Goal: Task Accomplishment & Management: Manage account settings

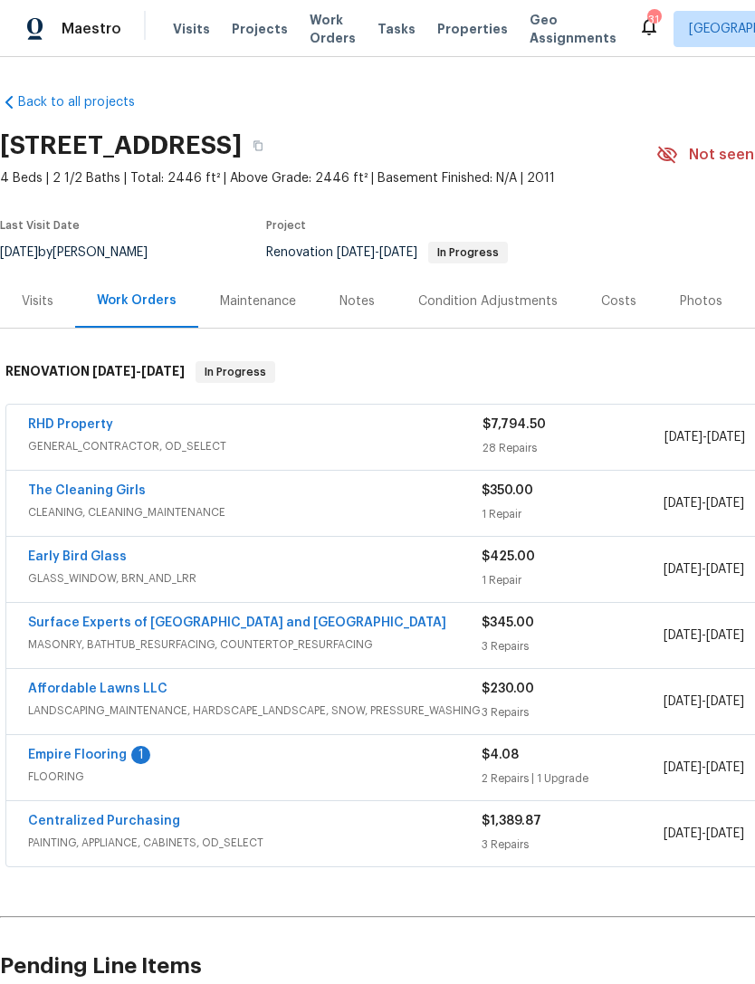
click at [110, 749] on link "Empire Flooring" at bounding box center [77, 754] width 99 height 13
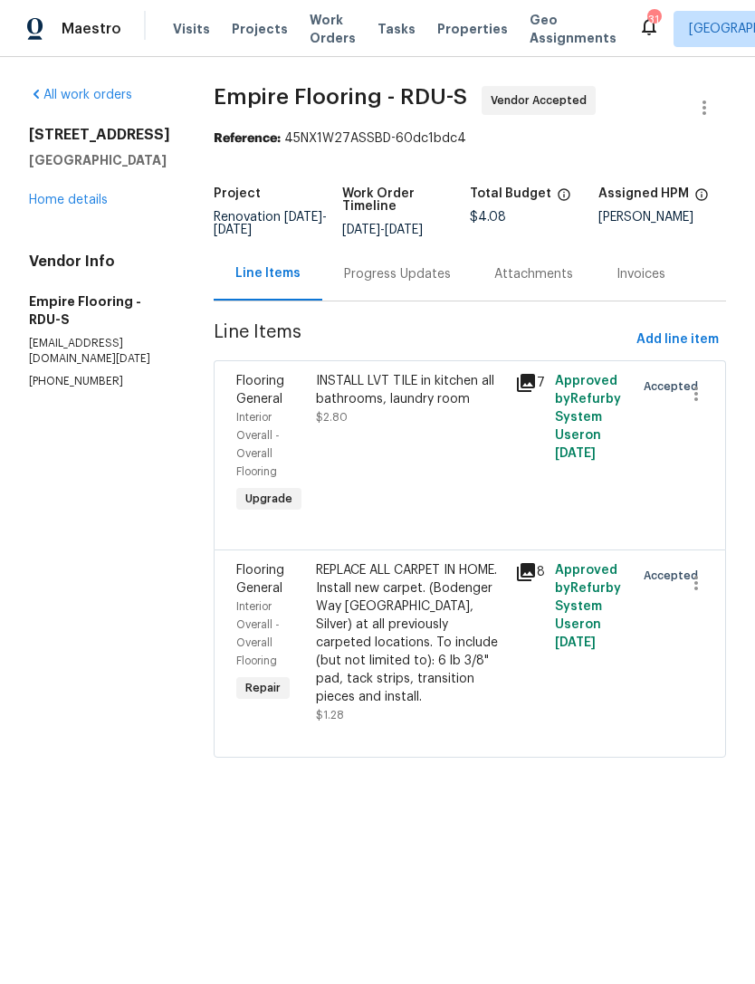
click at [415, 283] on div "Progress Updates" at bounding box center [397, 274] width 107 height 18
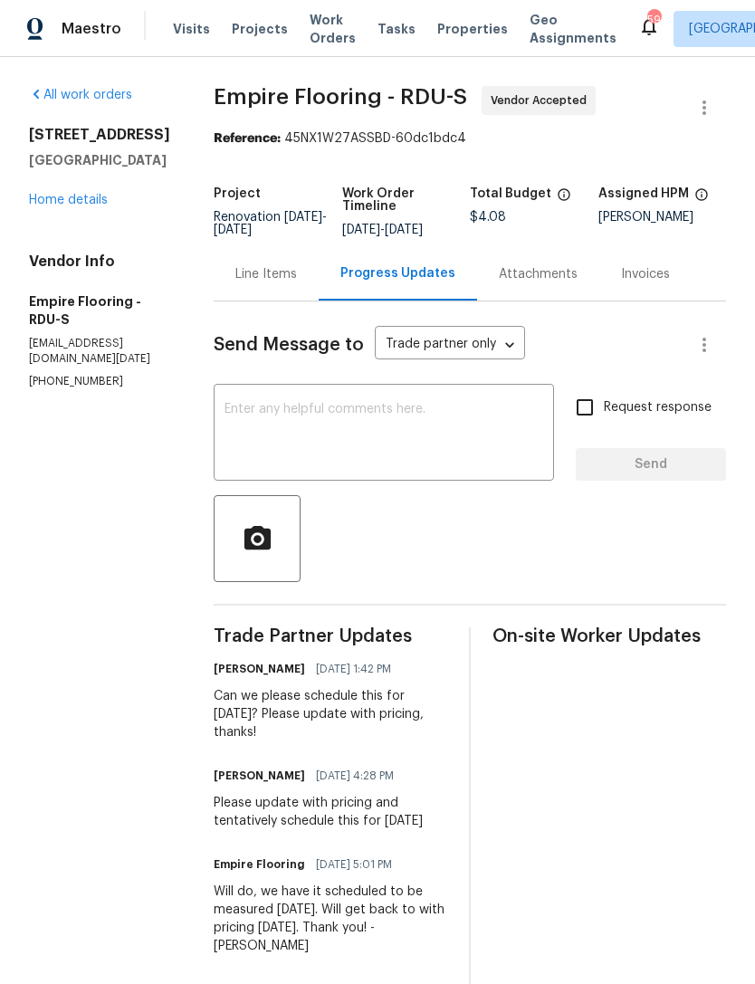
click at [53, 199] on link "Home details" at bounding box center [68, 200] width 79 height 13
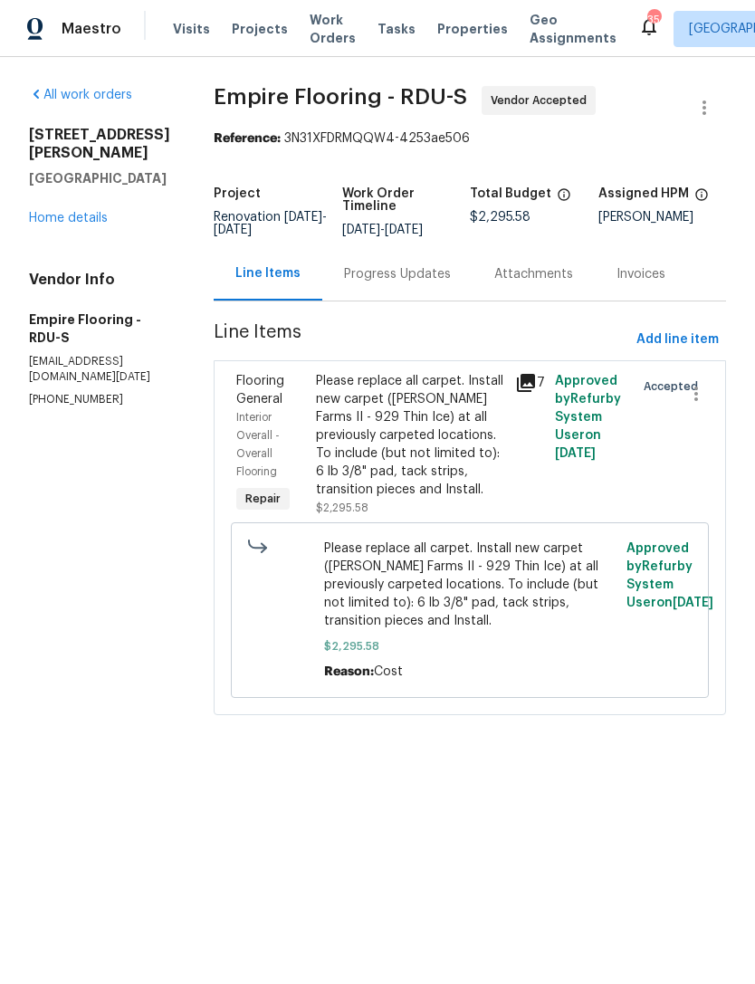
click at [414, 298] on div "Progress Updates" at bounding box center [397, 273] width 150 height 53
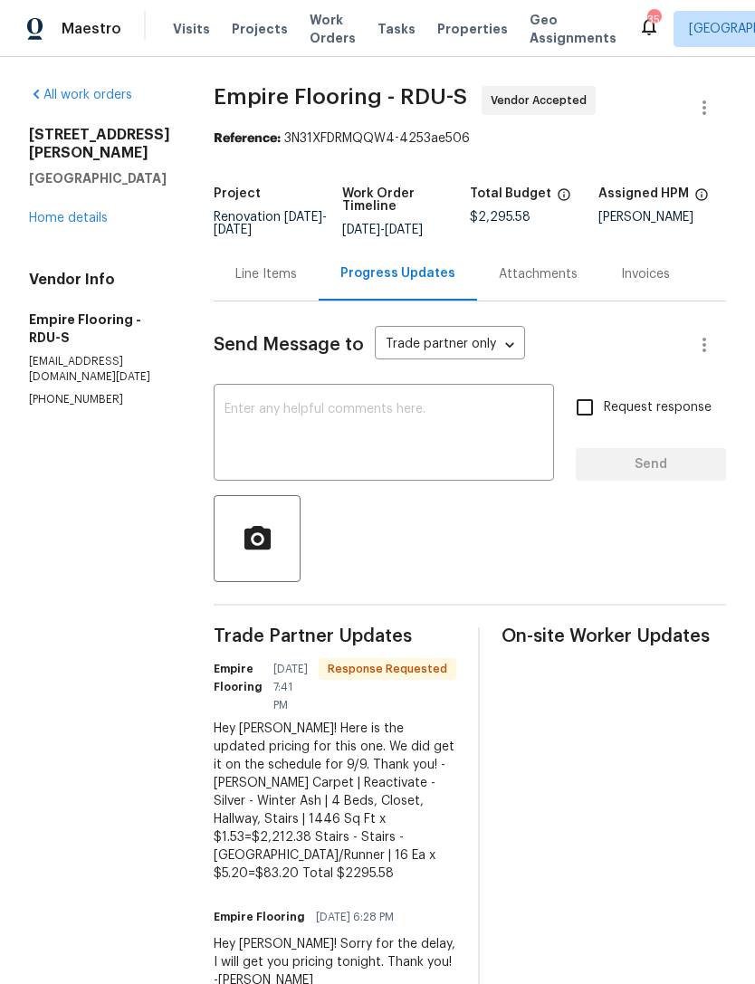
click at [456, 449] on textarea at bounding box center [383, 434] width 319 height 63
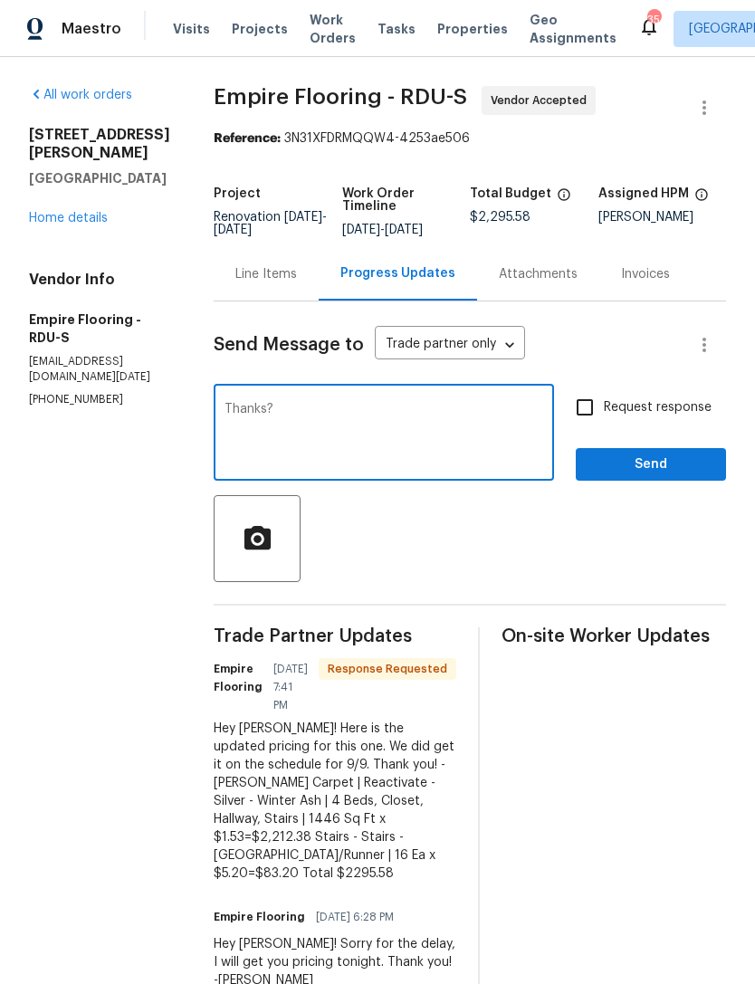
type textarea "Thanks?"
click at [619, 476] on span "Send" at bounding box center [650, 464] width 121 height 23
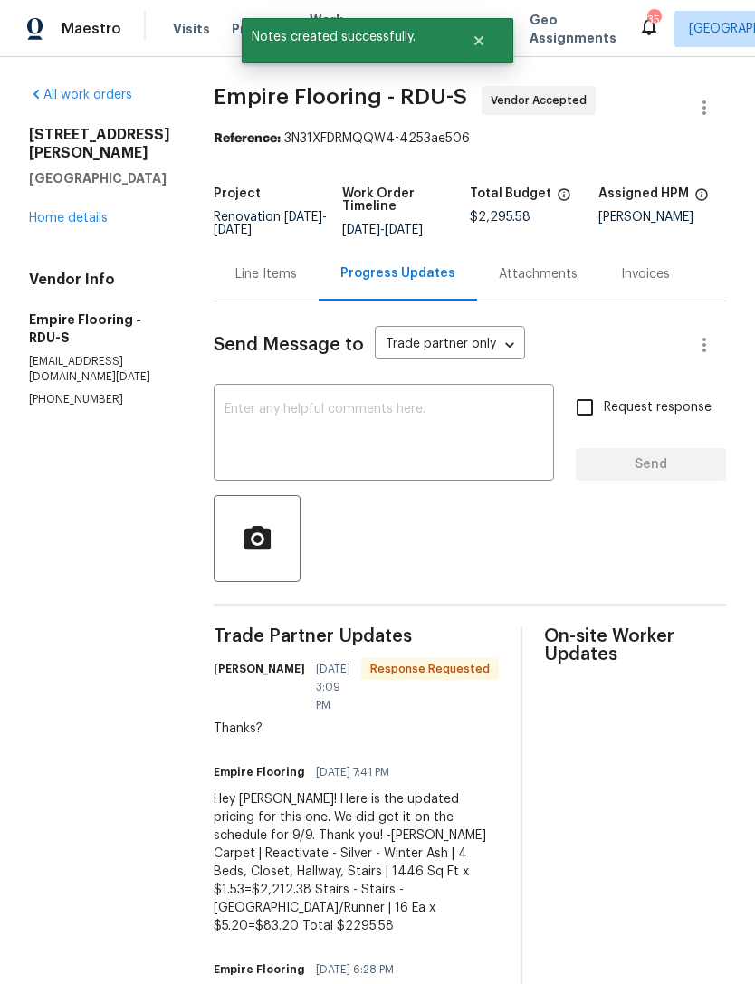
click at [60, 212] on link "Home details" at bounding box center [68, 218] width 79 height 13
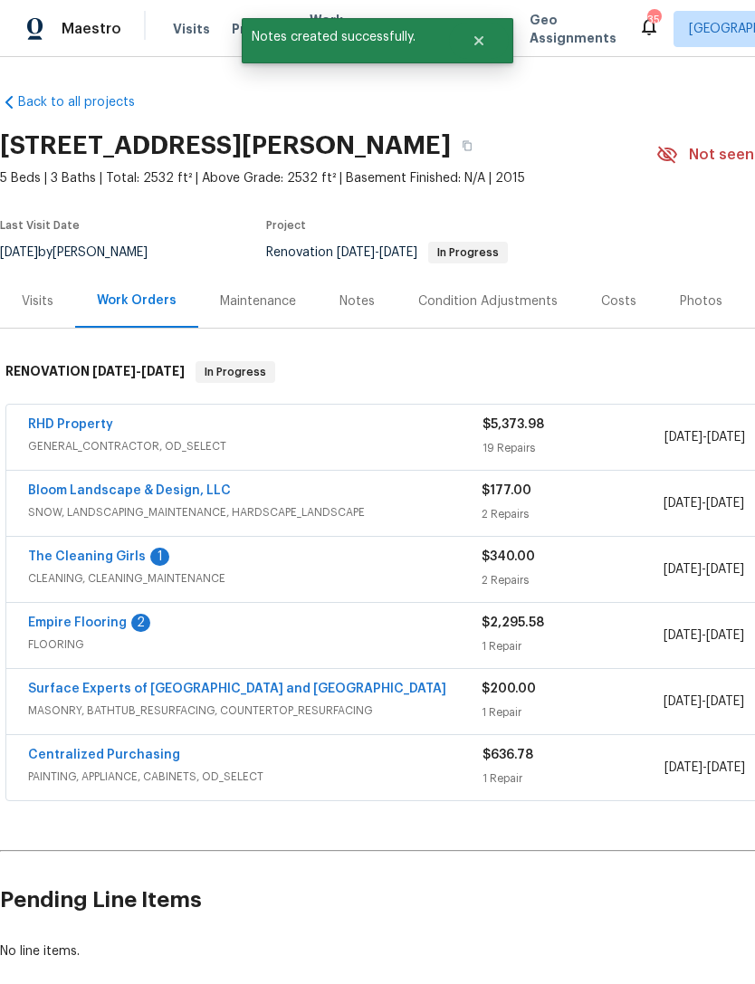
click at [51, 561] on link "The Cleaning Girls" at bounding box center [87, 556] width 118 height 13
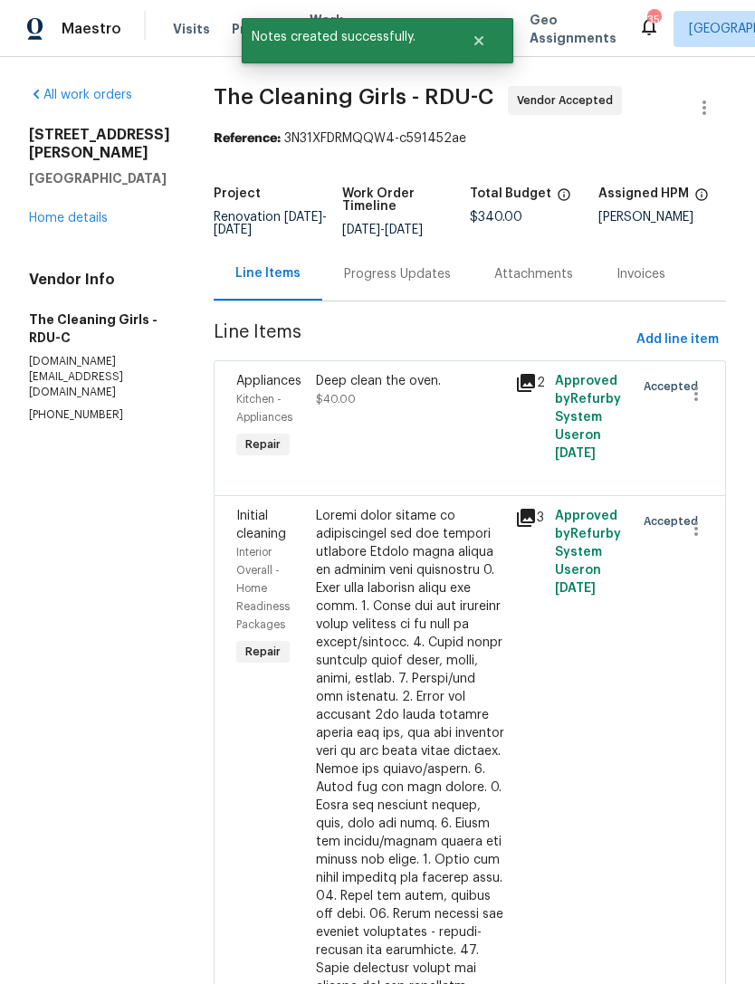
click at [406, 283] on div "Progress Updates" at bounding box center [397, 274] width 107 height 18
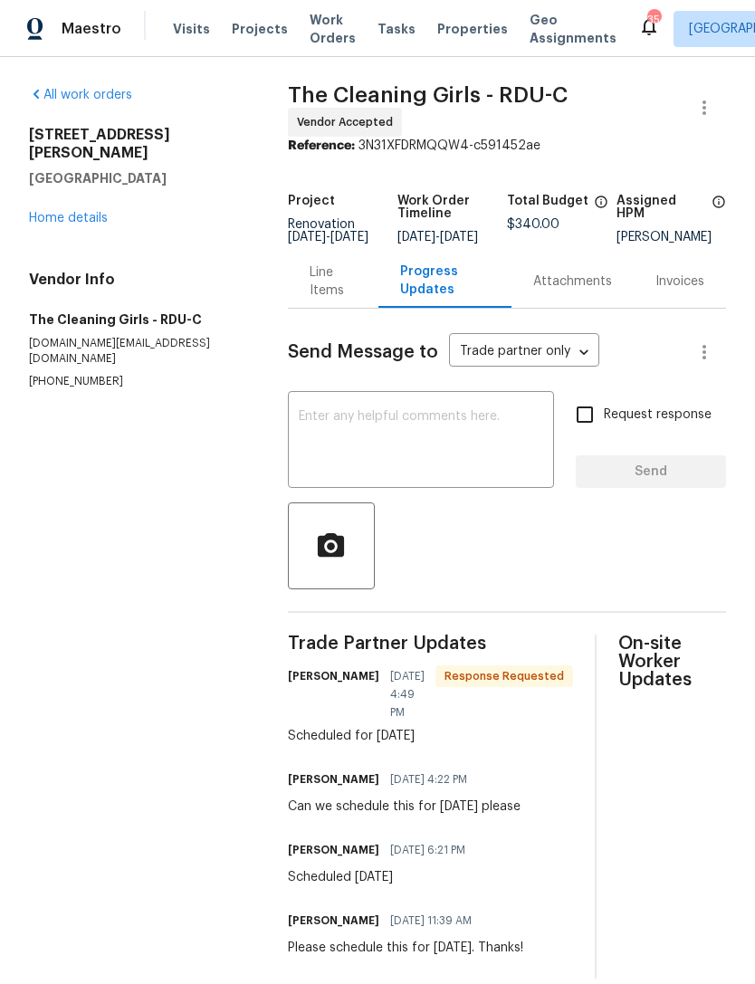
click at [427, 440] on textarea at bounding box center [421, 441] width 244 height 63
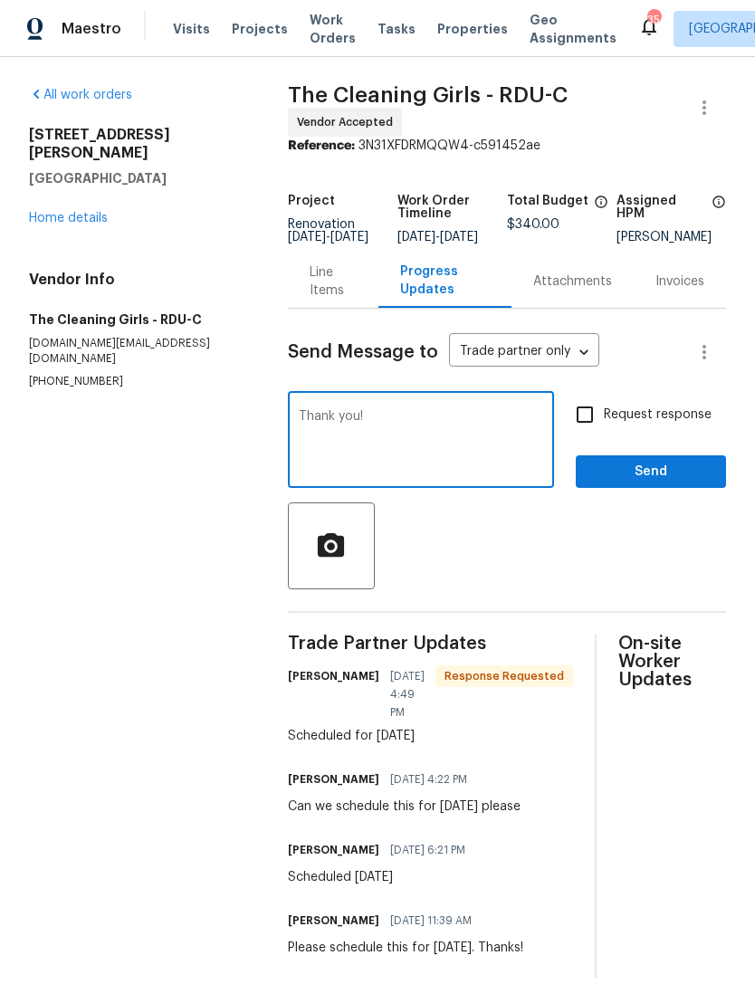
type textarea "Thank you!"
click at [664, 483] on span "Send" at bounding box center [650, 472] width 121 height 23
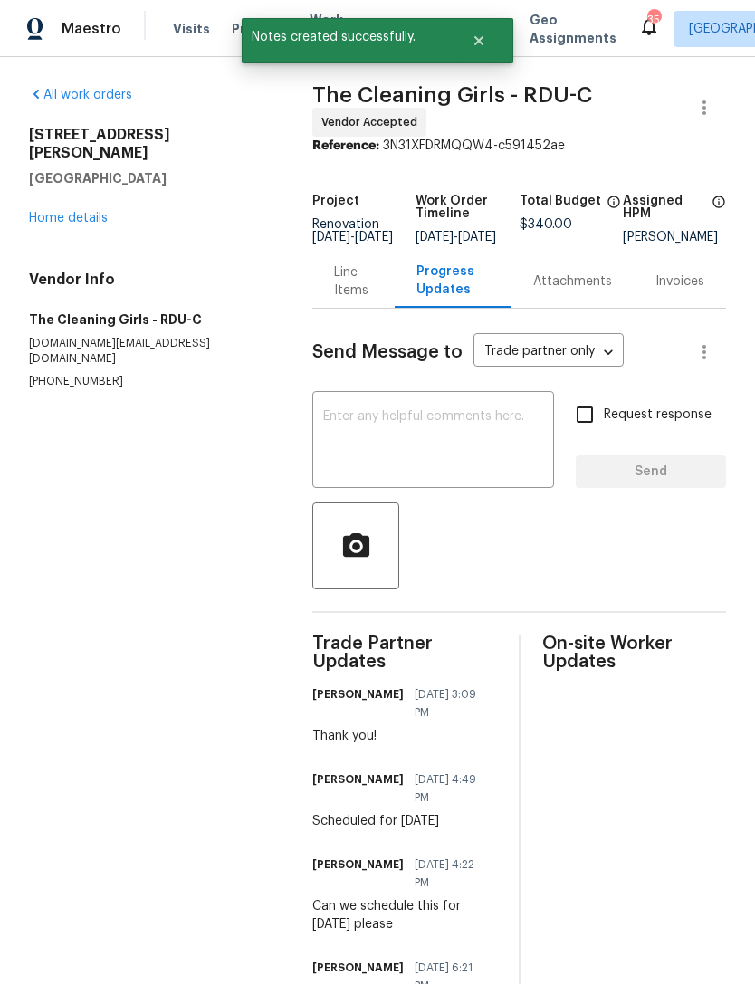
click at [62, 212] on link "Home details" at bounding box center [68, 218] width 79 height 13
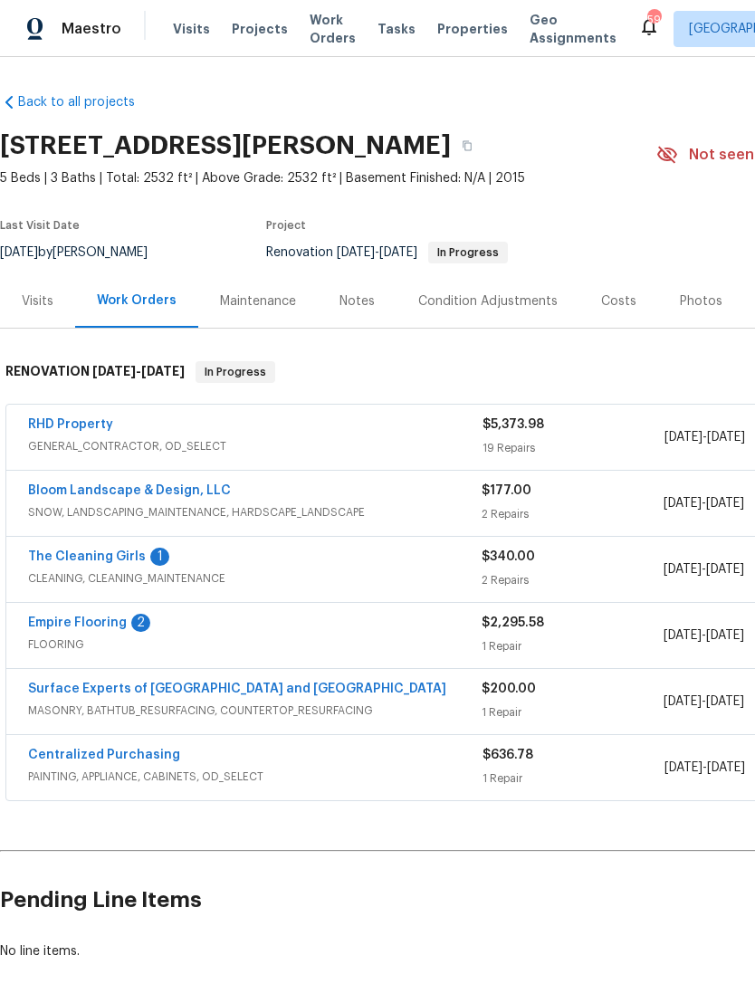
click at [40, 617] on link "Empire Flooring" at bounding box center [77, 622] width 99 height 13
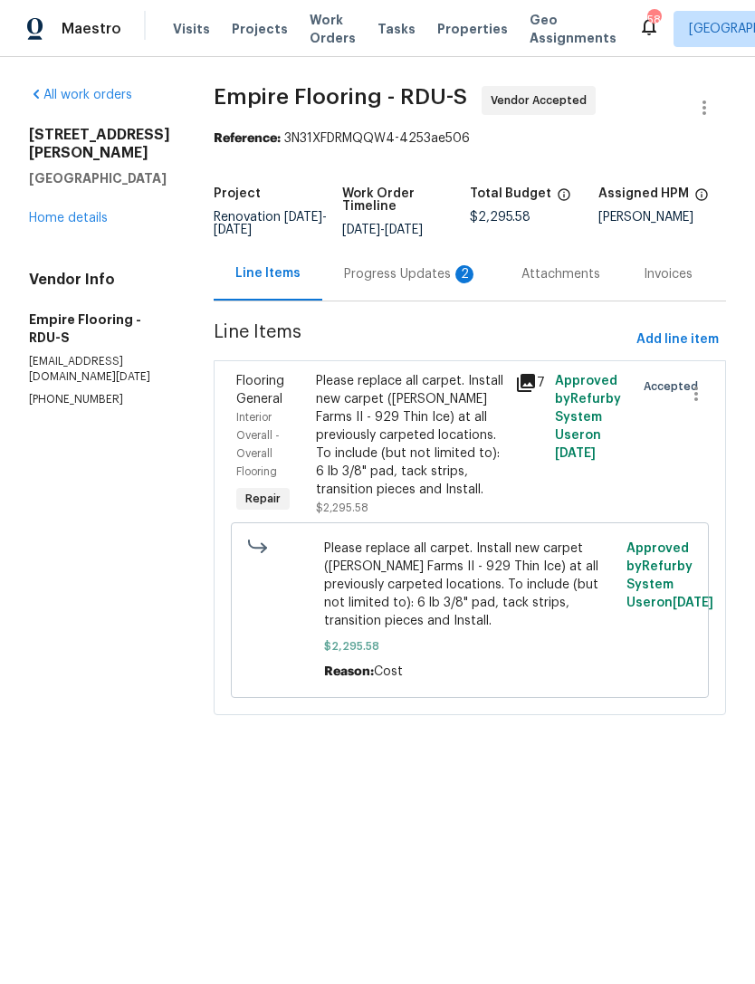
click at [100, 212] on link "Home details" at bounding box center [68, 218] width 79 height 13
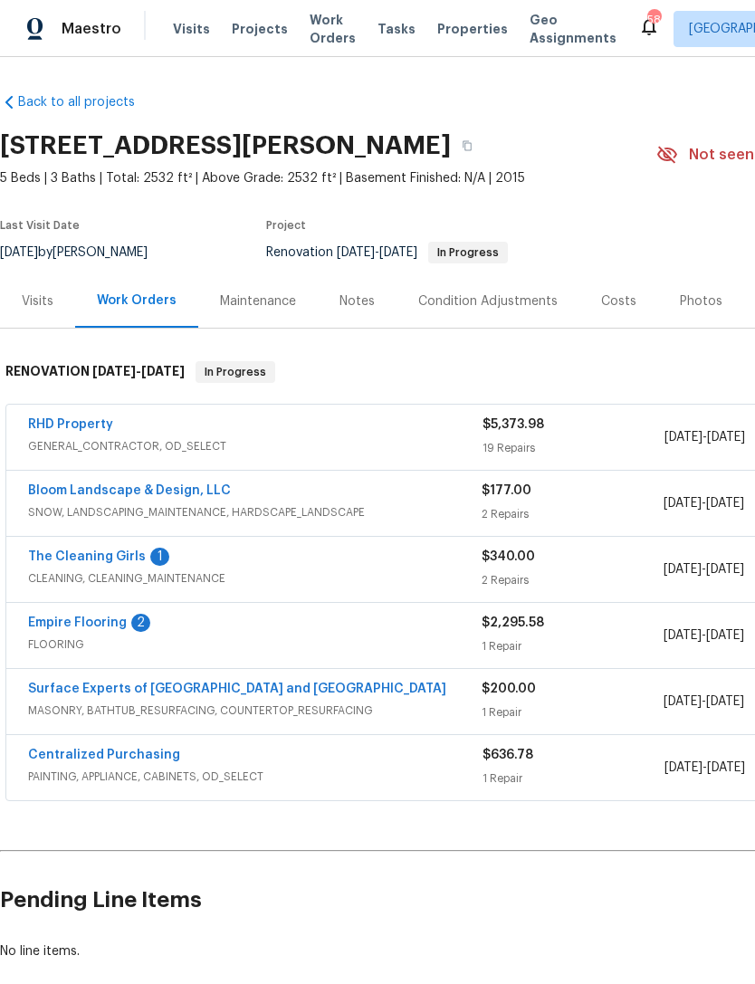
click at [366, 307] on div "Notes" at bounding box center [356, 301] width 35 height 18
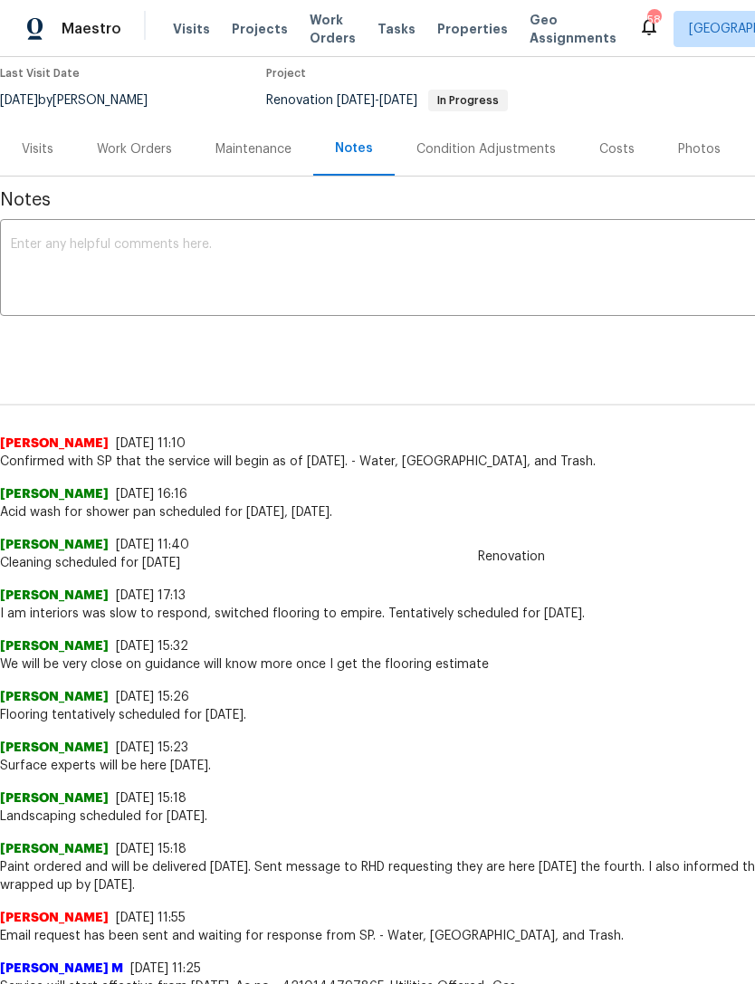
scroll to position [153, 0]
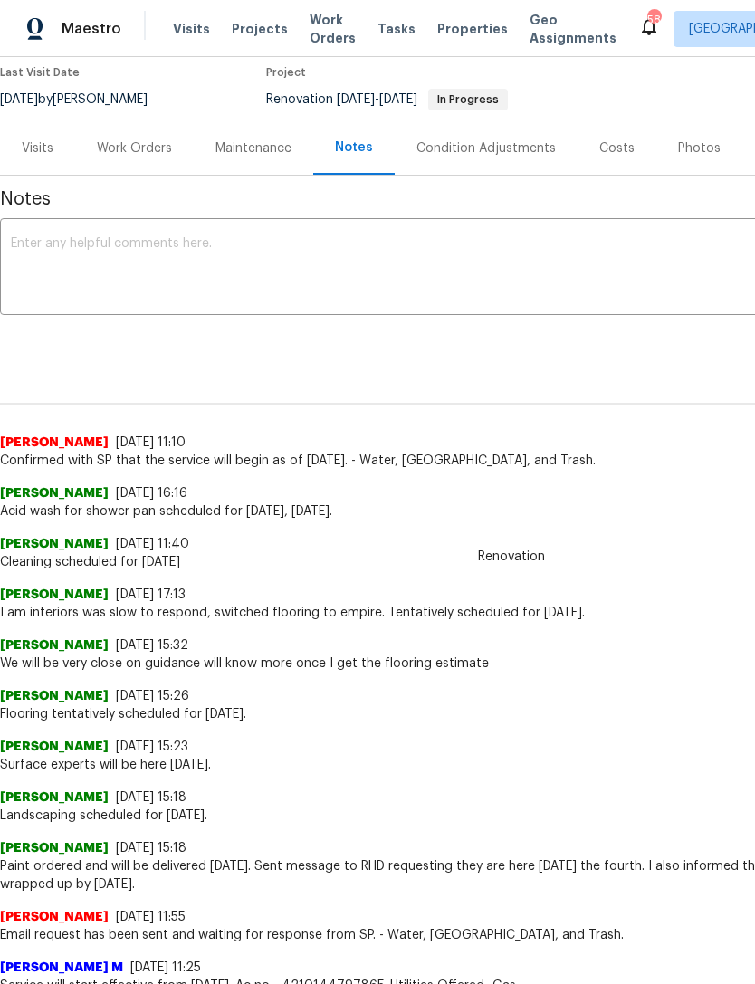
click at [618, 272] on textarea at bounding box center [511, 268] width 1001 height 63
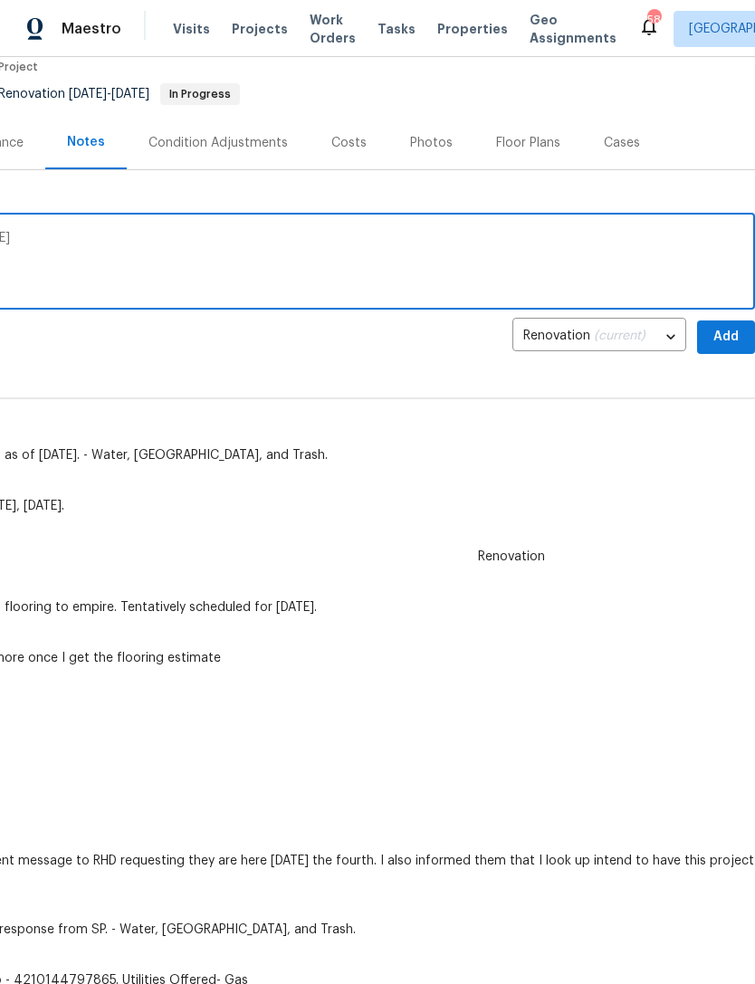
scroll to position [158, 268]
type textarea "RHD will complete this project today, Monday, September 8"
click at [727, 329] on span "Add" at bounding box center [725, 337] width 29 height 23
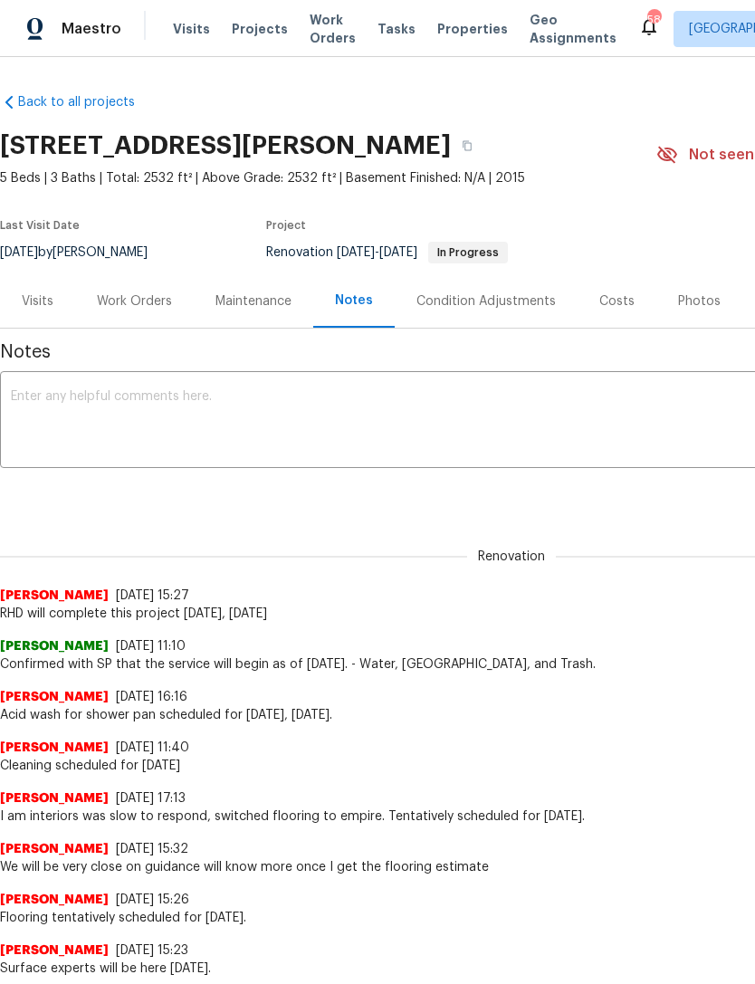
scroll to position [0, 0]
click at [149, 293] on div "Work Orders" at bounding box center [134, 301] width 75 height 18
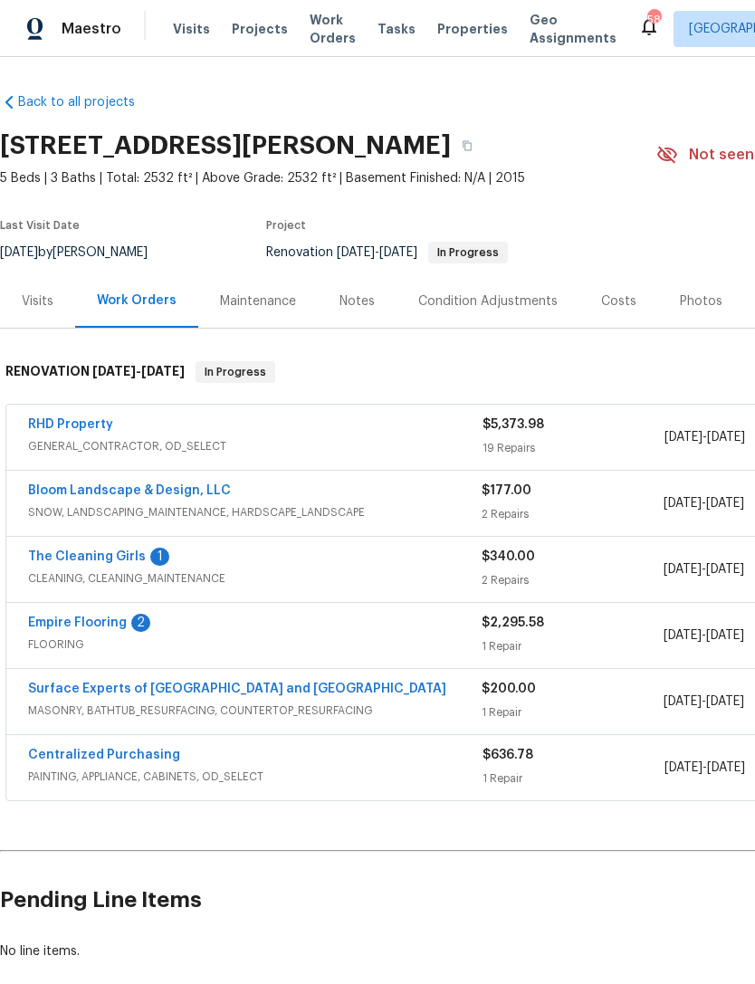
click at [109, 627] on link "Empire Flooring" at bounding box center [77, 622] width 99 height 13
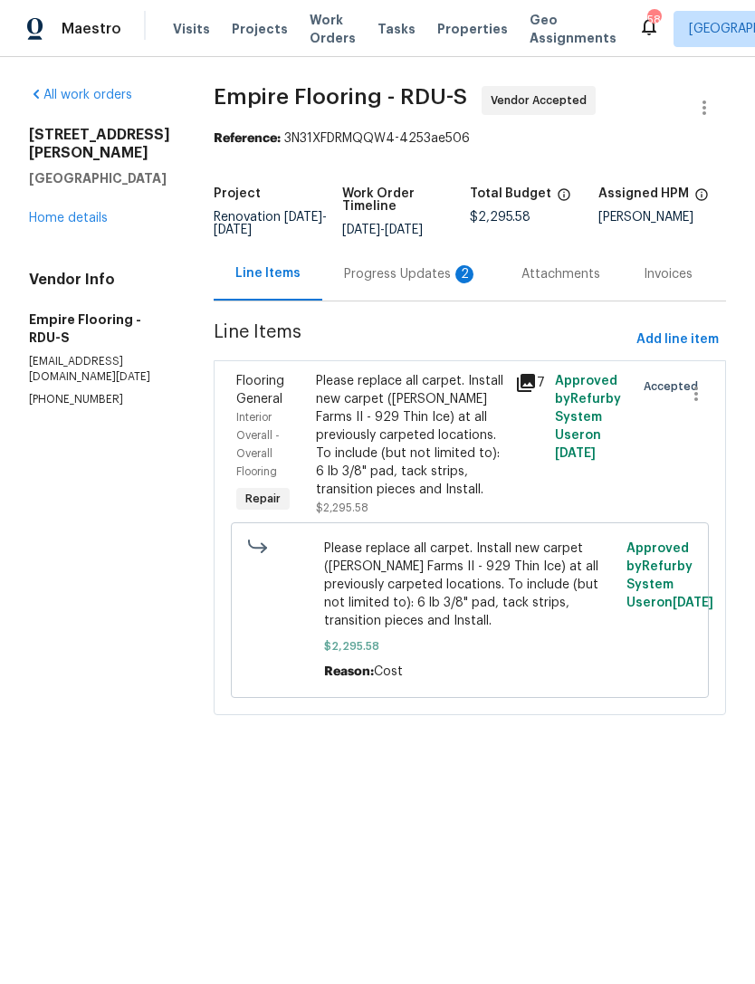
click at [404, 277] on div "Progress Updates 2" at bounding box center [411, 274] width 134 height 18
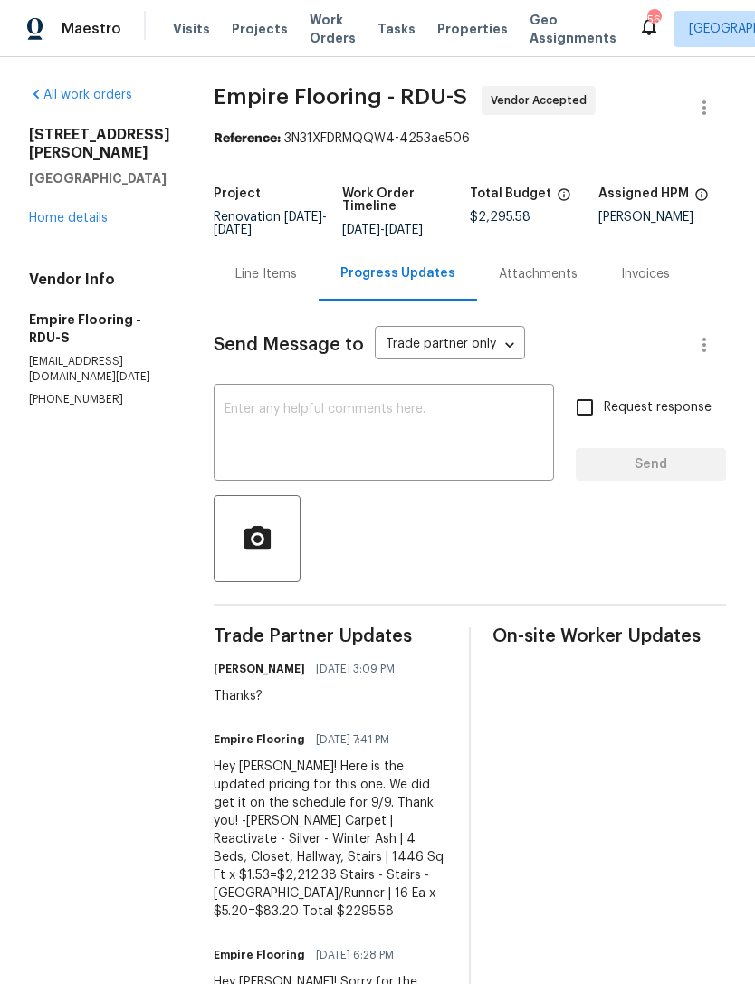
click at [395, 466] on textarea at bounding box center [383, 434] width 319 height 63
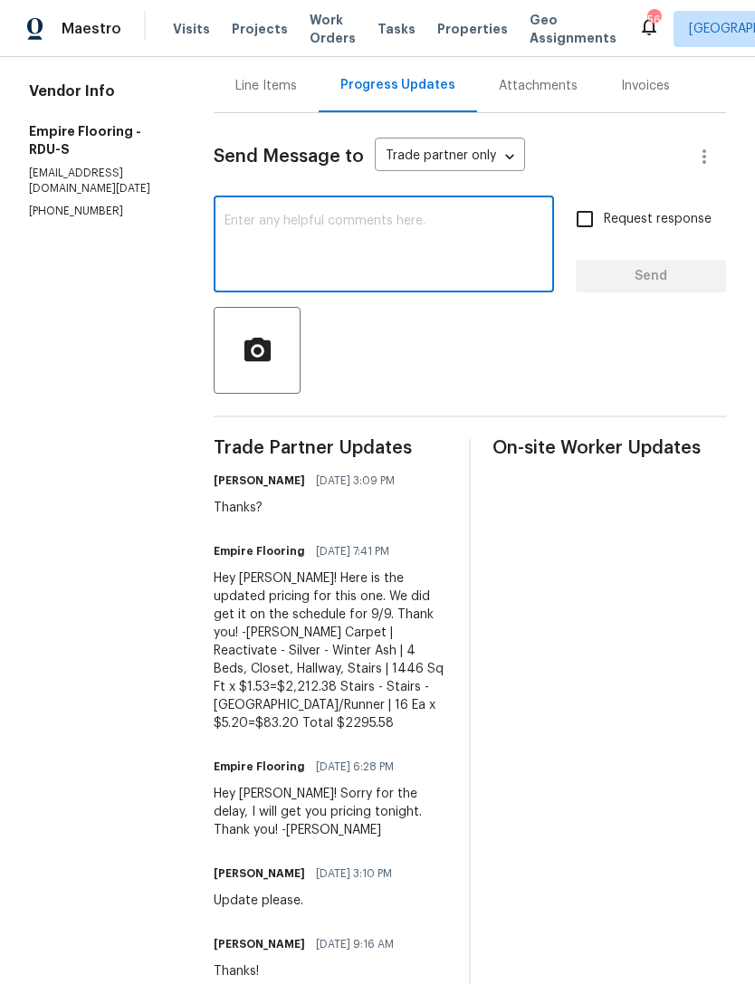
scroll to position [204, 0]
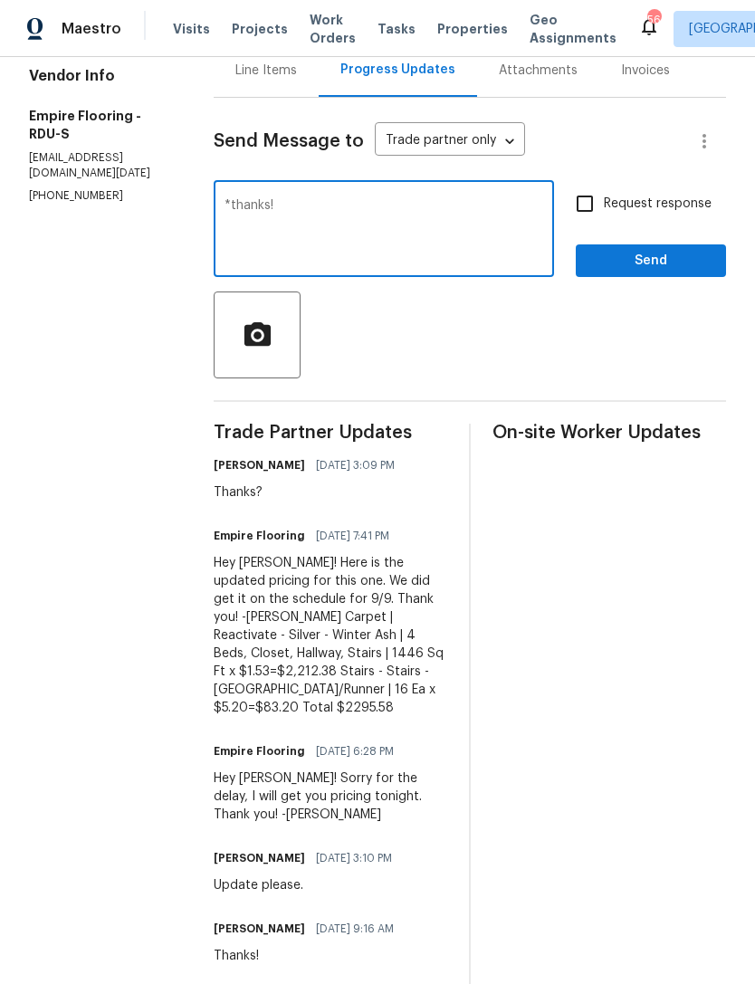
type textarea "*thanks!"
click at [669, 272] on span "Send" at bounding box center [650, 261] width 121 height 23
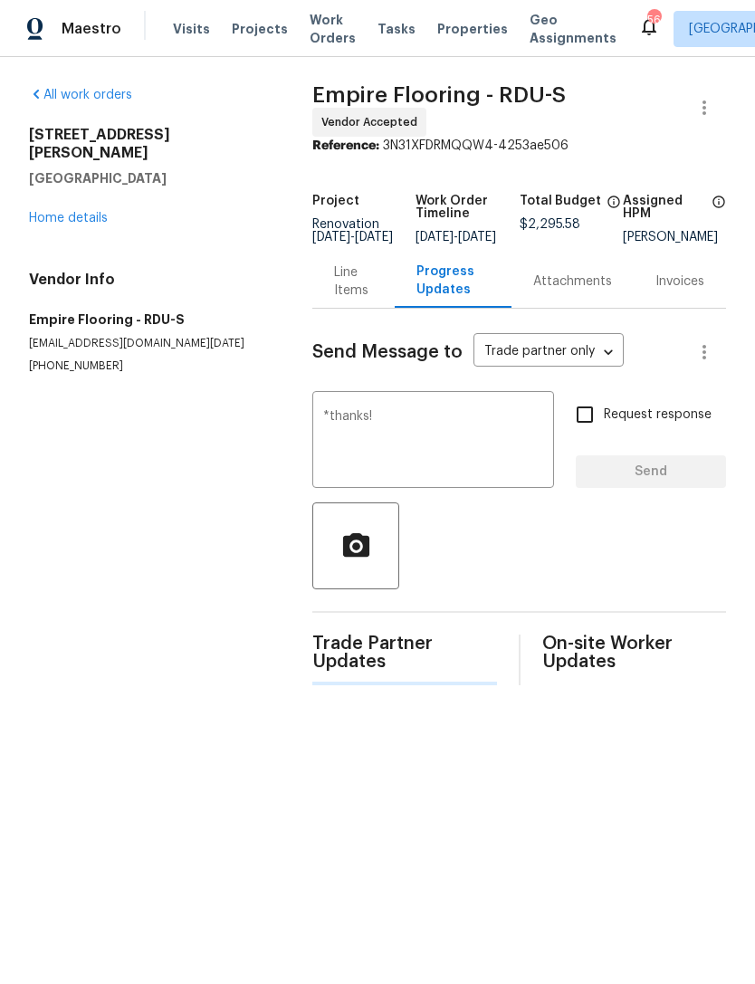
scroll to position [0, 0]
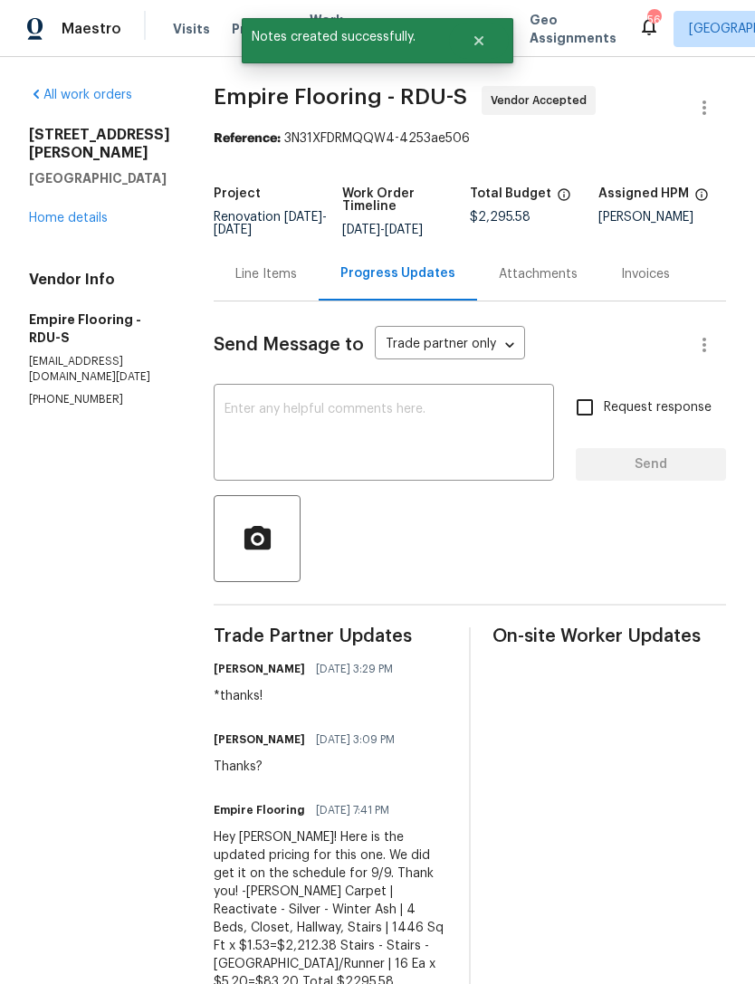
click at [63, 188] on div "104 Brennan Ct Durham, NC 27703 Home details" at bounding box center [99, 176] width 141 height 101
click at [59, 212] on link "Home details" at bounding box center [68, 218] width 79 height 13
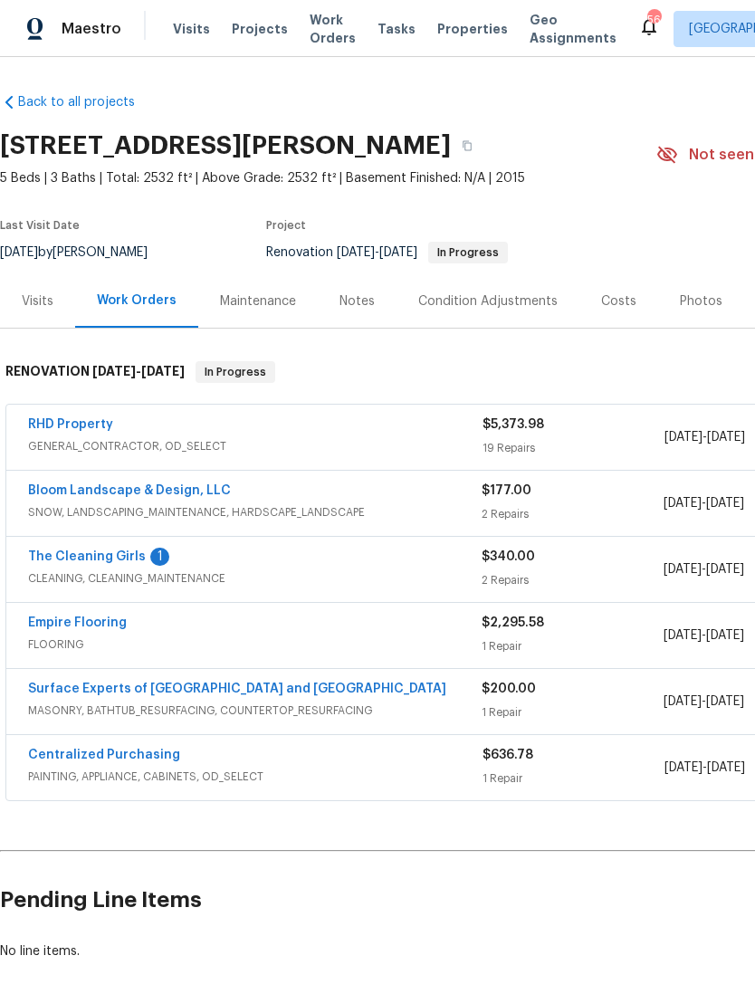
click at [74, 561] on link "The Cleaning Girls" at bounding box center [87, 556] width 118 height 13
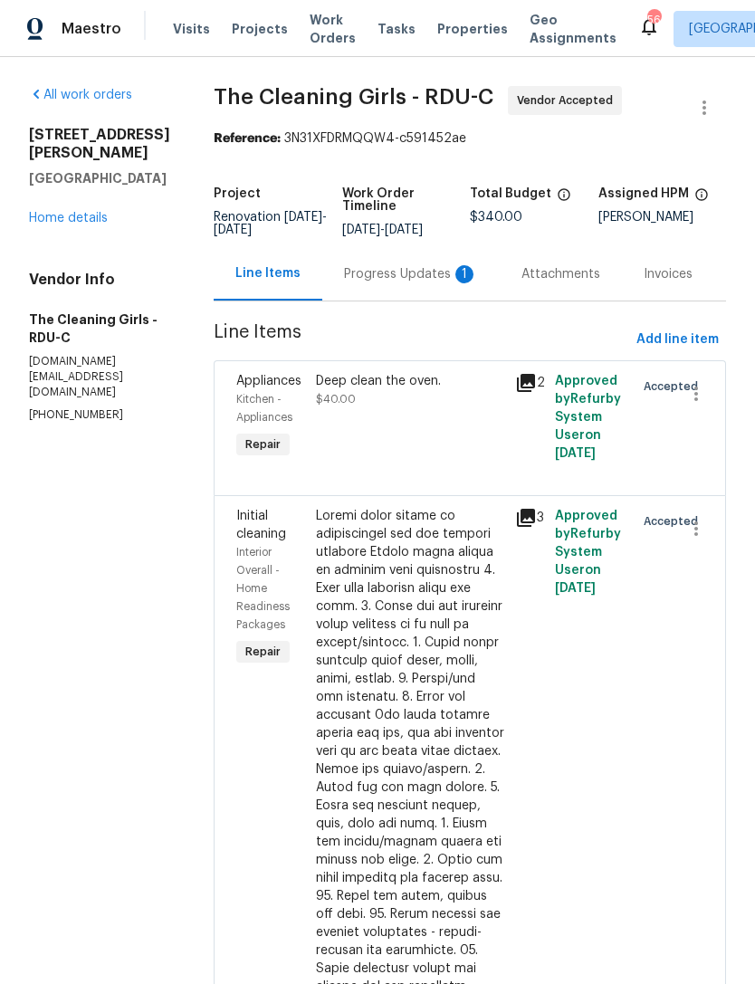
click at [429, 283] on div "Progress Updates 1" at bounding box center [411, 274] width 134 height 18
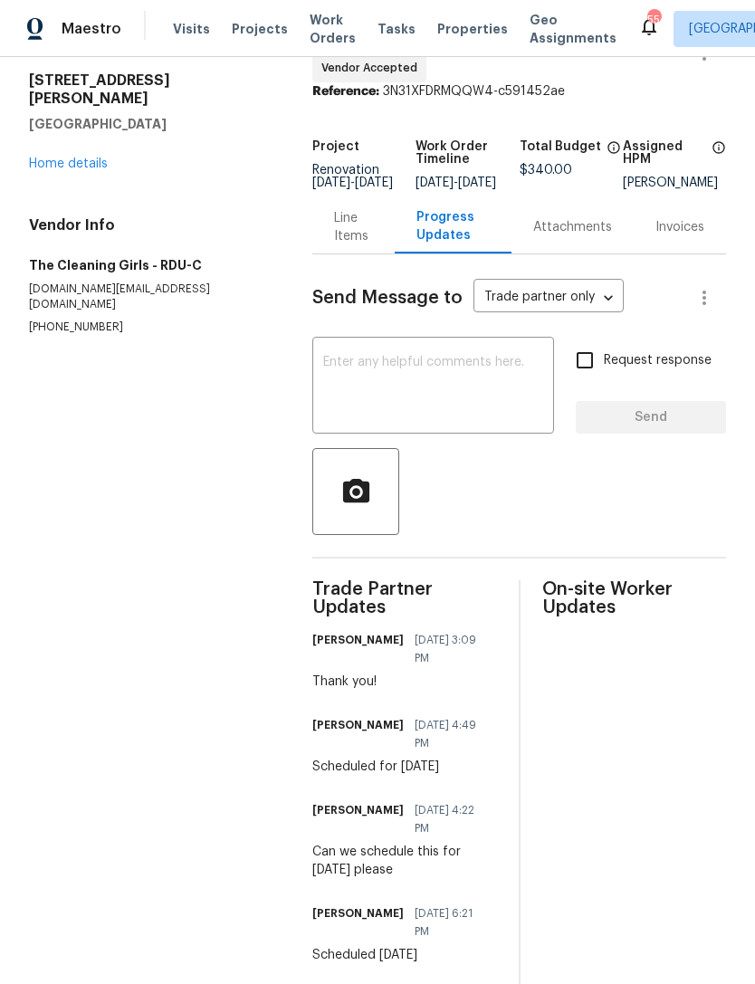
scroll to position [52, 0]
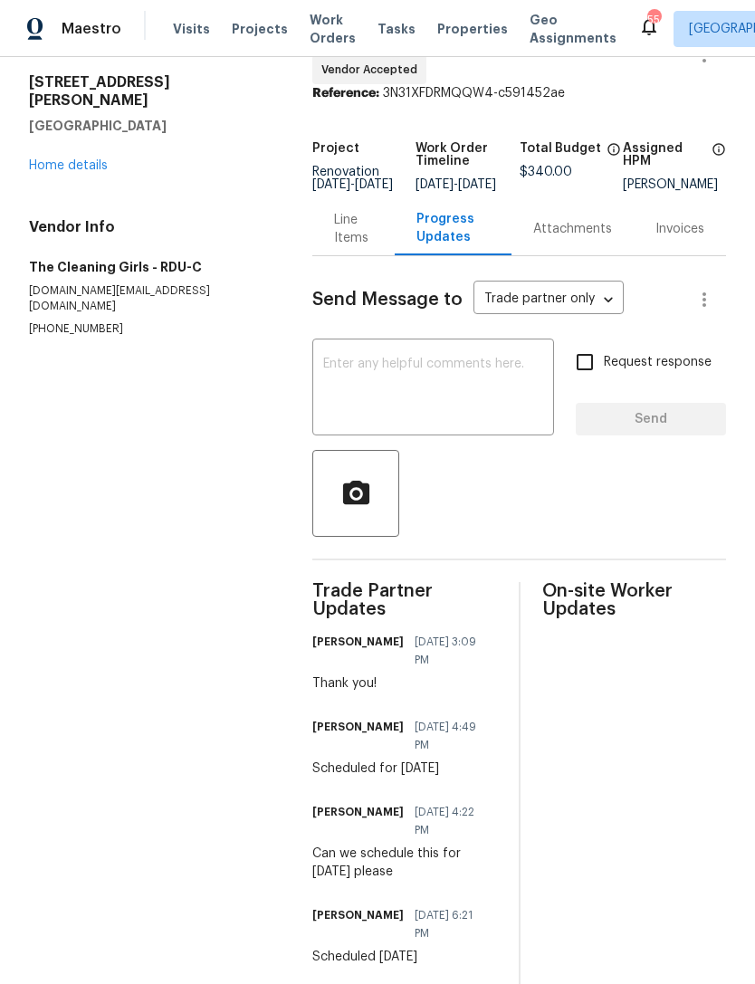
click at [33, 159] on link "Home details" at bounding box center [68, 165] width 79 height 13
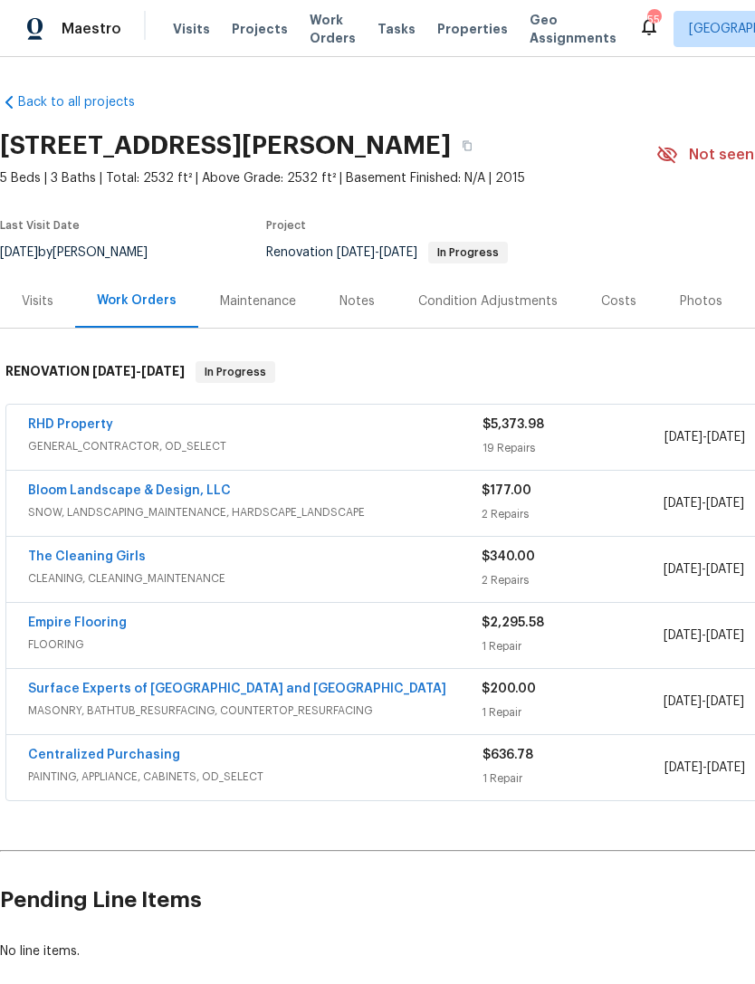
click at [110, 625] on link "Empire Flooring" at bounding box center [77, 622] width 99 height 13
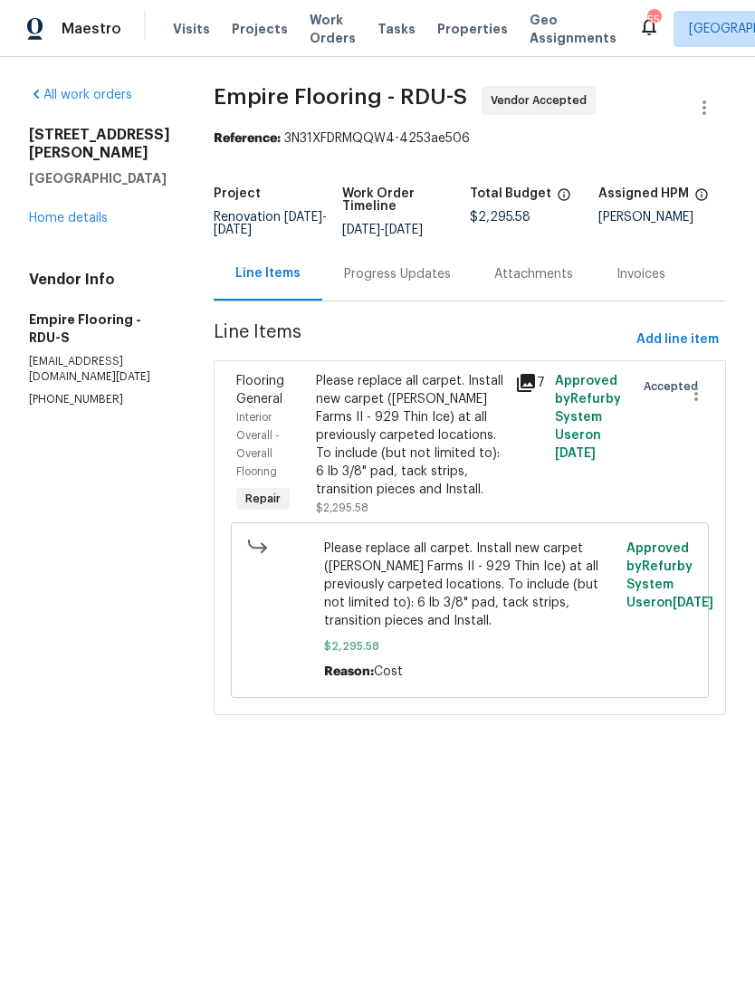
click at [415, 283] on div "Progress Updates" at bounding box center [397, 274] width 107 height 18
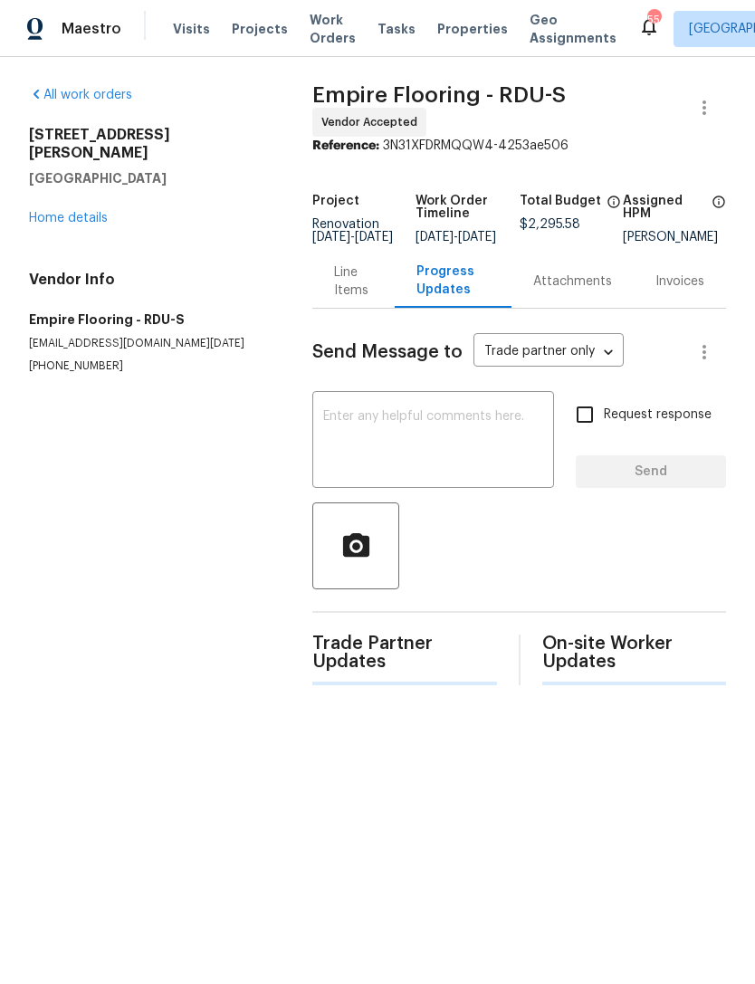
click at [396, 442] on textarea at bounding box center [433, 441] width 220 height 63
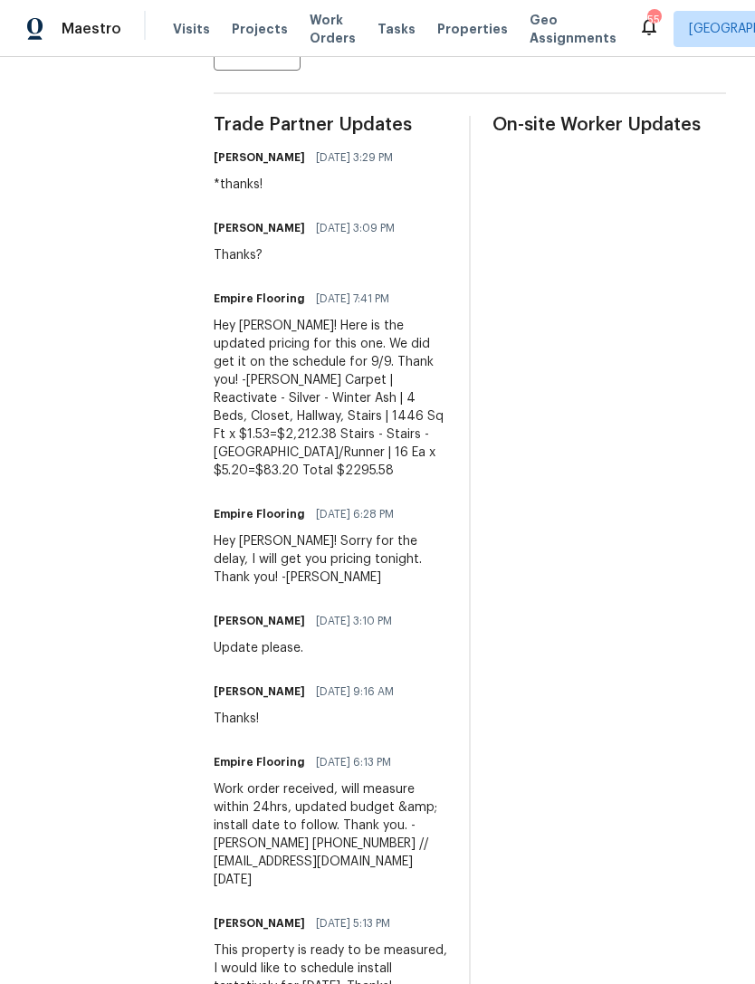
type textarea "Can we please move this to tomorrow 10/9 instead of Wednesday 10/10"
click at [471, 373] on hr at bounding box center [470, 566] width 2 height 901
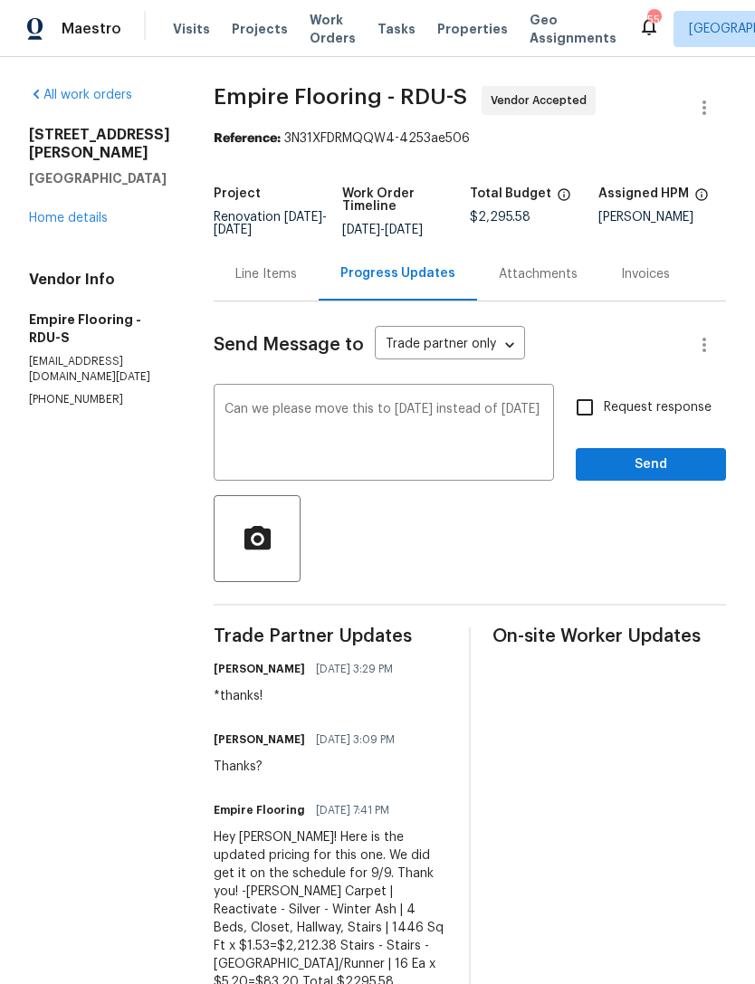
click at [593, 421] on input "Request response" at bounding box center [585, 407] width 38 height 38
checkbox input "true"
click at [638, 472] on span "Send" at bounding box center [650, 464] width 121 height 23
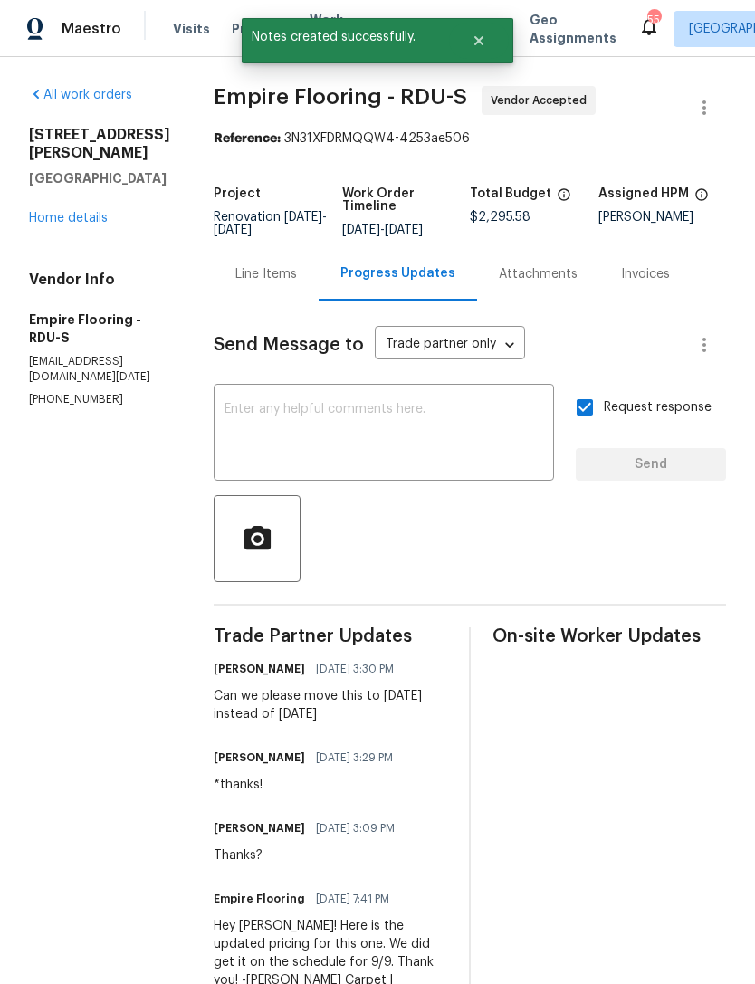
click at [74, 212] on link "Home details" at bounding box center [68, 218] width 79 height 13
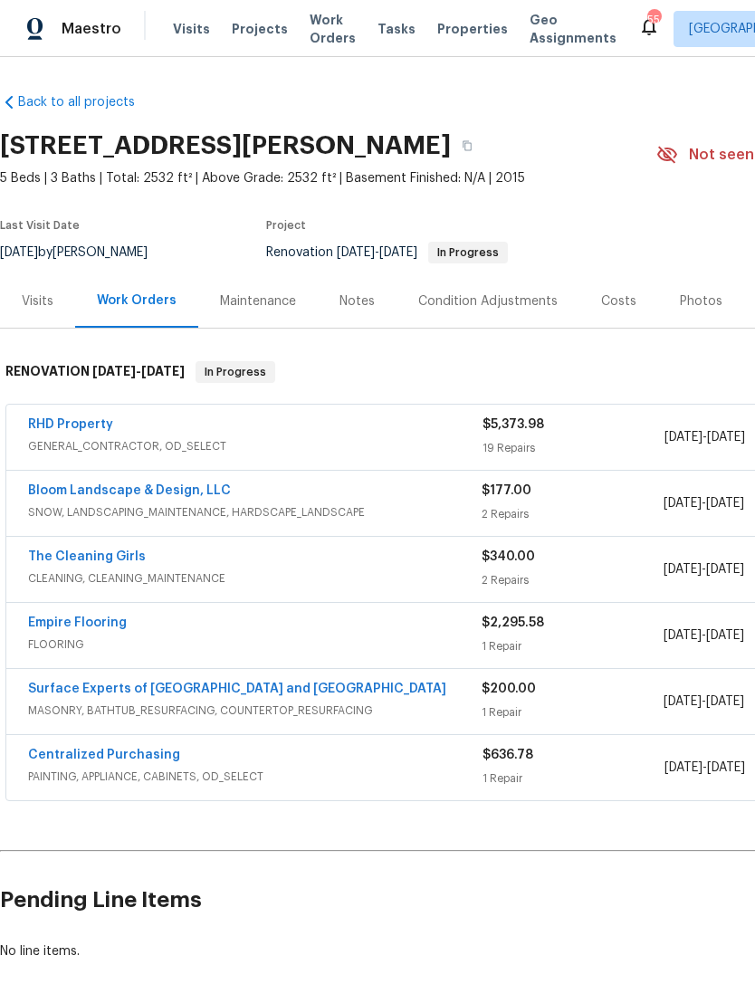
click at [49, 626] on link "Empire Flooring" at bounding box center [77, 622] width 99 height 13
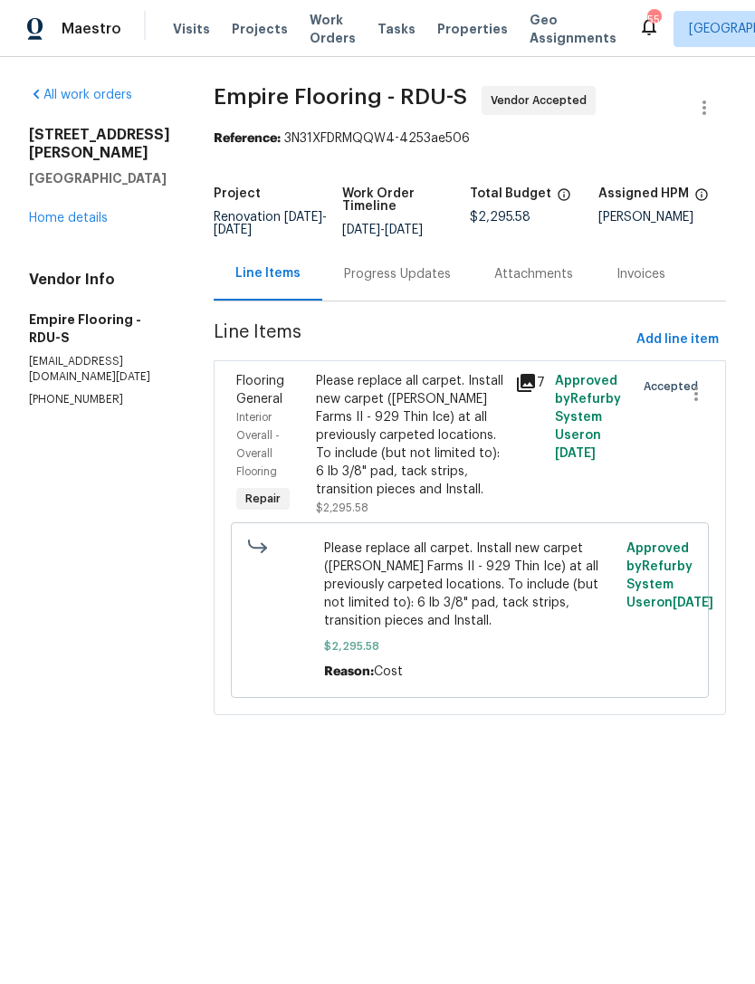
click at [395, 300] on div "Progress Updates" at bounding box center [397, 273] width 150 height 53
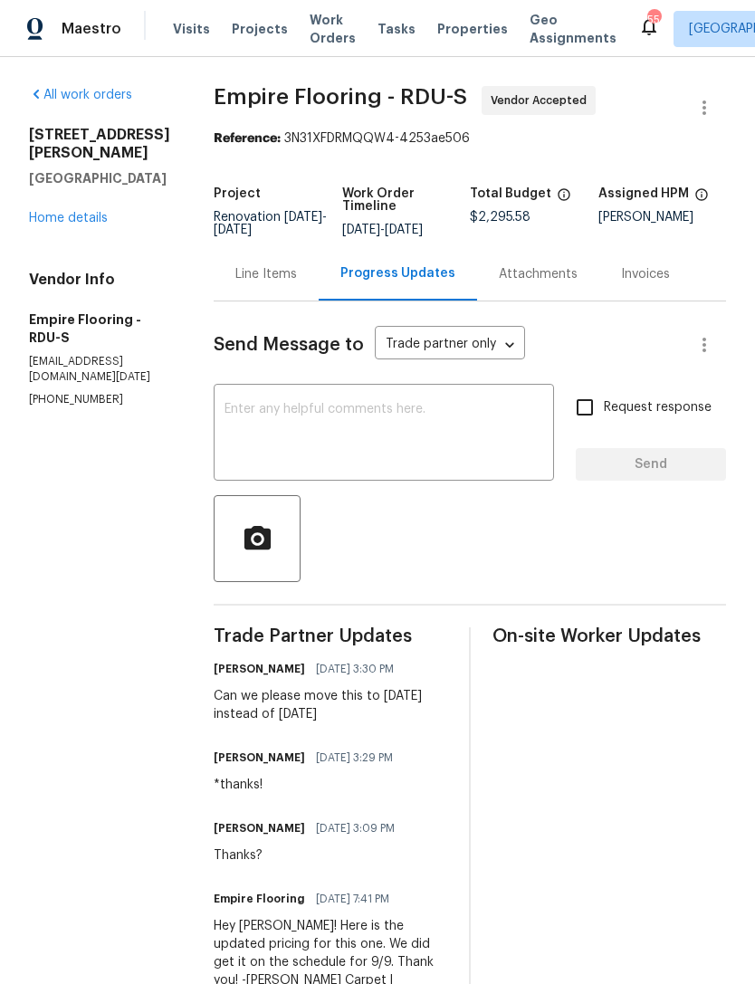
scroll to position [-1, 0]
click at [285, 461] on textarea at bounding box center [383, 434] width 319 height 63
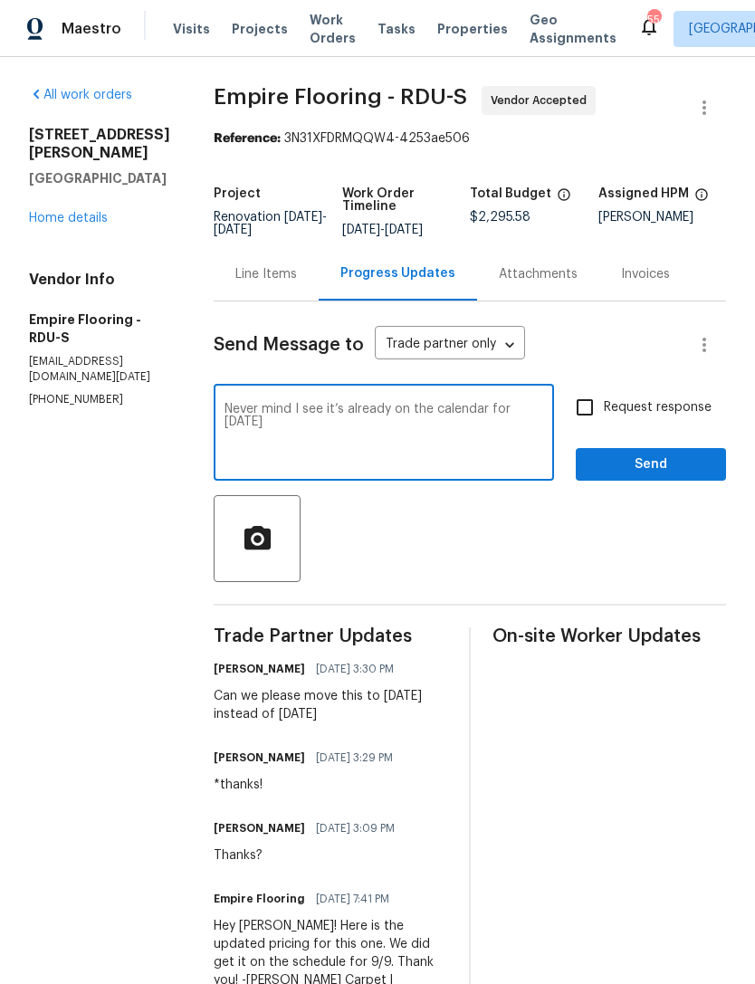
type textarea "Never mind I see it’s already on the calendar for tomorrow"
click at [592, 422] on input "Request response" at bounding box center [585, 407] width 38 height 38
checkbox input "true"
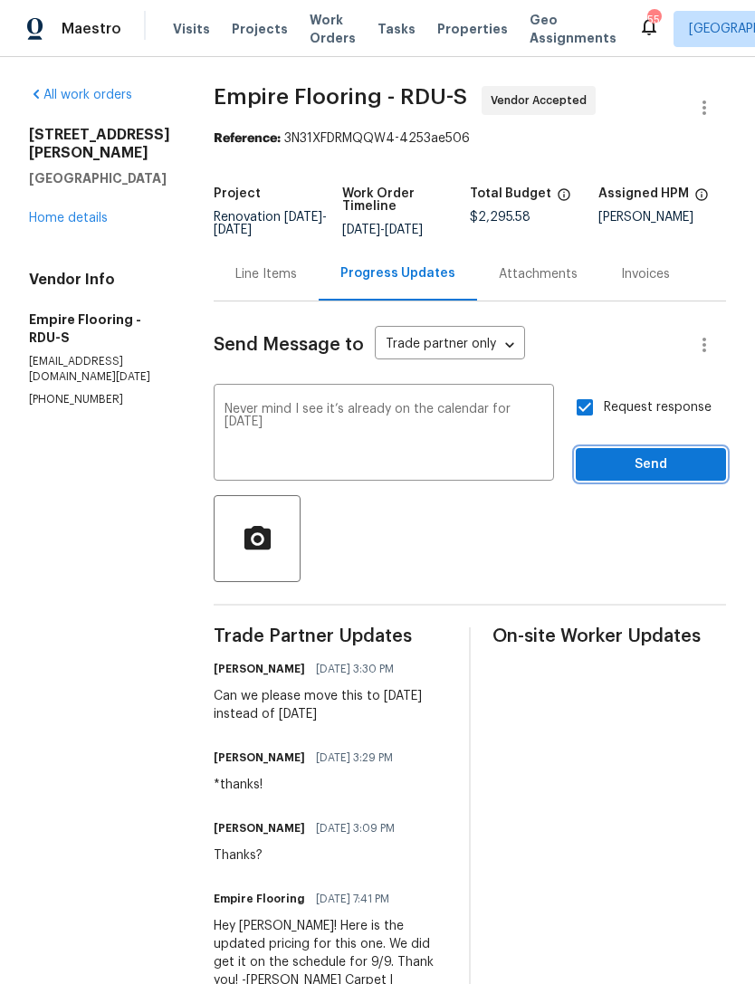
click at [635, 476] on span "Send" at bounding box center [650, 464] width 121 height 23
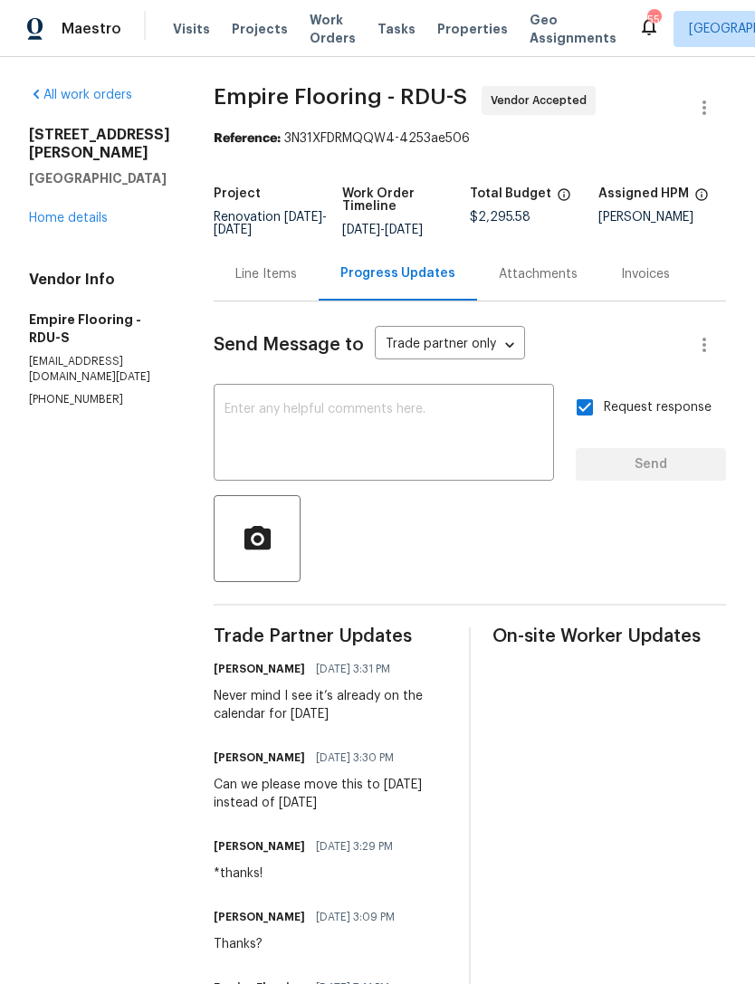
click at [104, 212] on link "Home details" at bounding box center [68, 218] width 79 height 13
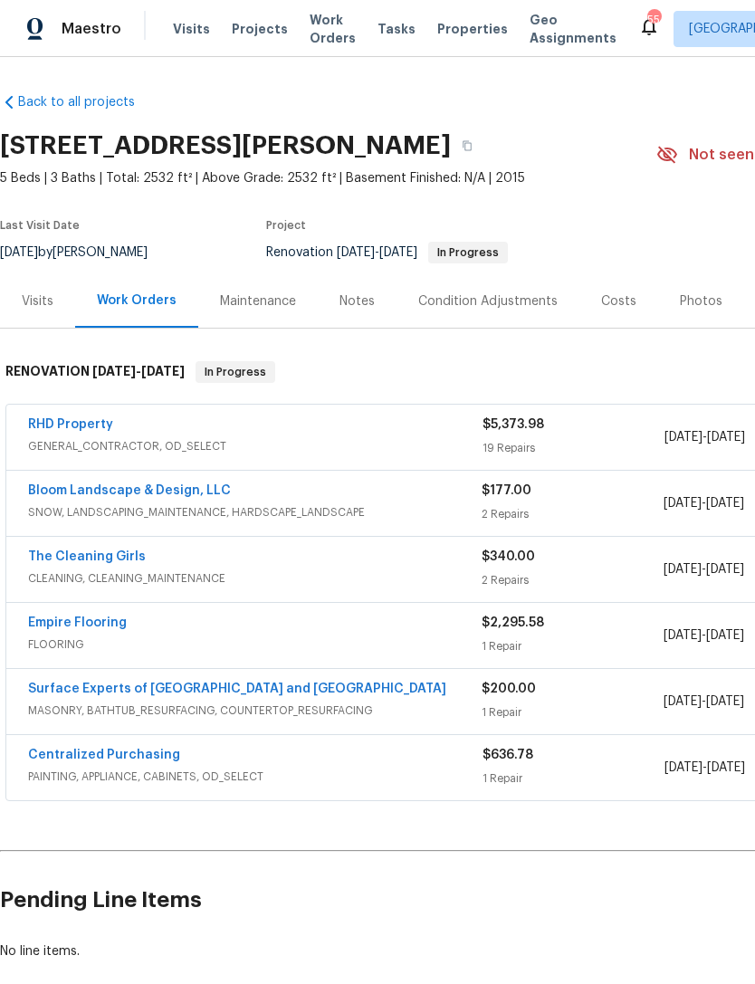
click at [356, 297] on div "Notes" at bounding box center [356, 301] width 35 height 18
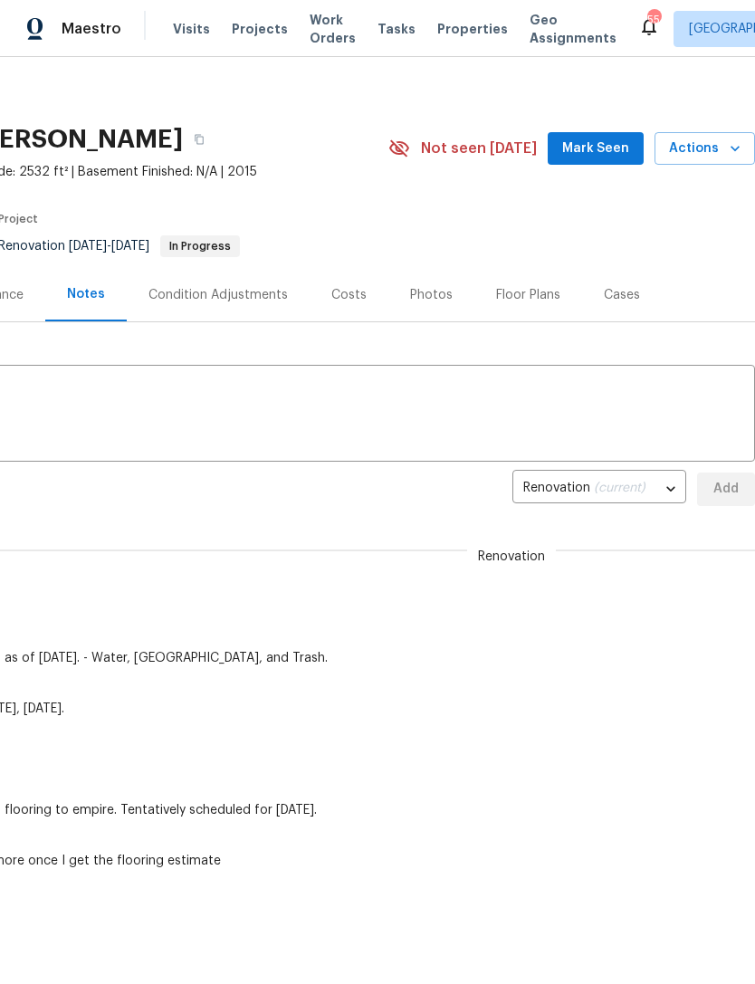
scroll to position [6, 268]
click at [607, 401] on textarea at bounding box center [243, 415] width 1001 height 63
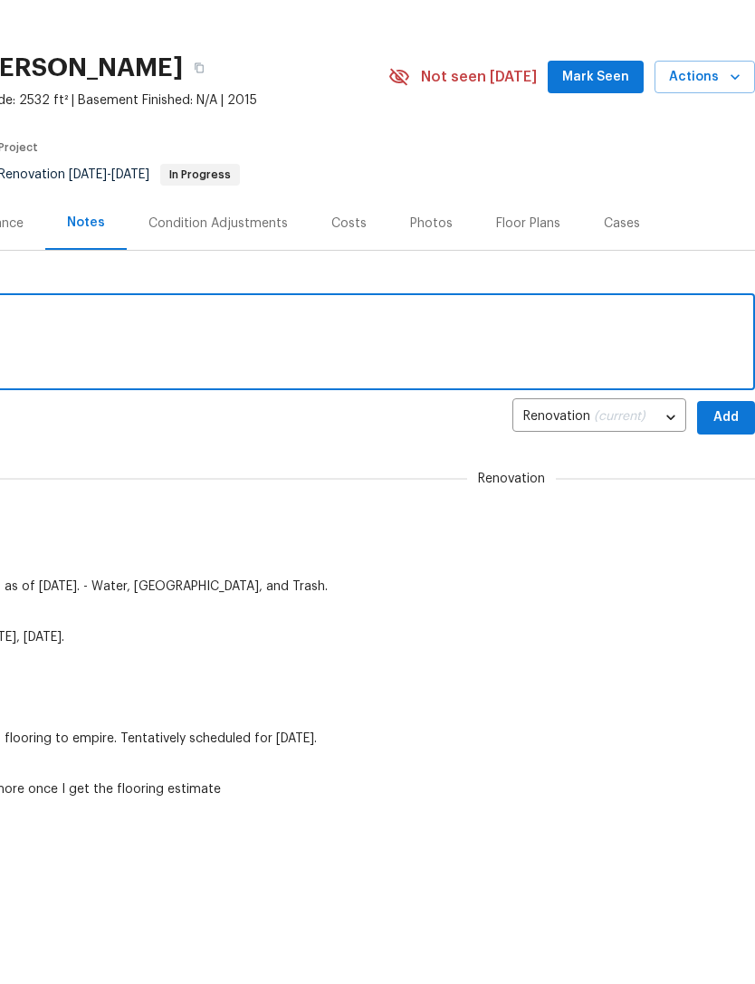
scroll to position [0, 268]
type textarea "Flooring install scheduled for Tuesday, September 9"
click at [725, 484] on span "Add" at bounding box center [725, 495] width 29 height 23
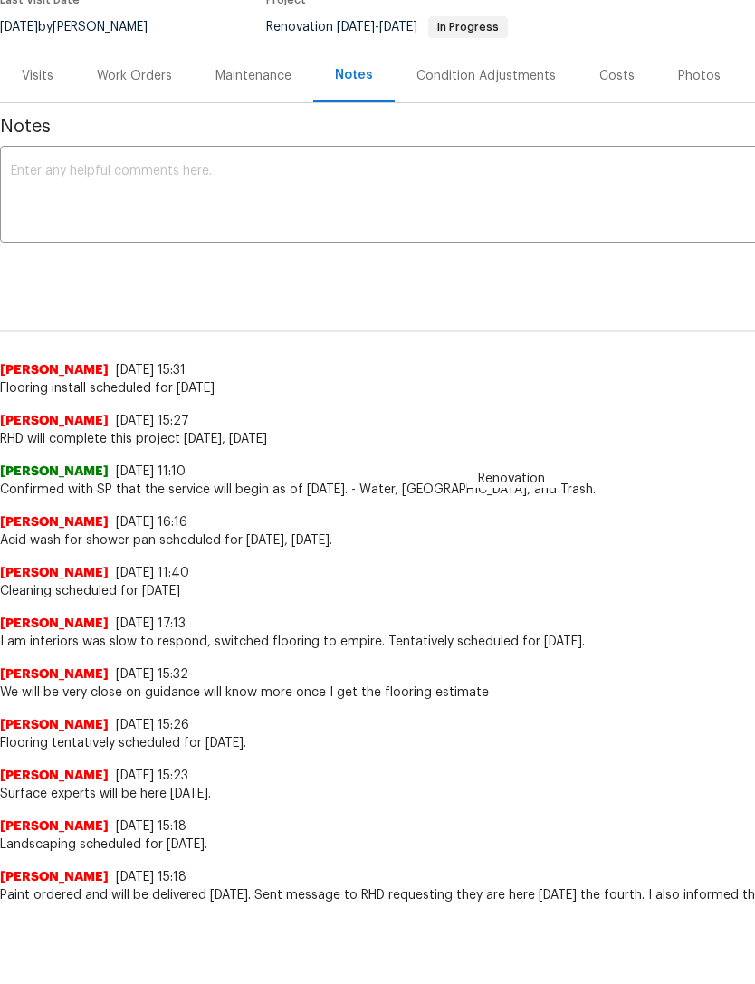
scroll to position [146, 0]
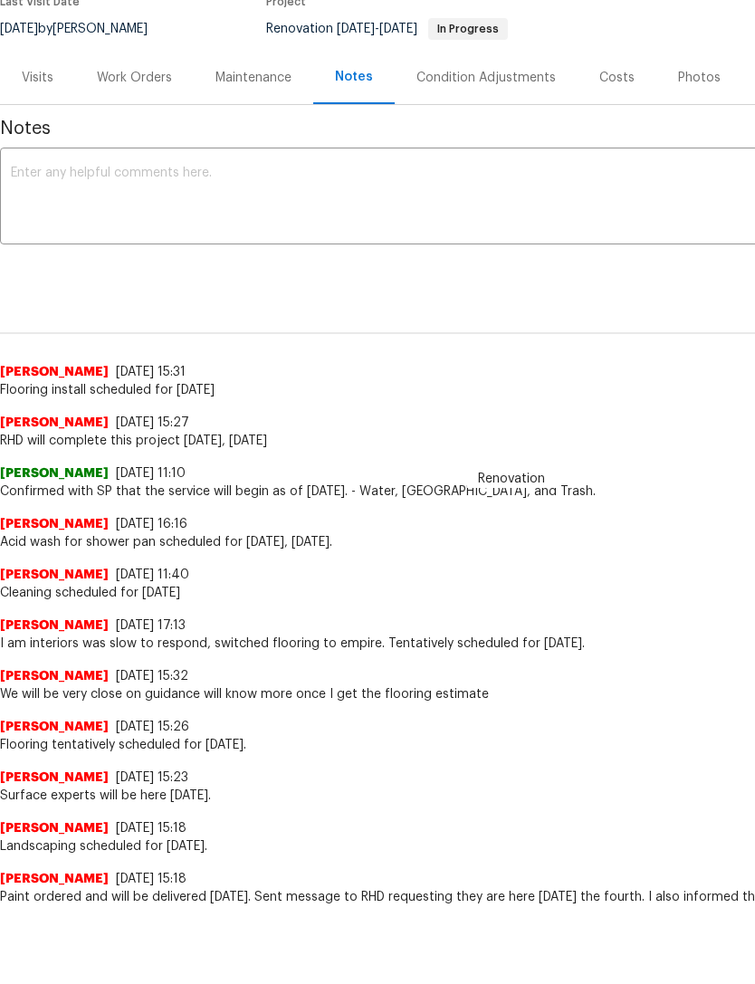
click at [135, 69] on div "Work Orders" at bounding box center [134, 78] width 75 height 18
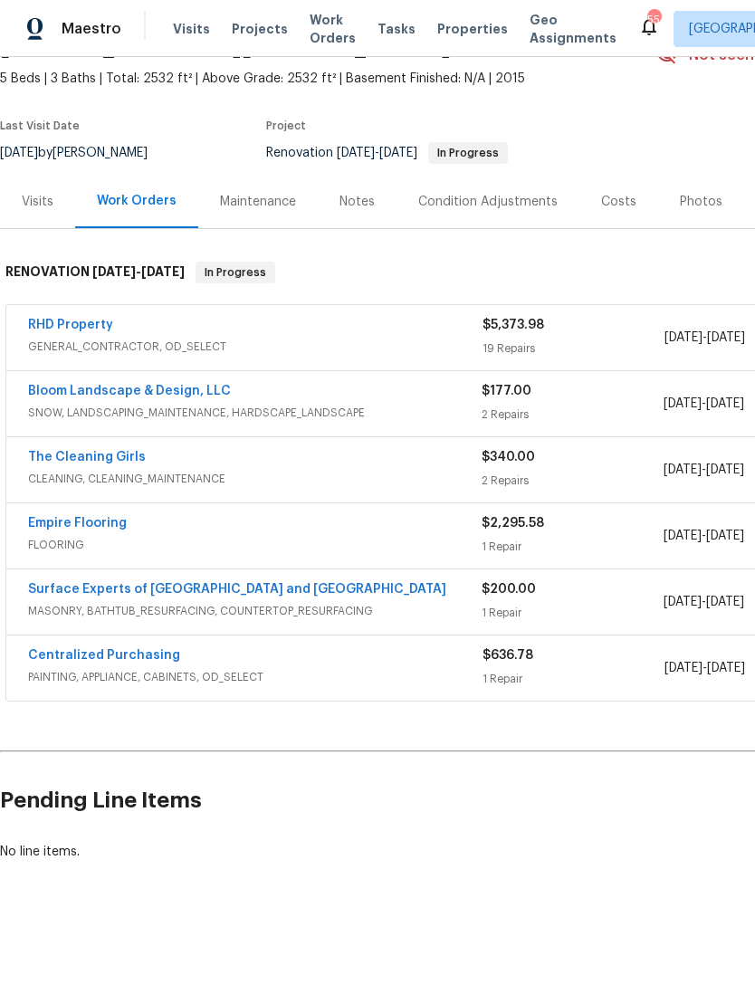
scroll to position [41, 0]
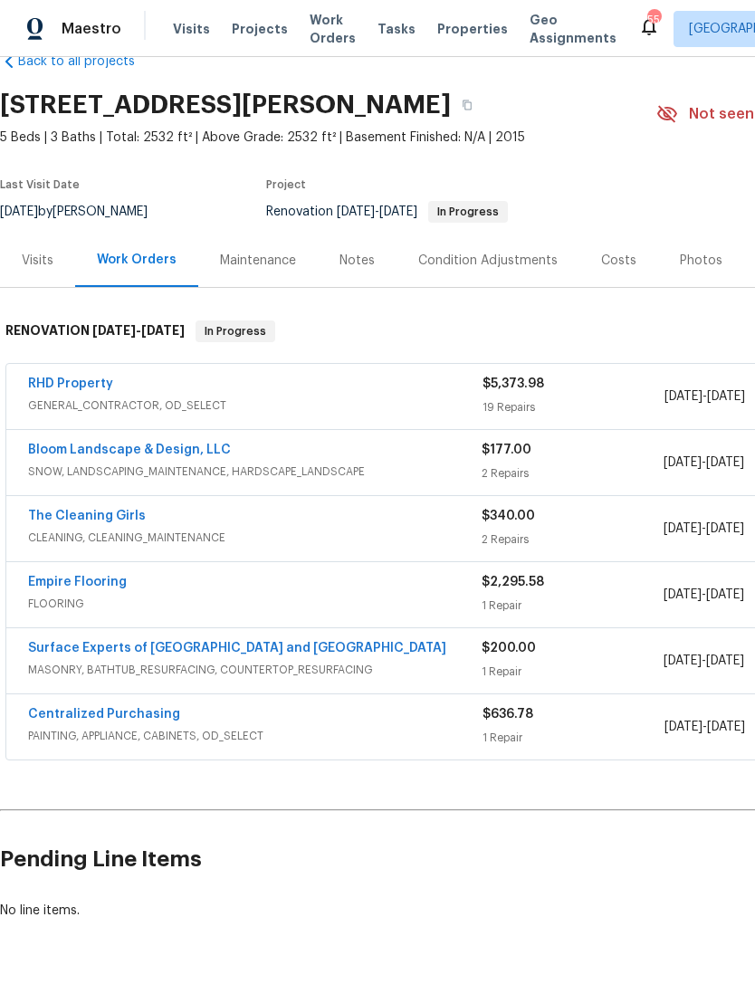
click at [66, 509] on link "The Cleaning Girls" at bounding box center [87, 515] width 118 height 13
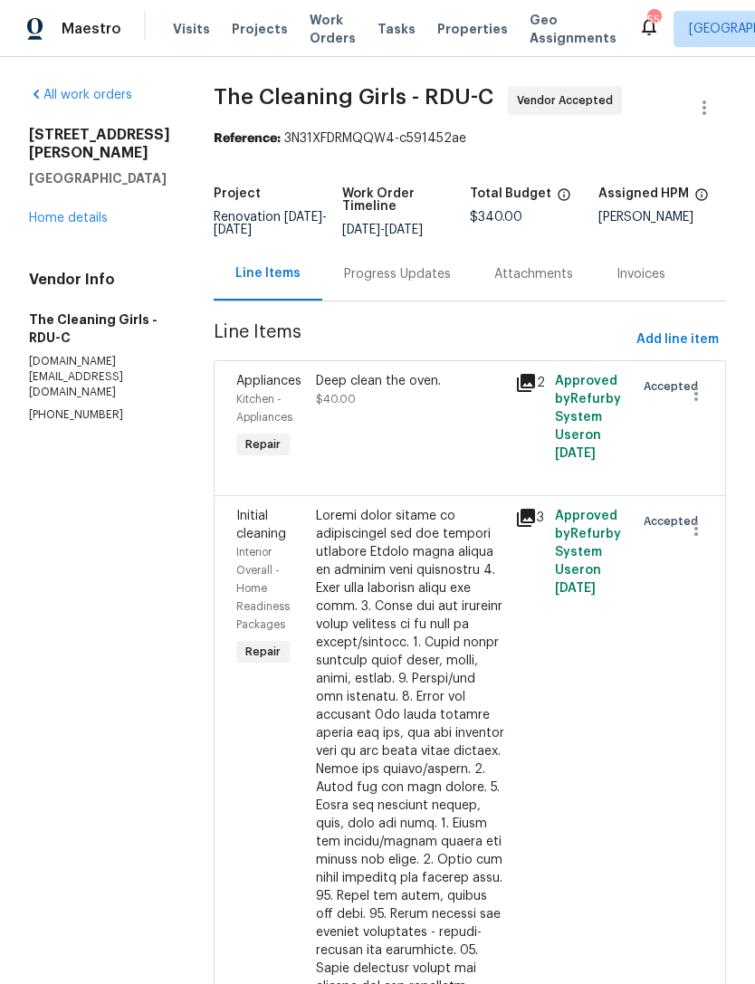
click at [426, 283] on div "Progress Updates" at bounding box center [397, 274] width 107 height 18
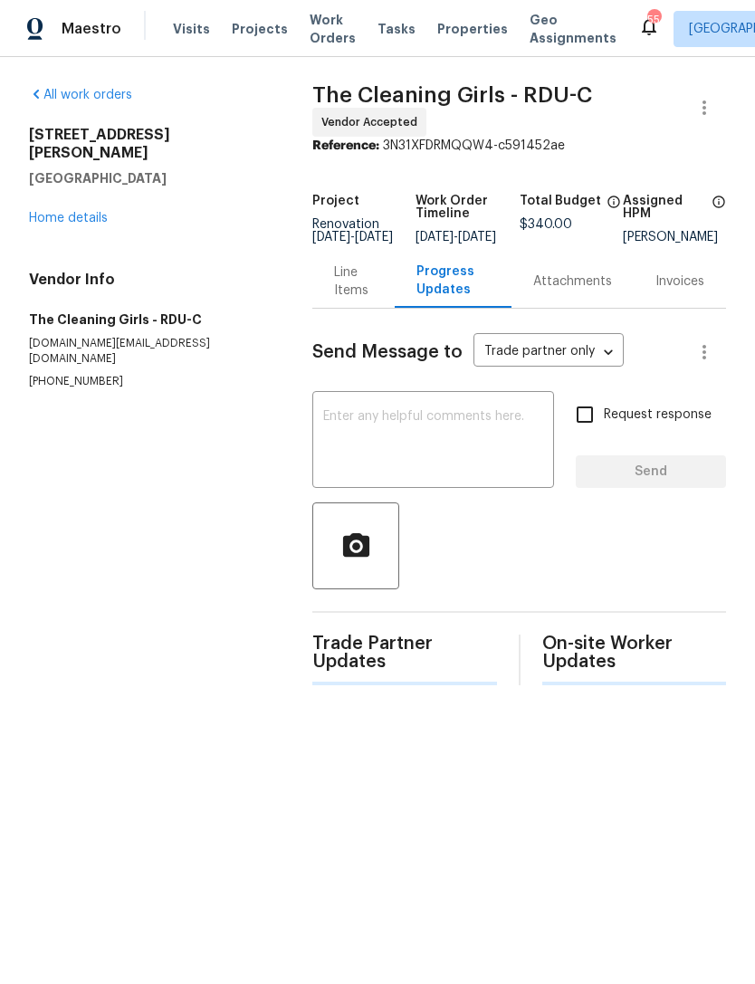
click at [464, 452] on textarea at bounding box center [433, 441] width 220 height 63
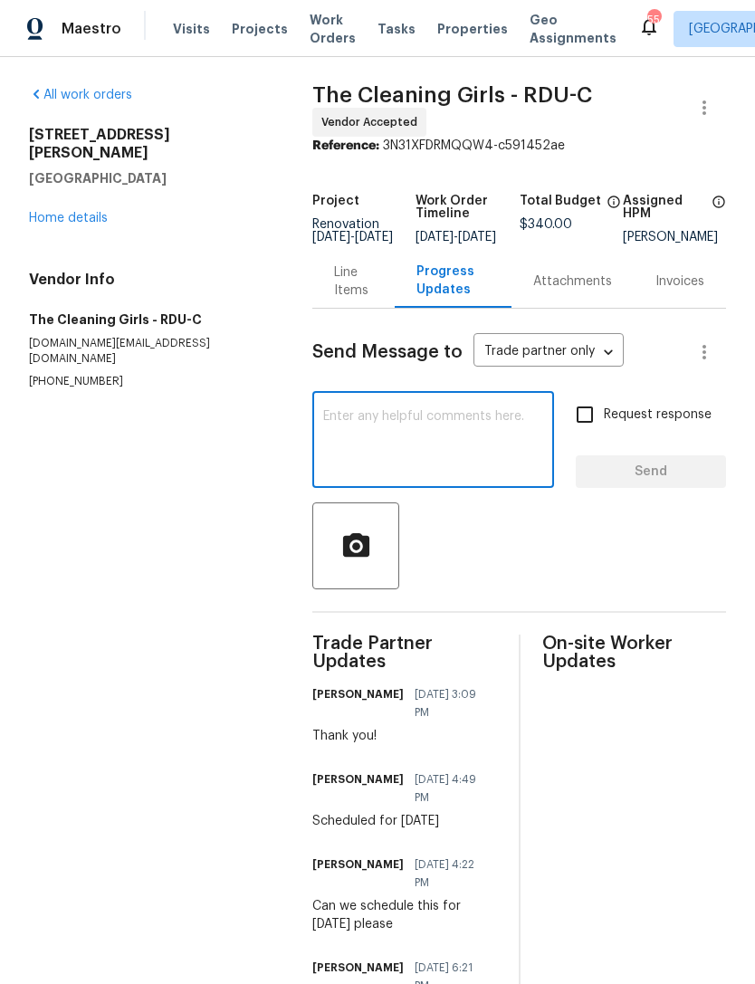
click at [80, 212] on link "Home details" at bounding box center [68, 218] width 79 height 13
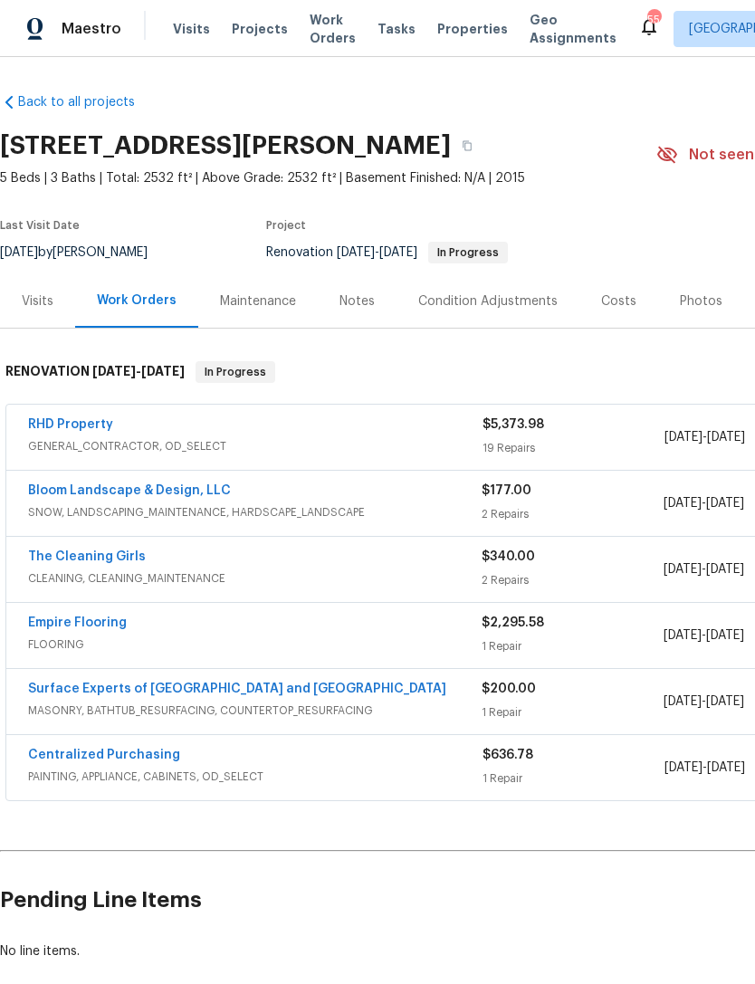
click at [358, 281] on div "Notes" at bounding box center [357, 300] width 79 height 53
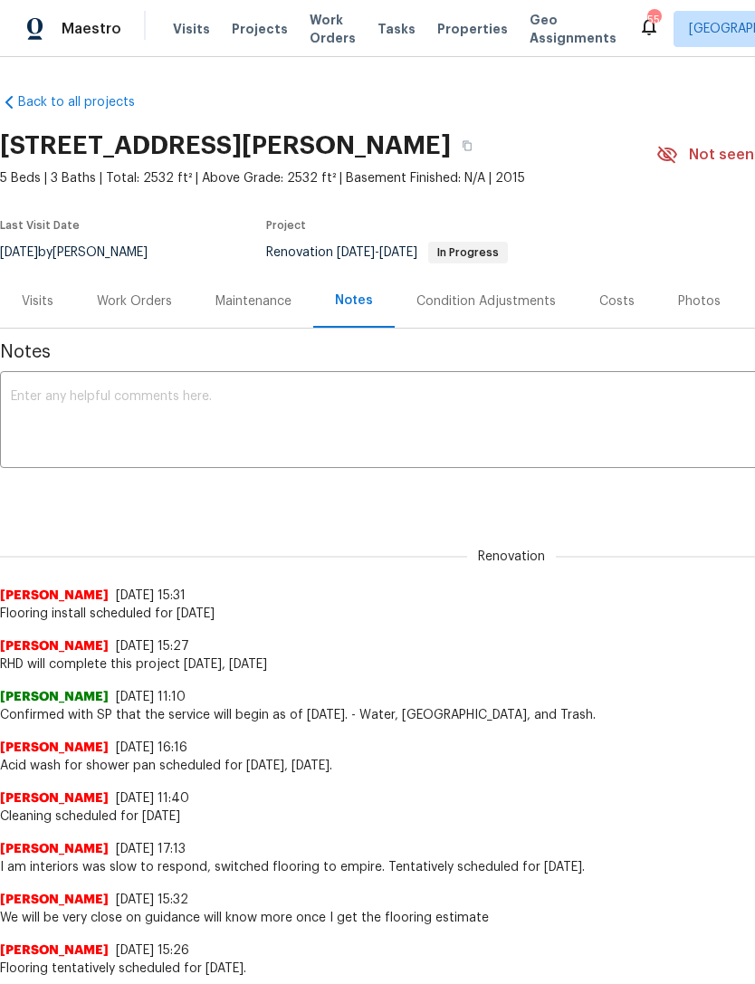
click at [444, 433] on textarea at bounding box center [511, 421] width 1001 height 63
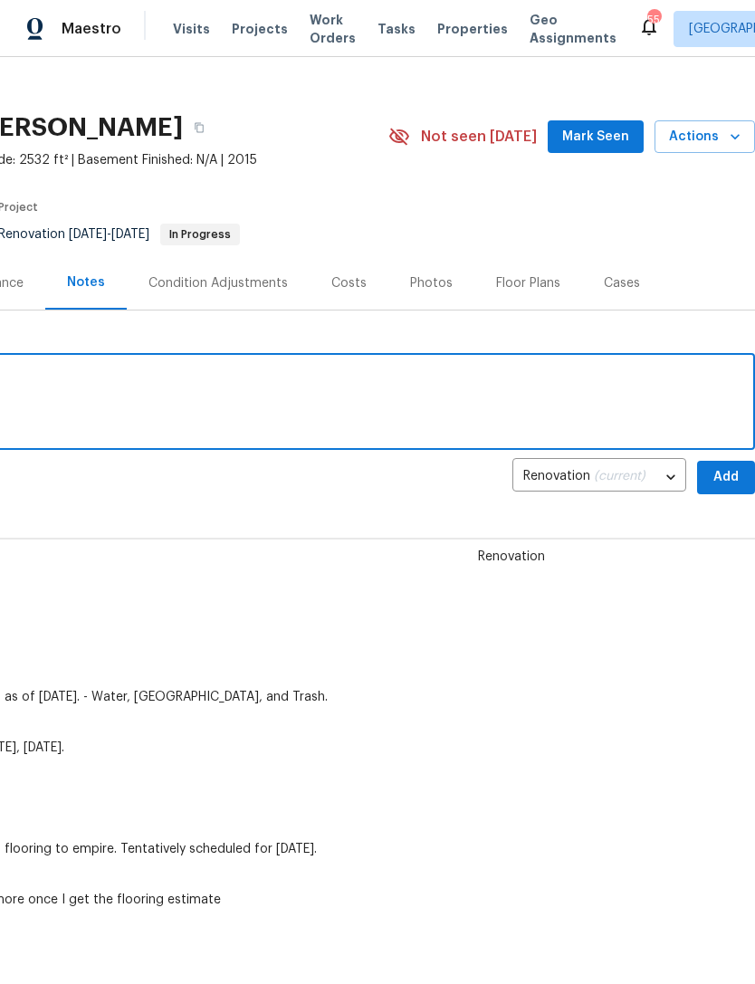
scroll to position [18, 268]
type textarea "Cleaning scheduled for Wednesday, September 10"
click at [727, 474] on span "Add" at bounding box center [725, 477] width 29 height 23
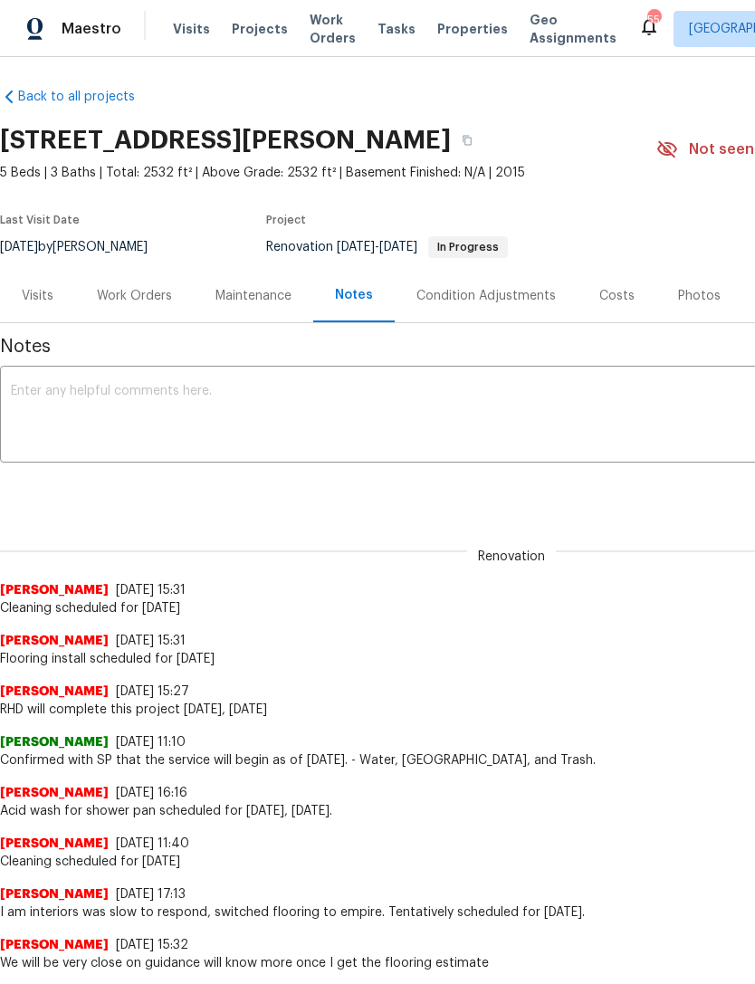
scroll to position [5, 0]
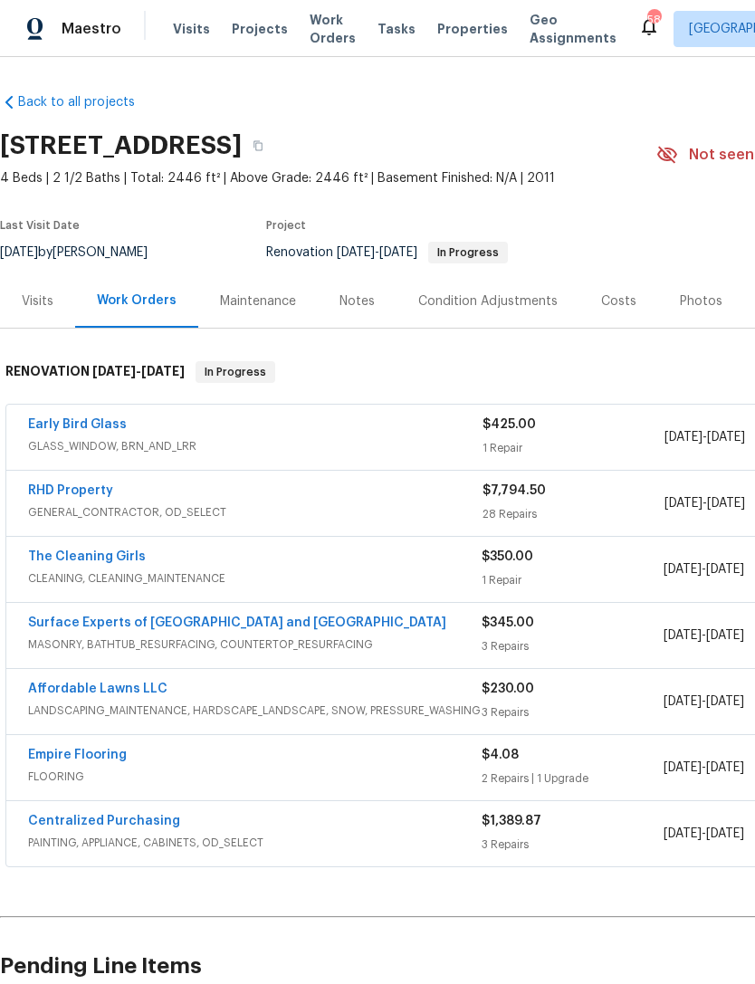
click at [360, 268] on div "Last Visit Date [DATE] by [PERSON_NAME] Project Renovation [DATE] - [DATE] In P…" at bounding box center [307, 241] width 614 height 65
click at [353, 303] on div "Notes" at bounding box center [356, 301] width 35 height 18
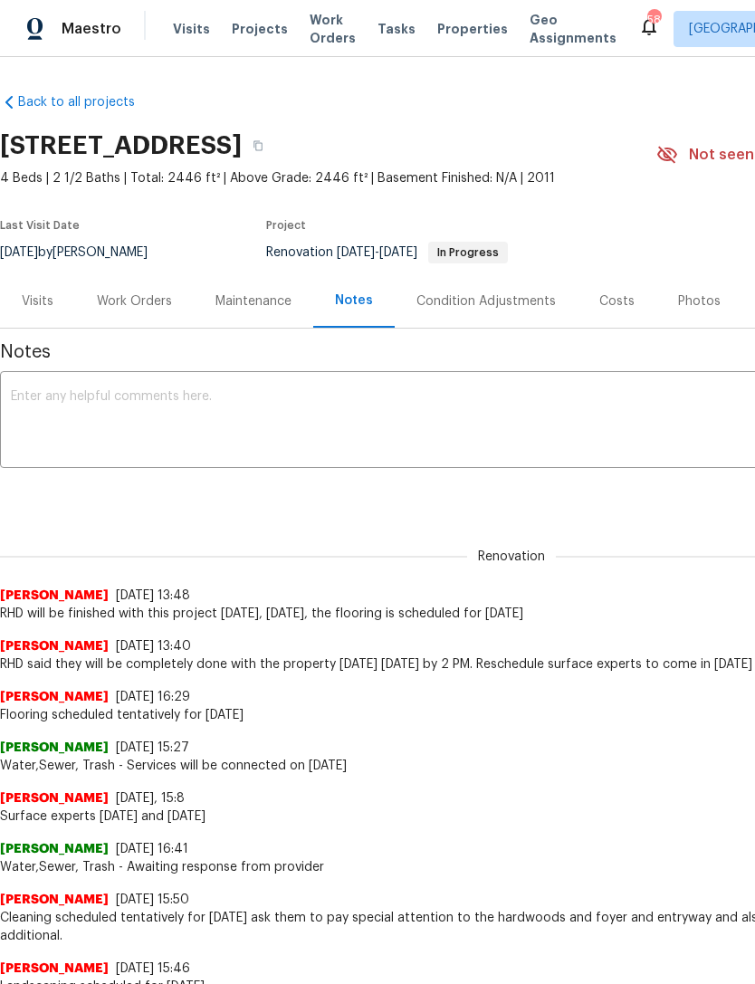
click at [138, 297] on div "Work Orders" at bounding box center [134, 301] width 75 height 18
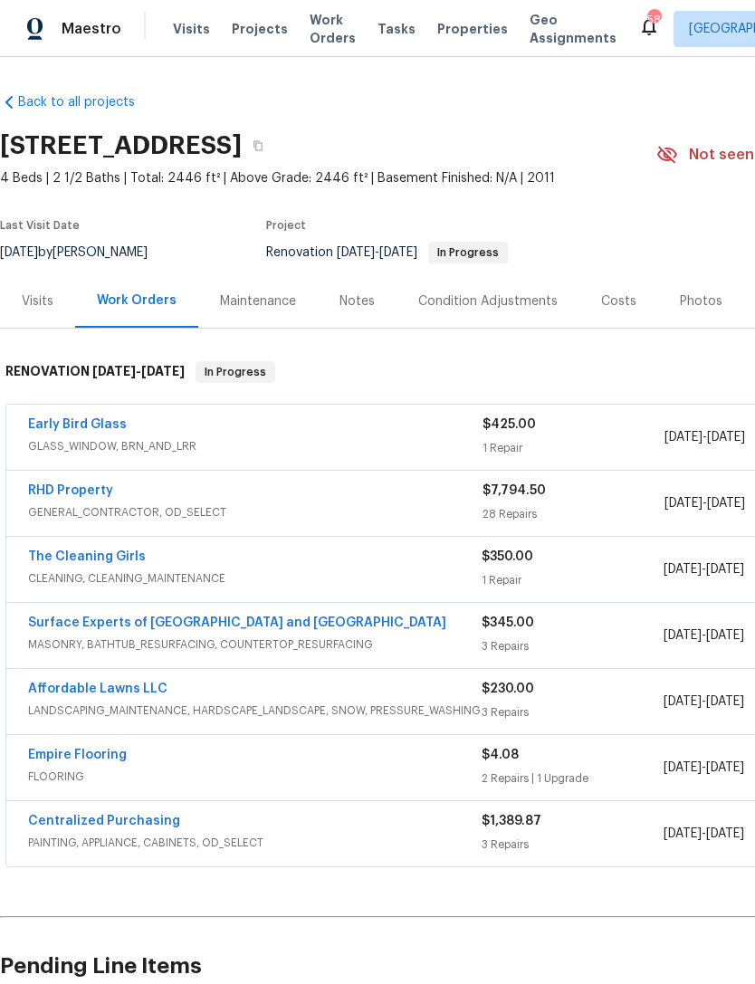
click at [50, 486] on link "RHD Property" at bounding box center [70, 490] width 85 height 13
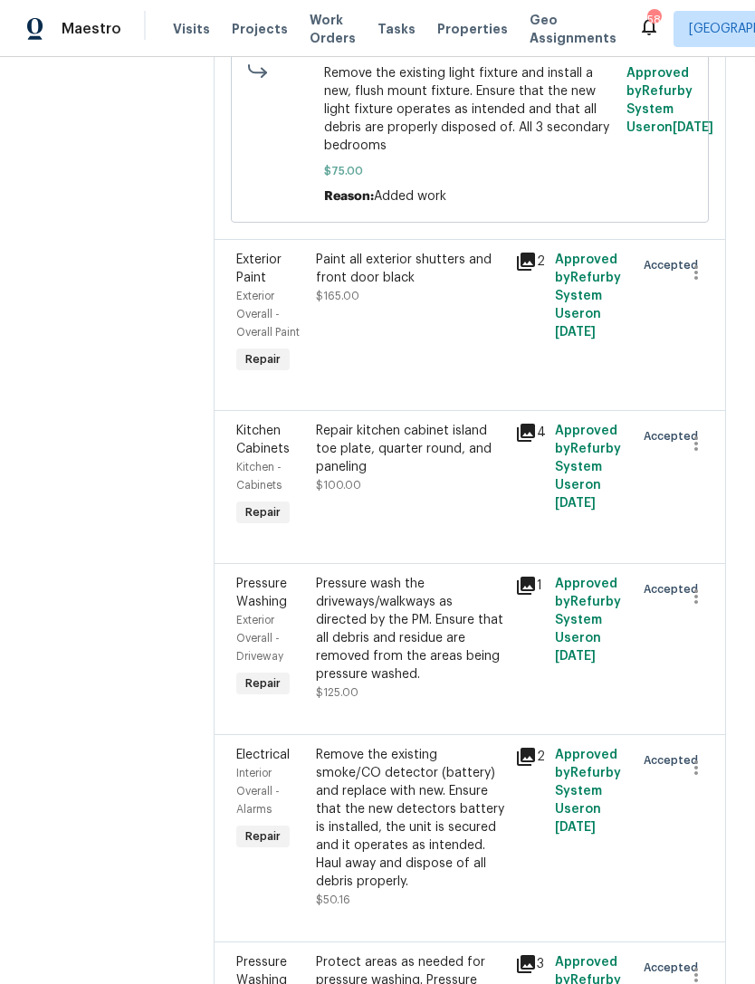
scroll to position [6108, 0]
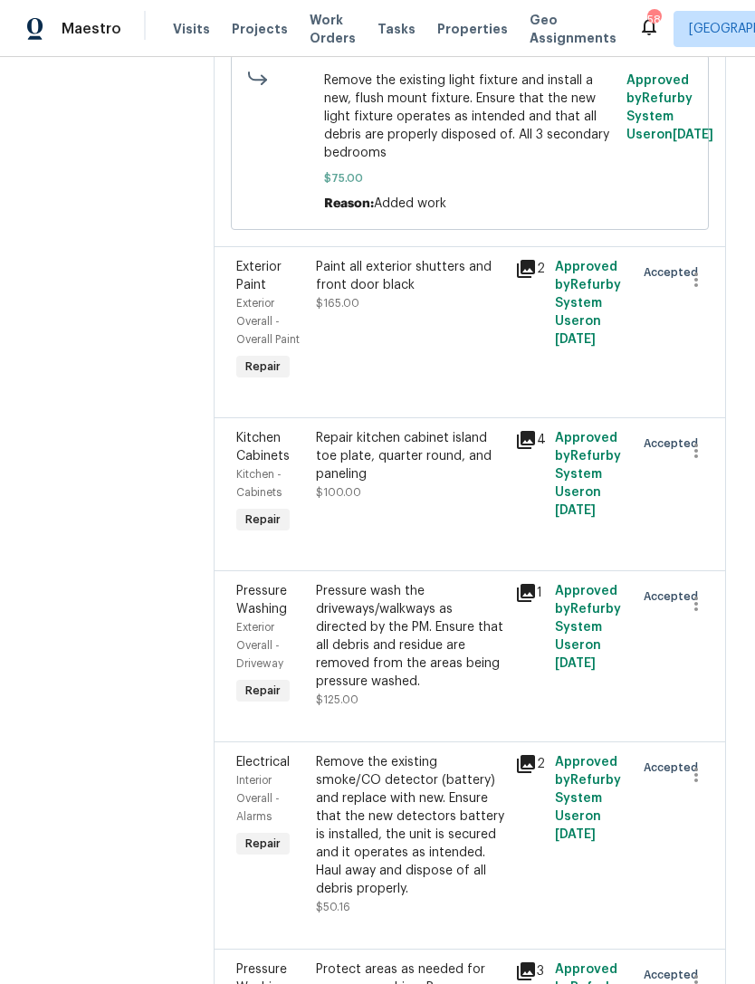
click at [534, 449] on icon at bounding box center [526, 440] width 18 height 18
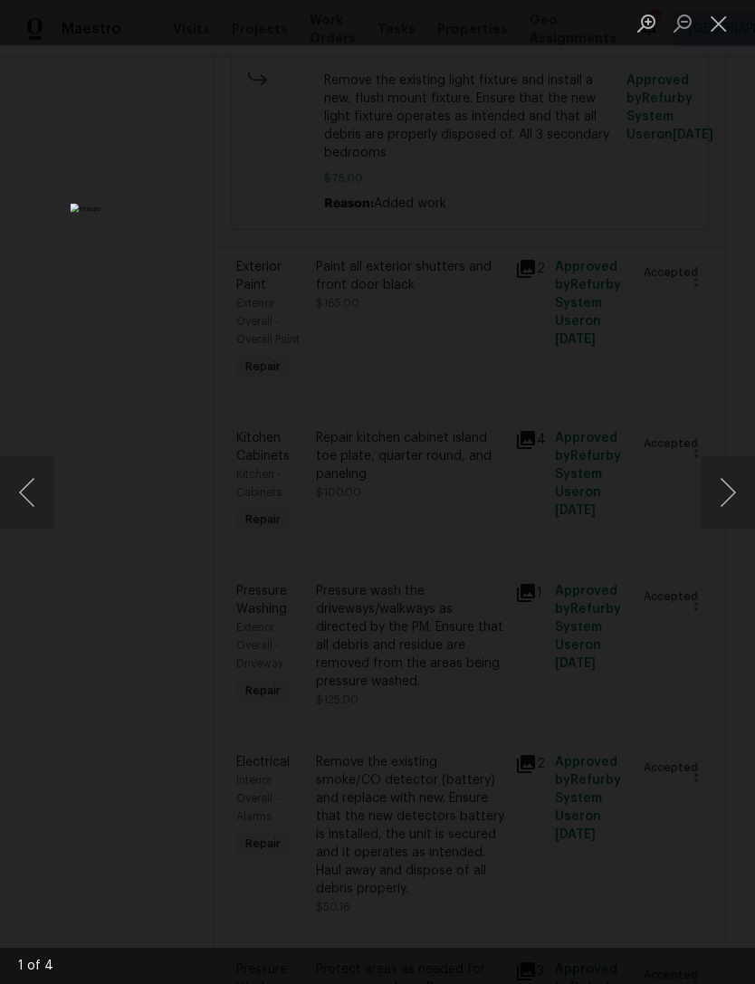
click at [724, 23] on button "Close lightbox" at bounding box center [718, 23] width 36 height 32
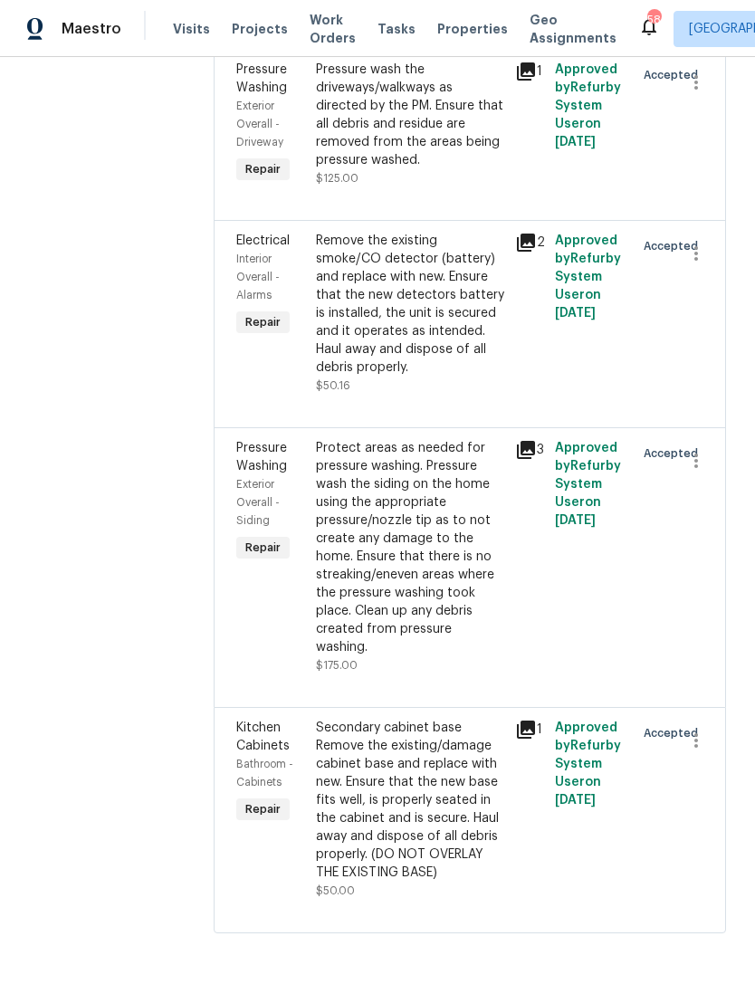
scroll to position [6677, 0]
click at [427, 376] on div "Remove the existing smoke/CO detector (battery) and replace with new. Ensure th…" at bounding box center [410, 304] width 188 height 145
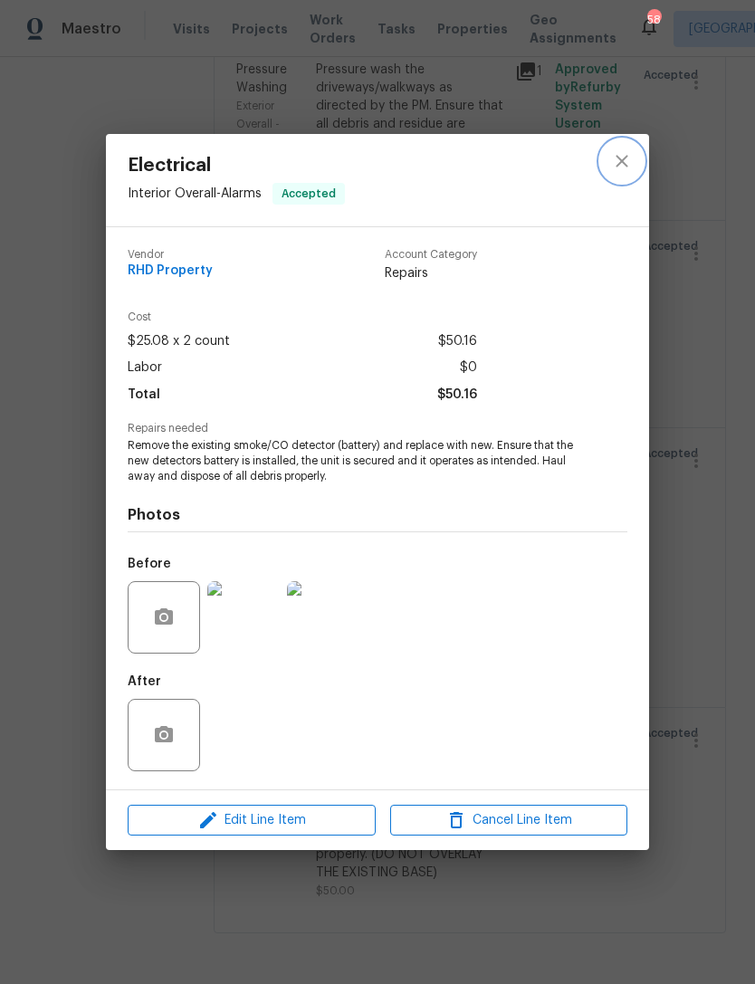
click at [624, 154] on icon "close" at bounding box center [622, 161] width 22 height 22
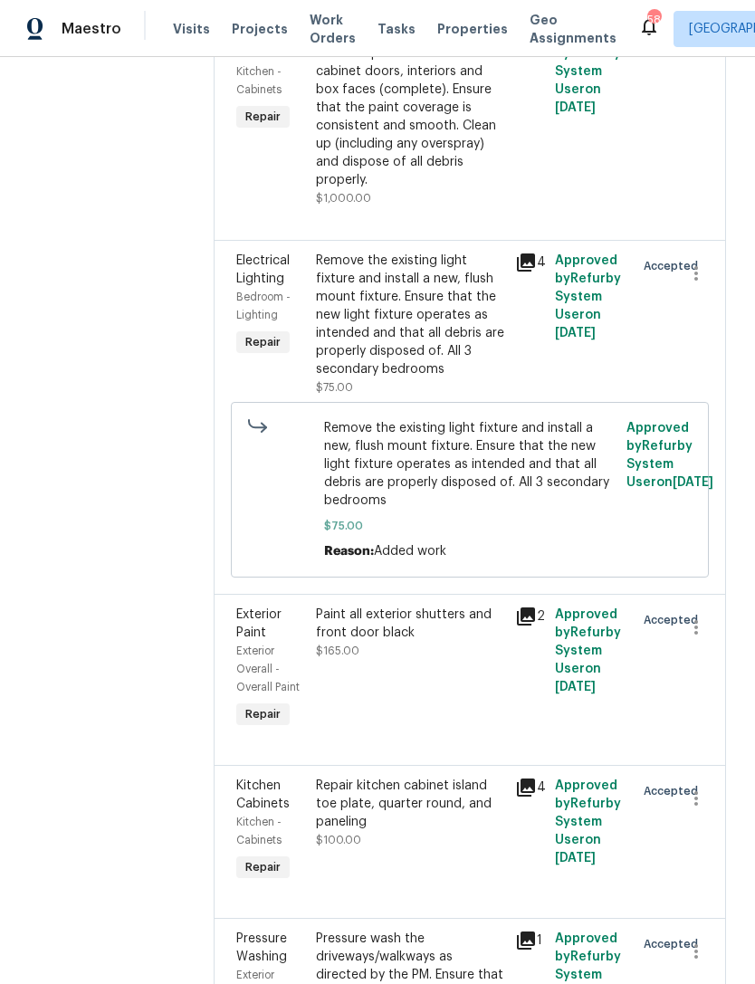
scroll to position [5760, 0]
click at [467, 190] on div "Prep, sand, mask and apply 2 coats of paint to the kitchen cabinet doors, inter…" at bounding box center [410, 108] width 188 height 163
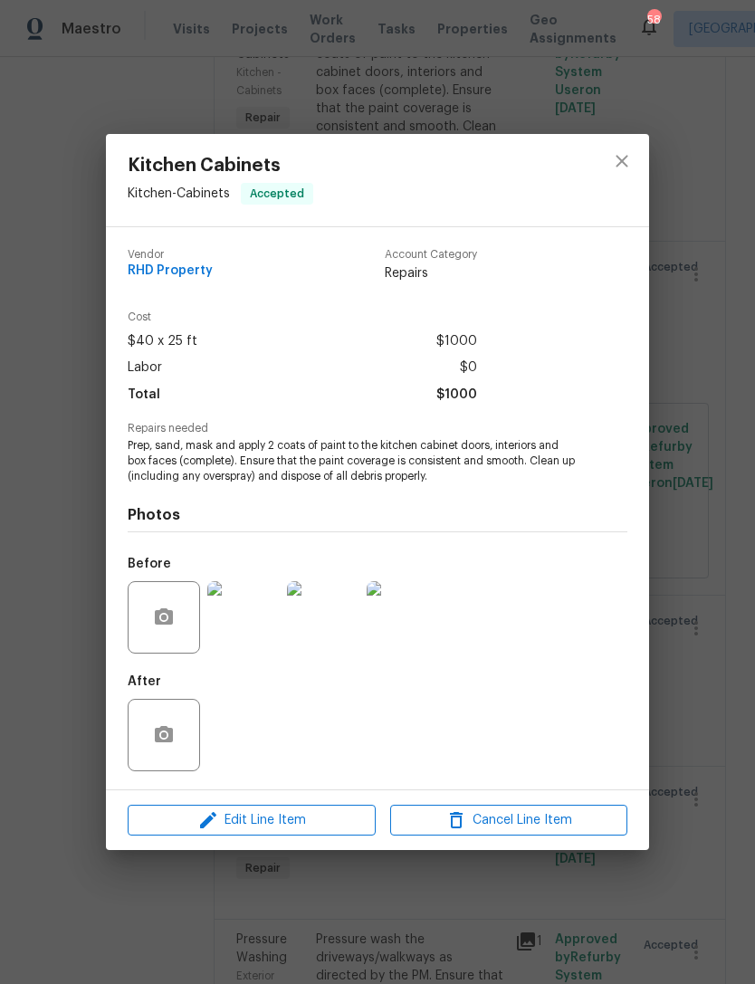
click at [266, 617] on img at bounding box center [243, 617] width 72 height 72
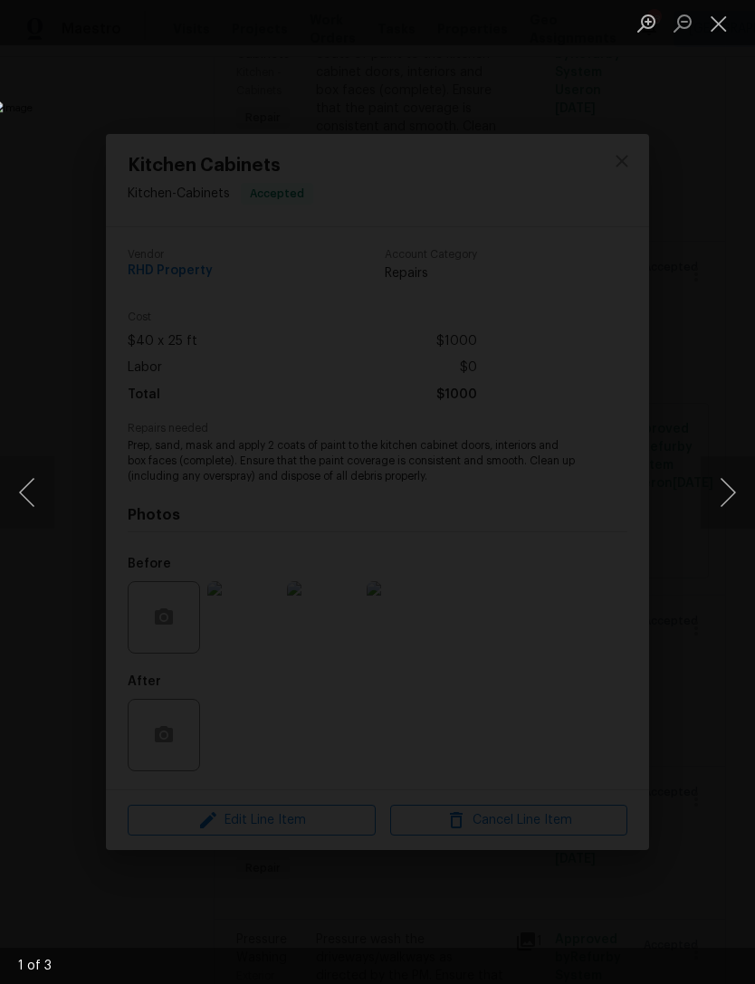
click at [729, 501] on button "Next image" at bounding box center [727, 492] width 54 height 72
click at [718, 500] on button "Next image" at bounding box center [727, 492] width 54 height 72
click at [719, 509] on button "Next image" at bounding box center [727, 492] width 54 height 72
click at [715, 17] on button "Close lightbox" at bounding box center [718, 23] width 36 height 32
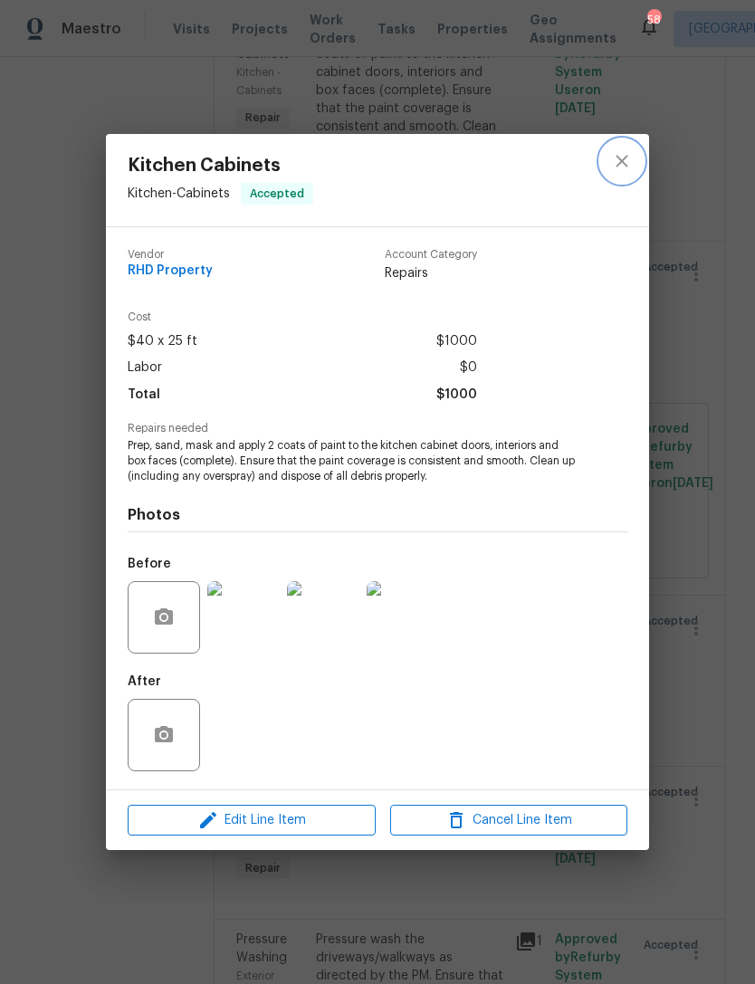
click at [639, 146] on button "close" at bounding box center [621, 160] width 43 height 43
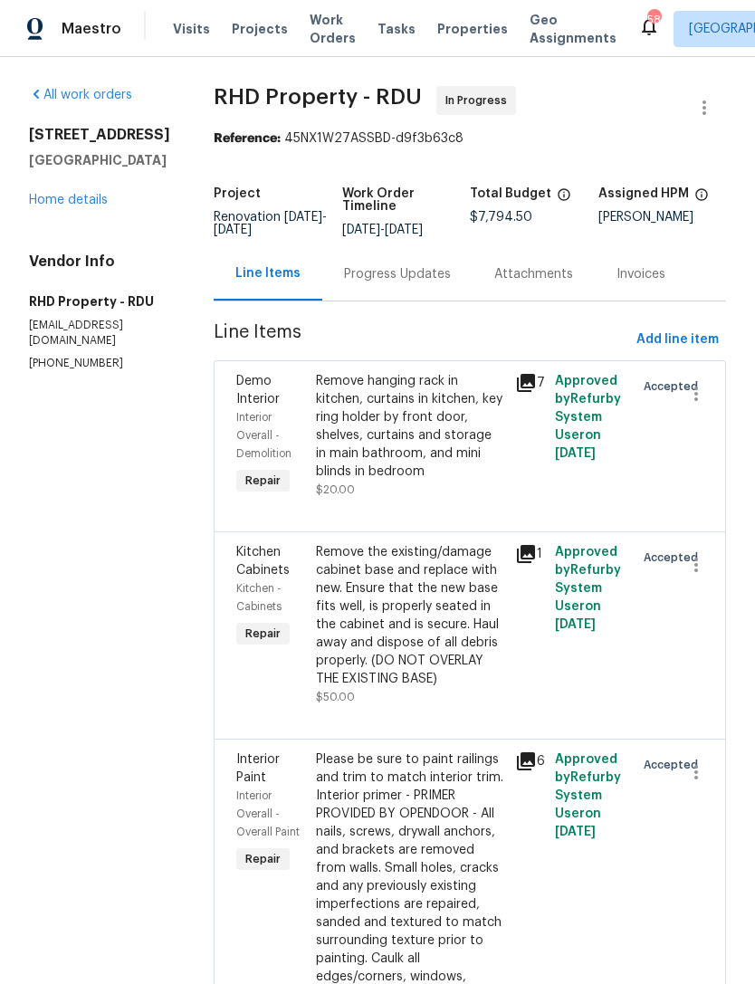
scroll to position [0, 0]
click at [67, 205] on link "Home details" at bounding box center [68, 200] width 79 height 13
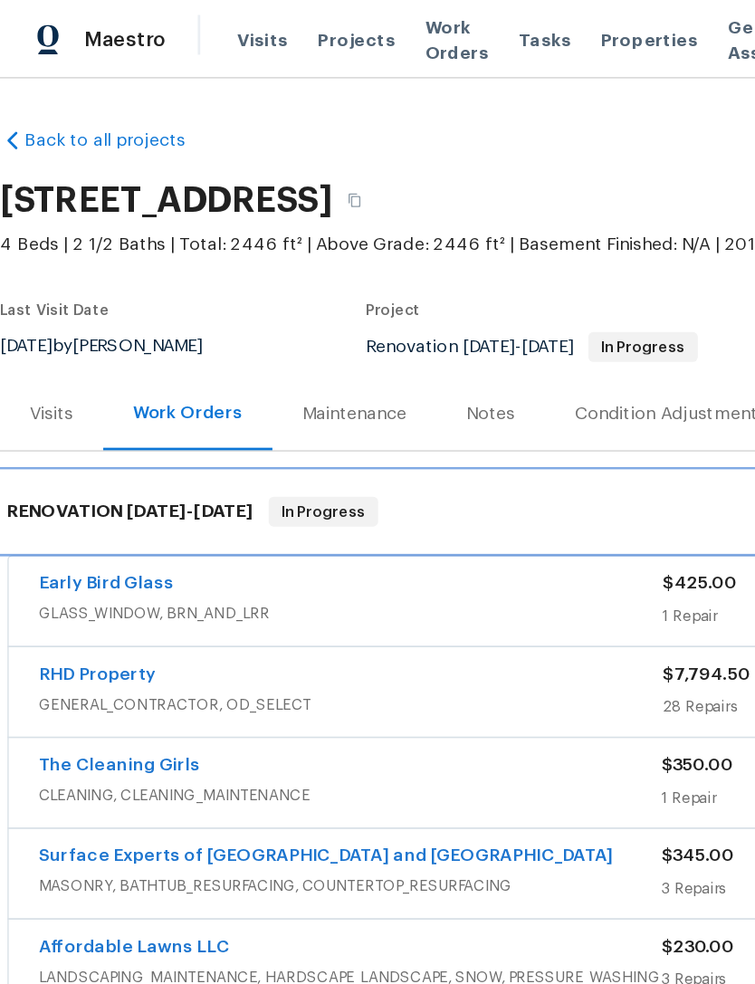
click at [372, 356] on div "RENOVATION 9/3/25 - 9/14/25 In Progress" at bounding box center [511, 372] width 1023 height 58
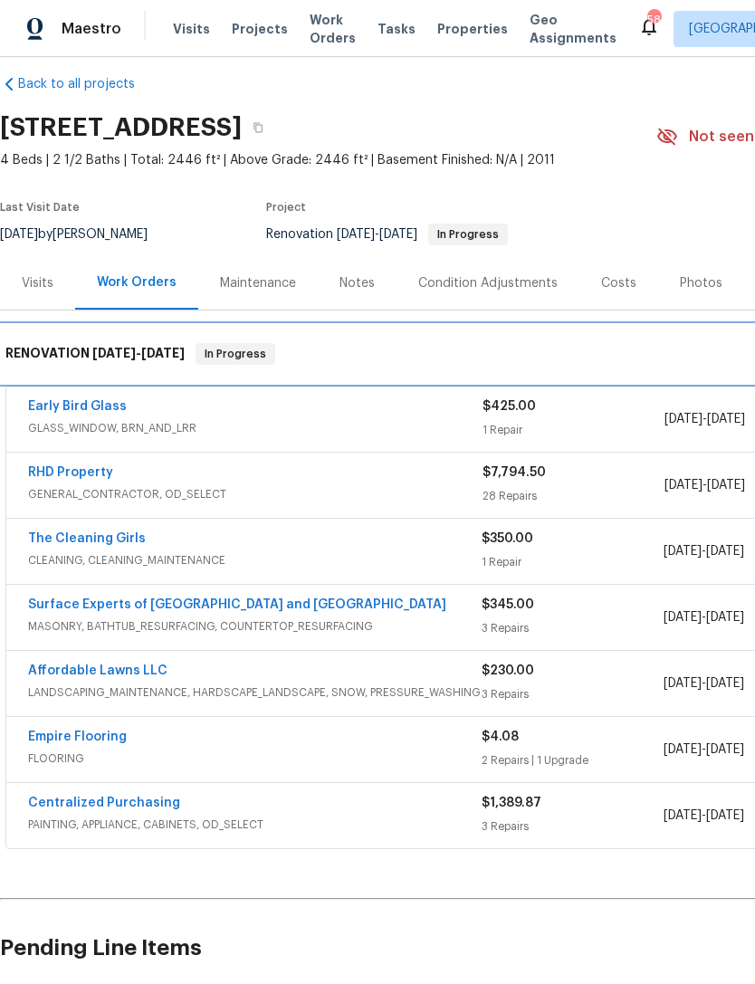
scroll to position [19, 0]
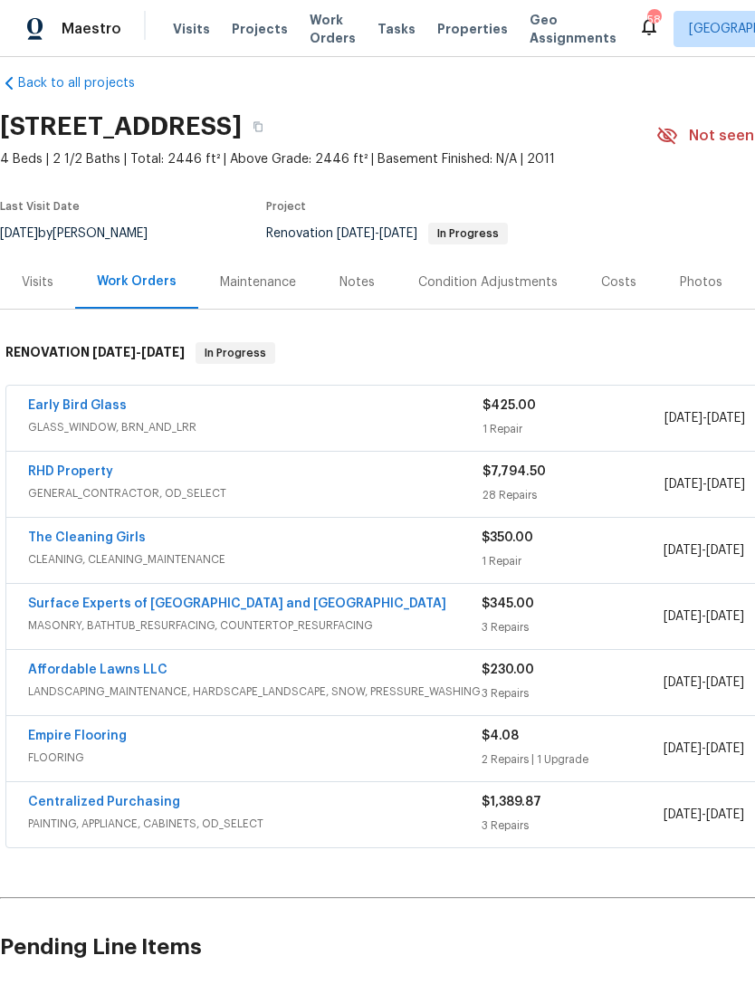
click at [38, 737] on link "Empire Flooring" at bounding box center [77, 735] width 99 height 13
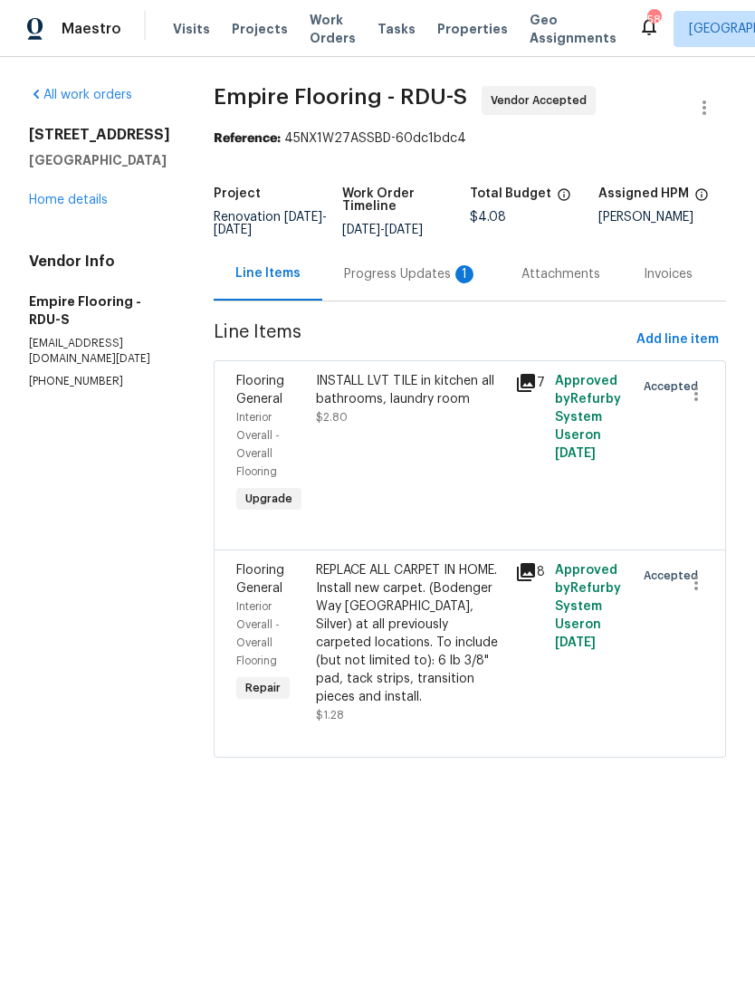
click at [443, 625] on div "REPLACE ALL CARPET IN HOME. Install new carpet. (Bodenger Way 945 Winter Ash, S…" at bounding box center [410, 633] width 188 height 145
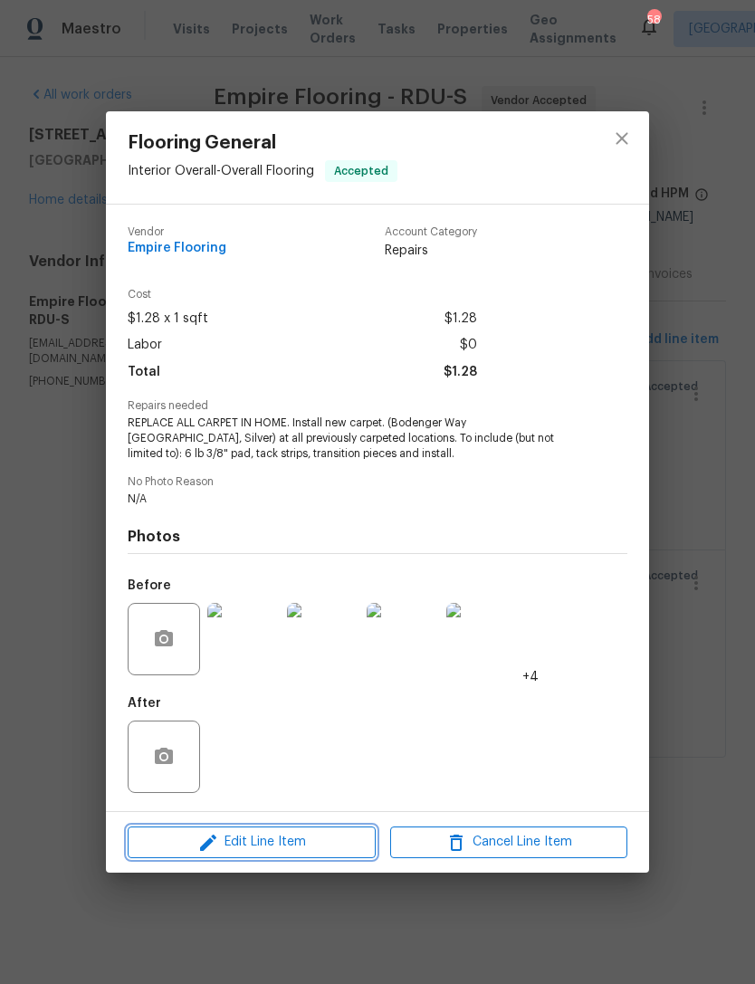
click at [307, 849] on span "Edit Line Item" at bounding box center [251, 842] width 237 height 23
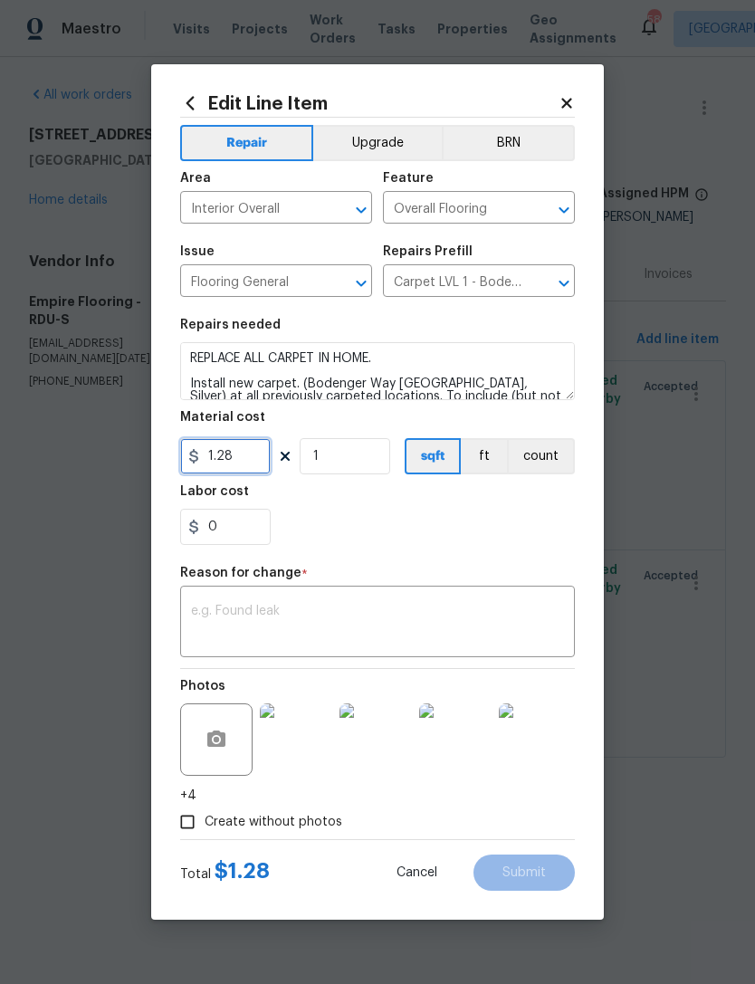
click at [257, 467] on input "1.28" at bounding box center [225, 456] width 90 height 36
type input "2772.94"
click at [470, 551] on section "Repairs needed REPLACE ALL CARPET IN HOME. Install new carpet. (Bodenger Way 94…" at bounding box center [377, 432] width 395 height 248
click at [384, 609] on textarea at bounding box center [377, 623] width 373 height 38
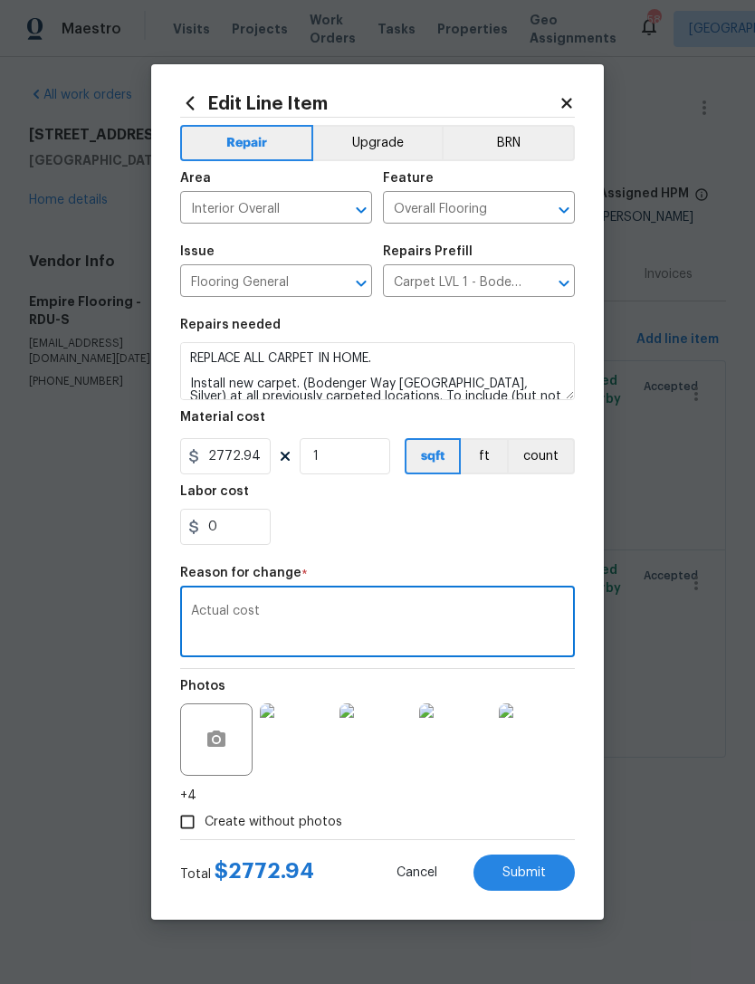
type textarea "Actual cost"
click at [532, 879] on span "Submit" at bounding box center [523, 873] width 43 height 14
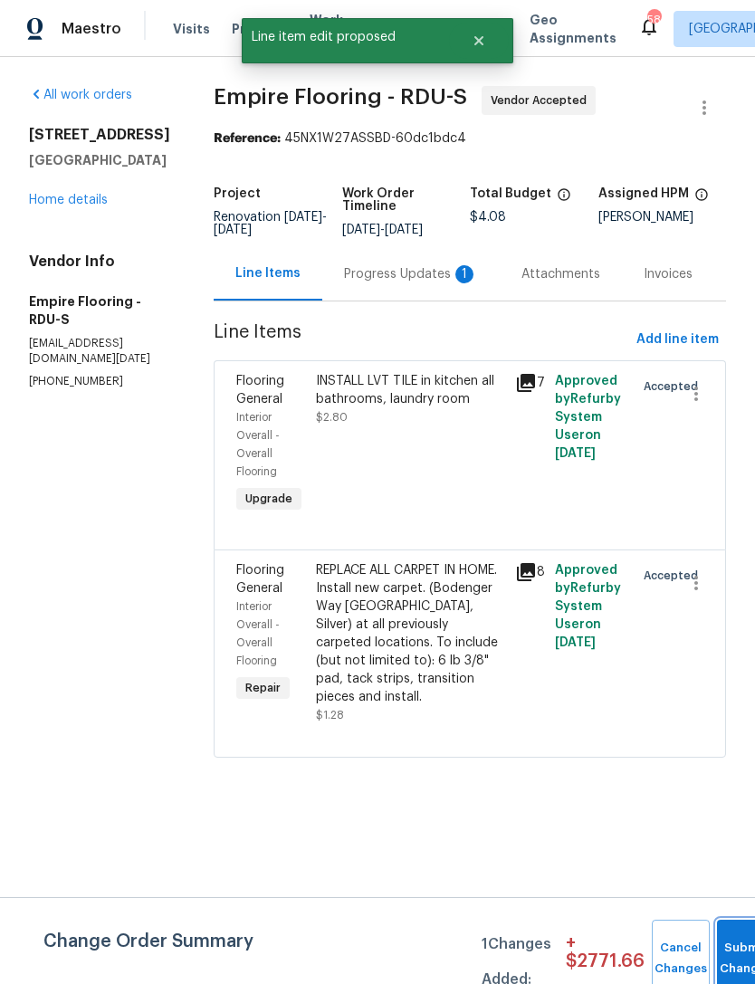
click at [733, 967] on span "Submit Changes" at bounding box center [746, 958] width 40 height 42
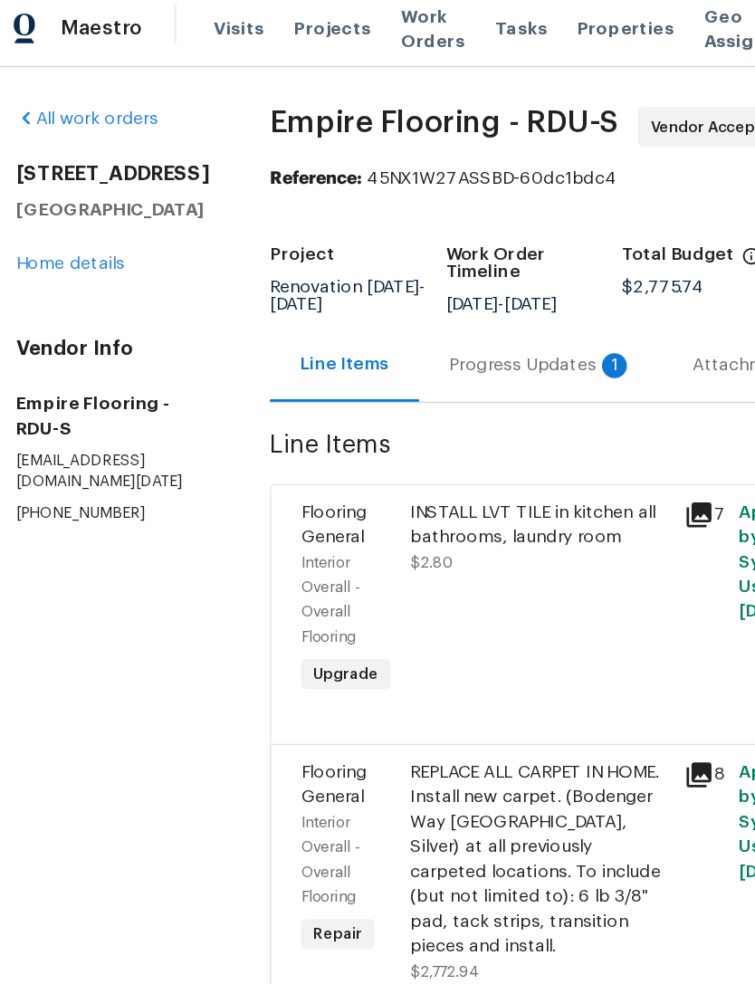
click at [412, 464] on div "INSTALL LVT TILE in kitchen all bathrooms, laundry room $2.80" at bounding box center [409, 444] width 199 height 156
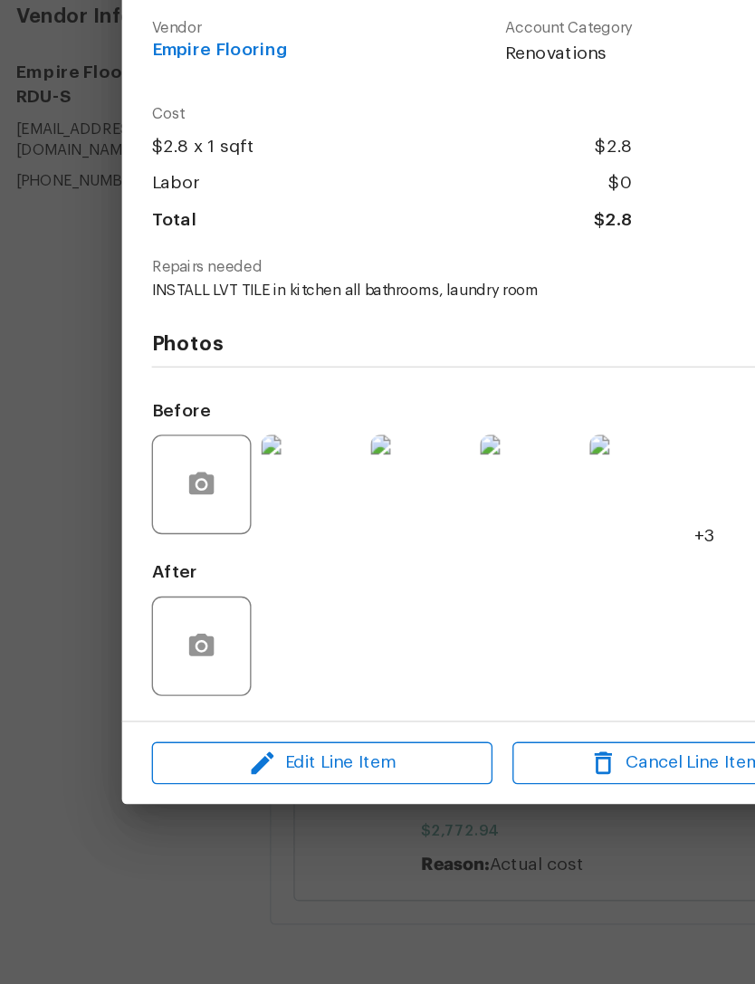
scroll to position [7, 0]
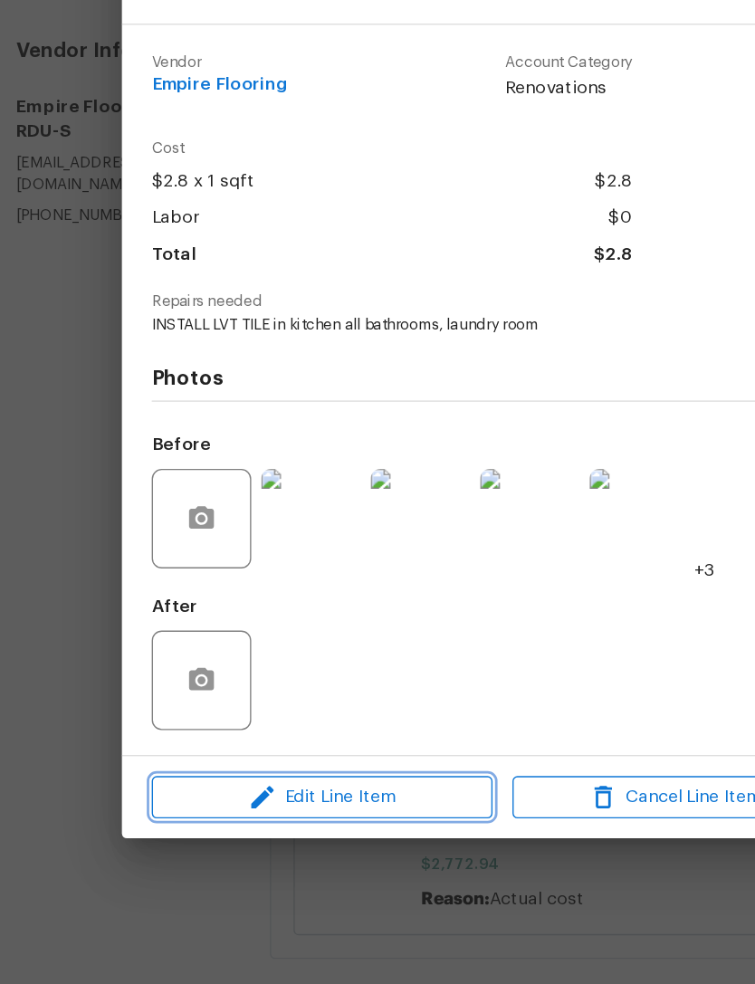
click at [236, 794] on span "Edit Line Item" at bounding box center [251, 805] width 237 height 23
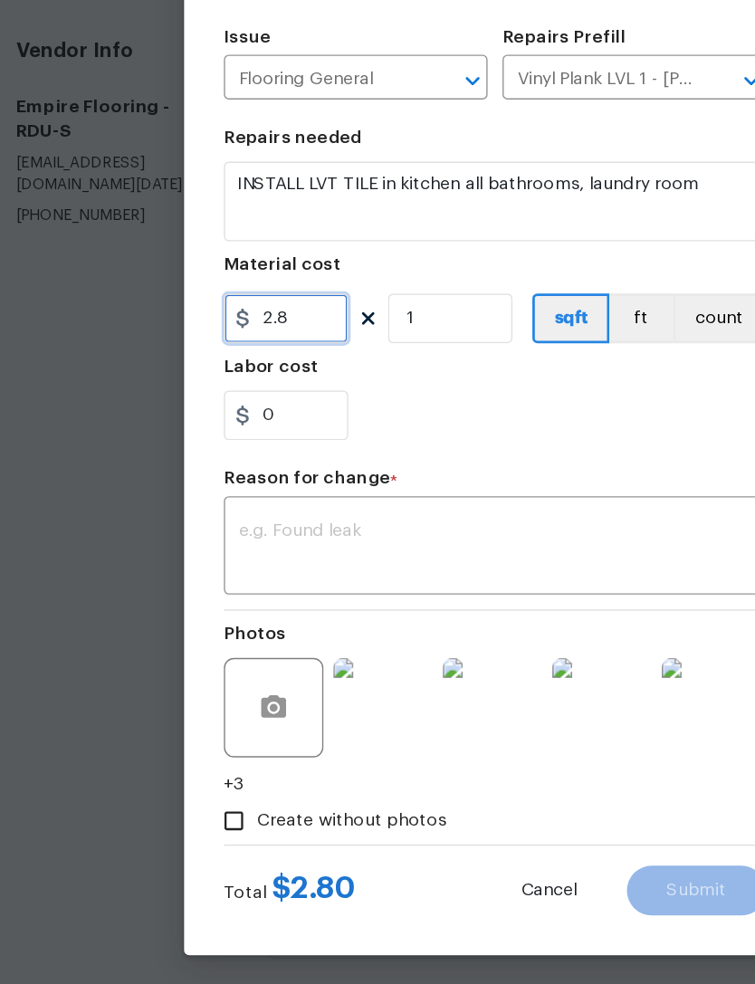
click at [227, 438] on input "2.8" at bounding box center [225, 456] width 90 height 36
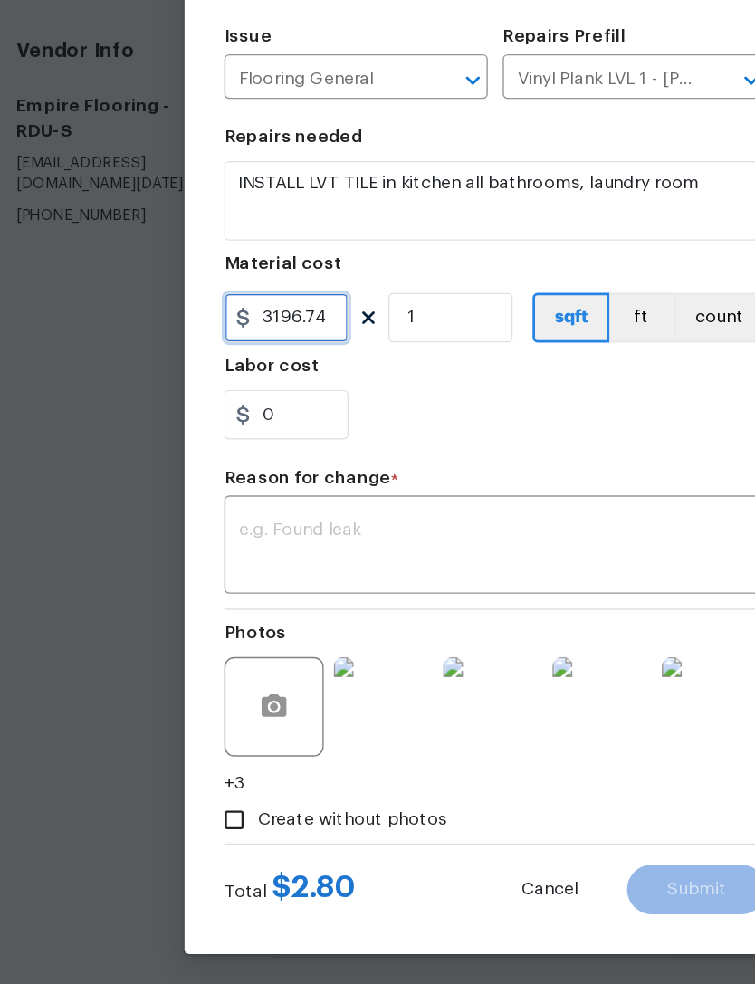
type input "3196.74"
click at [418, 604] on textarea at bounding box center [377, 623] width 373 height 38
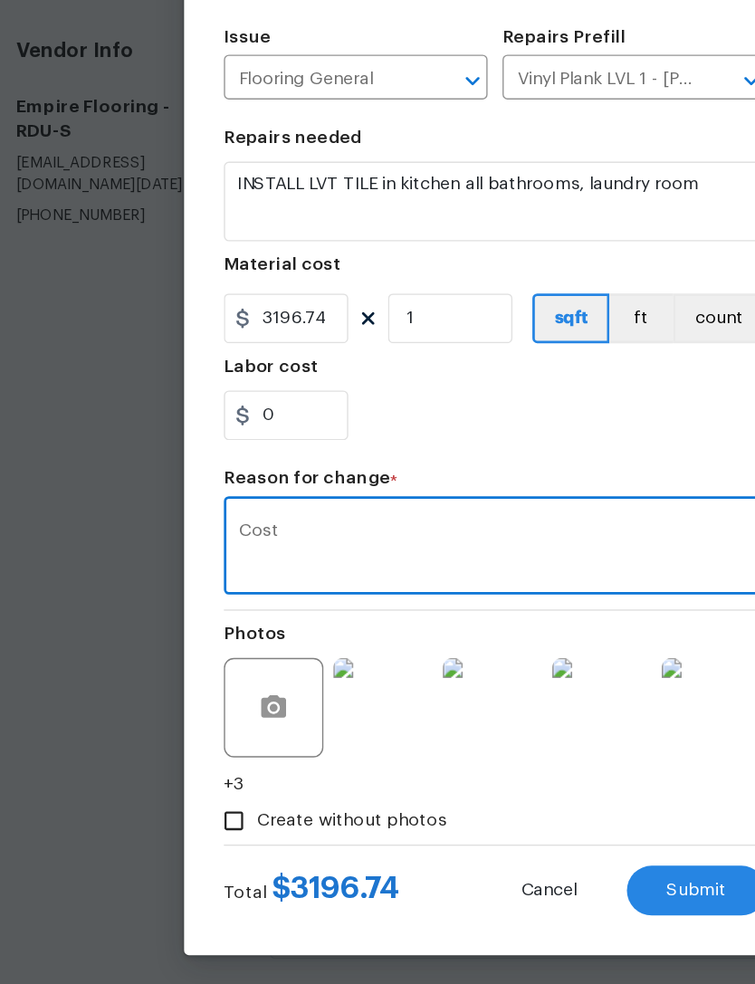
type textarea "Cost"
click at [502, 866] on span "Submit" at bounding box center [523, 873] width 43 height 14
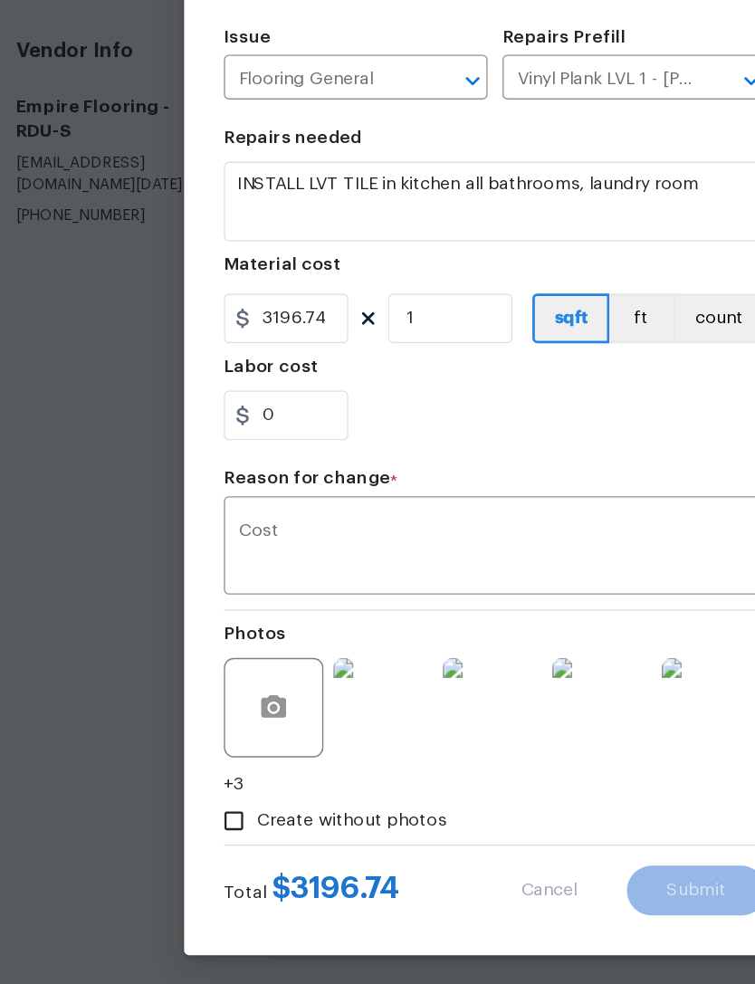
type input "2.8"
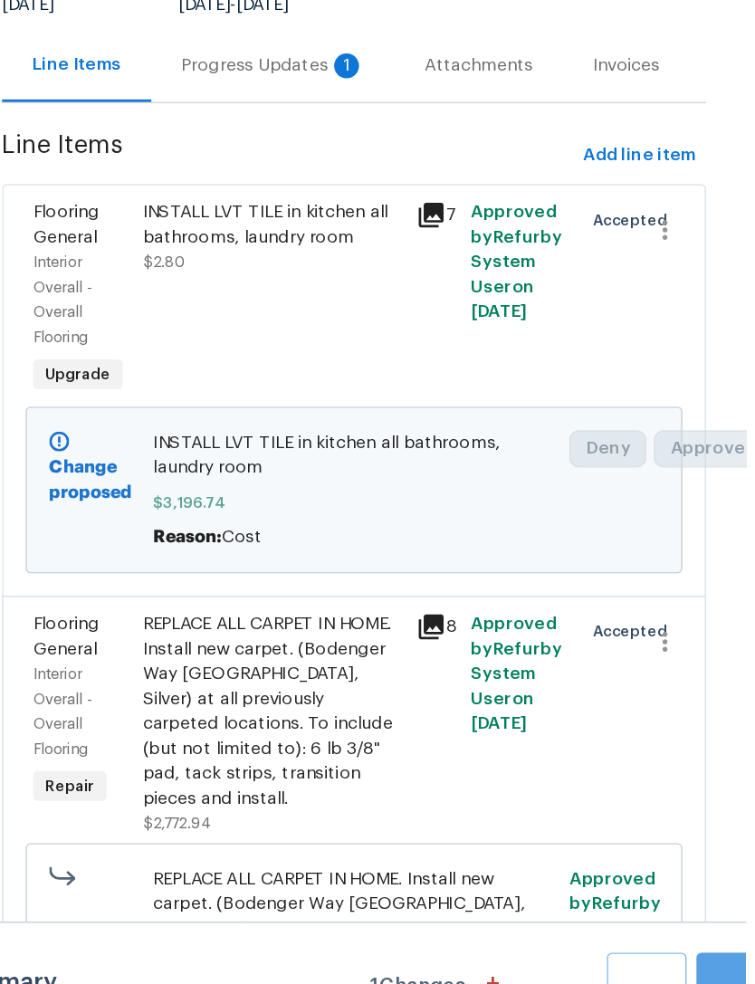
scroll to position [58, 0]
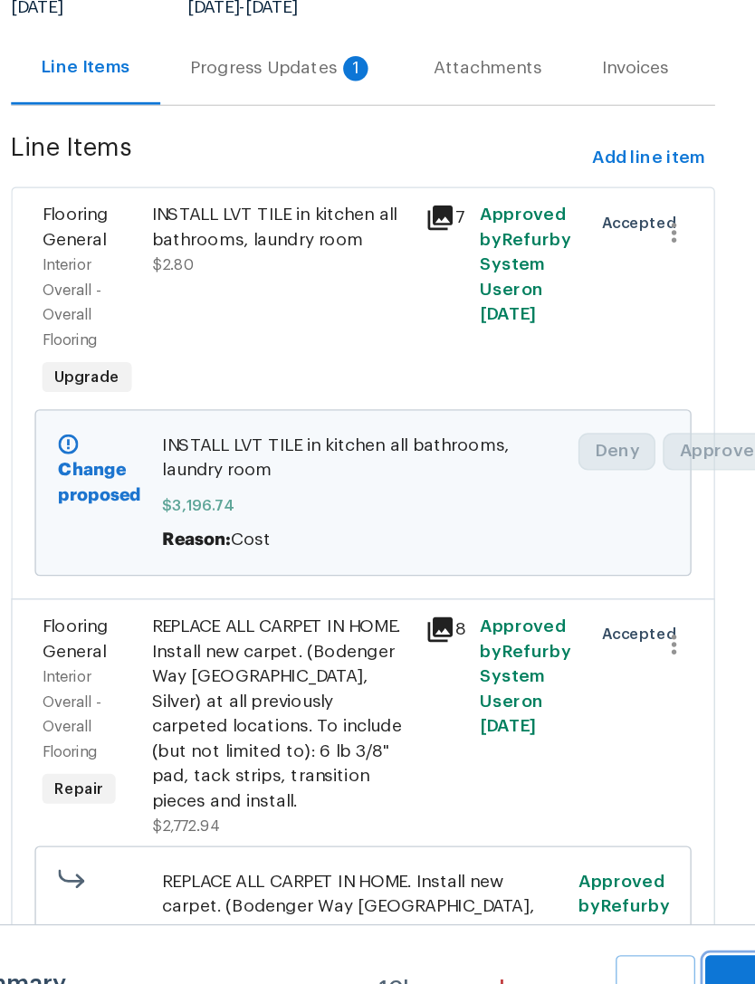
click at [718, 919] on button "Submit Changes" at bounding box center [747, 958] width 58 height 78
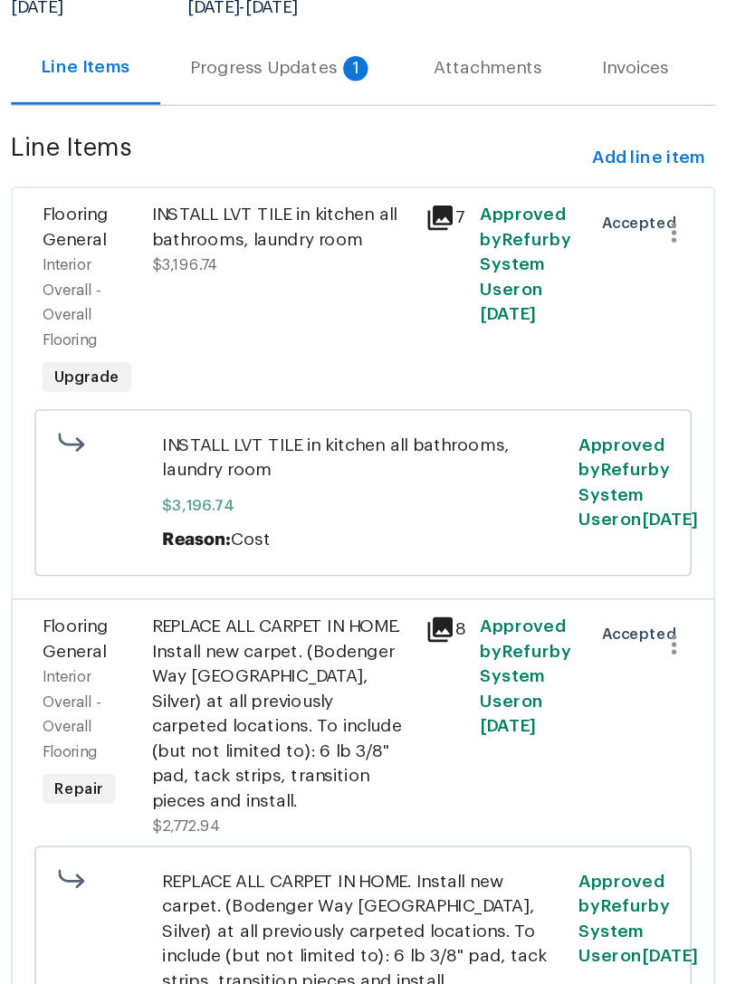
click at [310, 366] on div "INSTALL LVT TILE in kitchen all bathrooms, laundry room $3,196.74" at bounding box center [409, 444] width 199 height 156
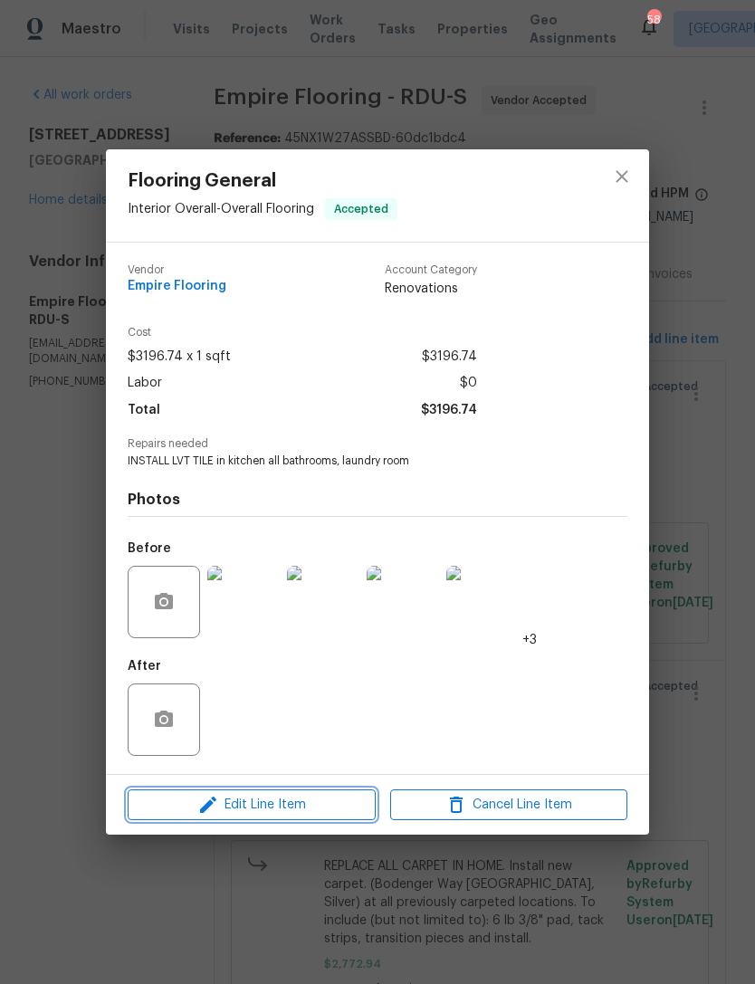
click at [312, 808] on span "Edit Line Item" at bounding box center [251, 805] width 237 height 23
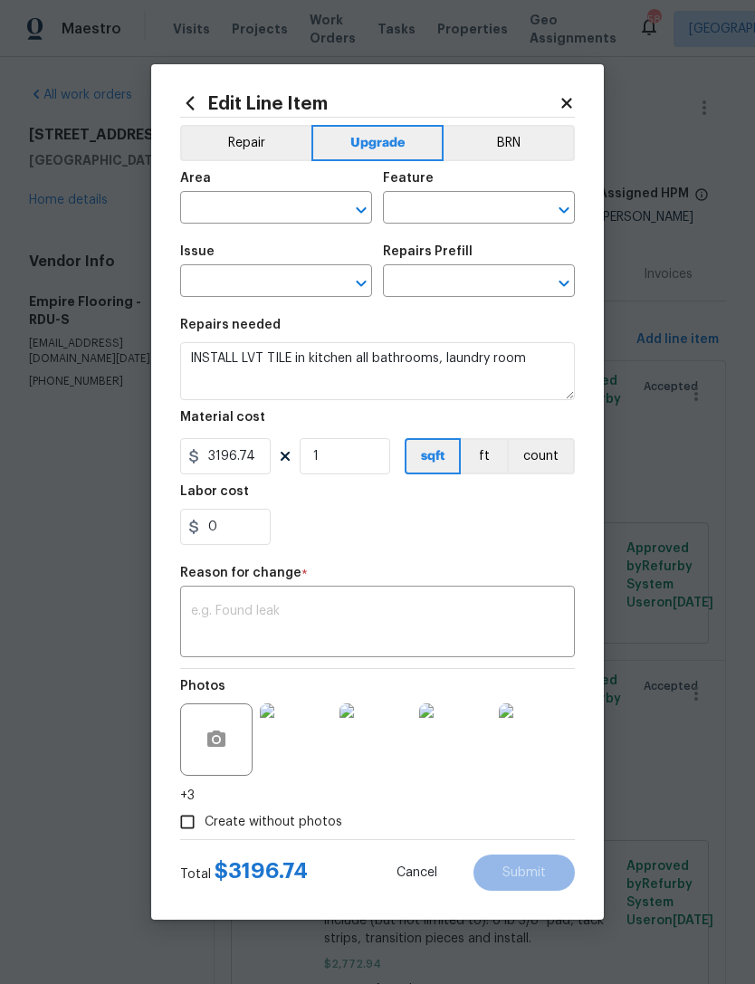
type input "Interior Overall"
type input "Overall Flooring"
type input "Flooring General"
type input "Vinyl Plank LVL 1 - Knighton (Beige) $2.80"
click at [674, 779] on body "Maestro Visits Projects Work Orders Tasks Properties Geo Assignments 58 Raleigh…" at bounding box center [377, 492] width 755 height 984
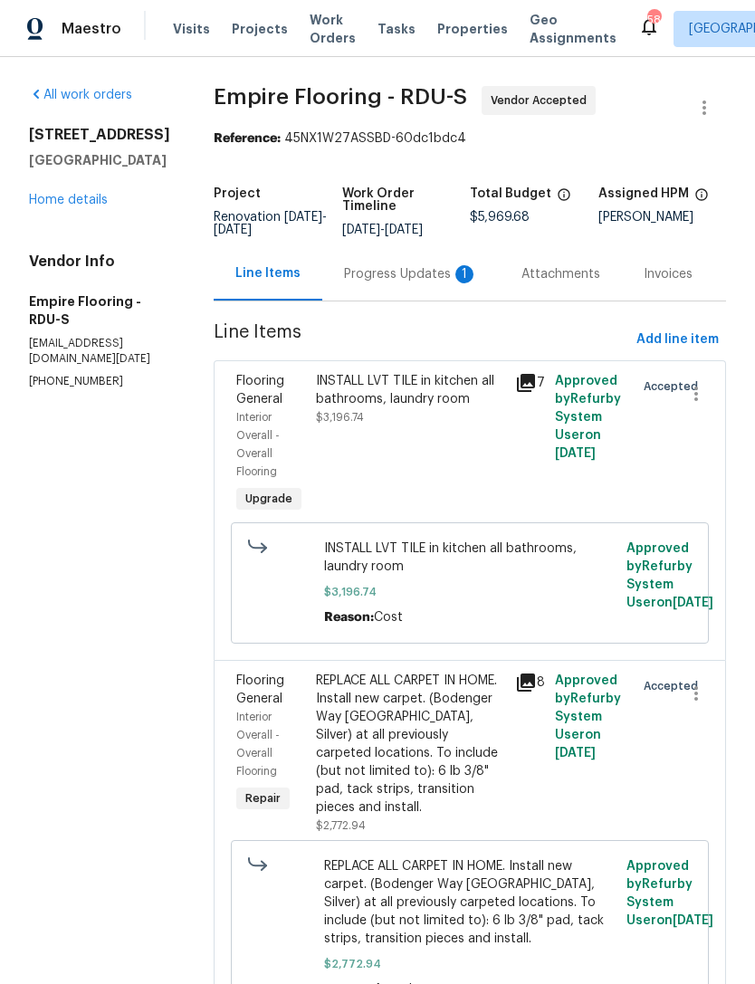
click at [390, 265] on div "Progress Updates 1" at bounding box center [411, 274] width 134 height 18
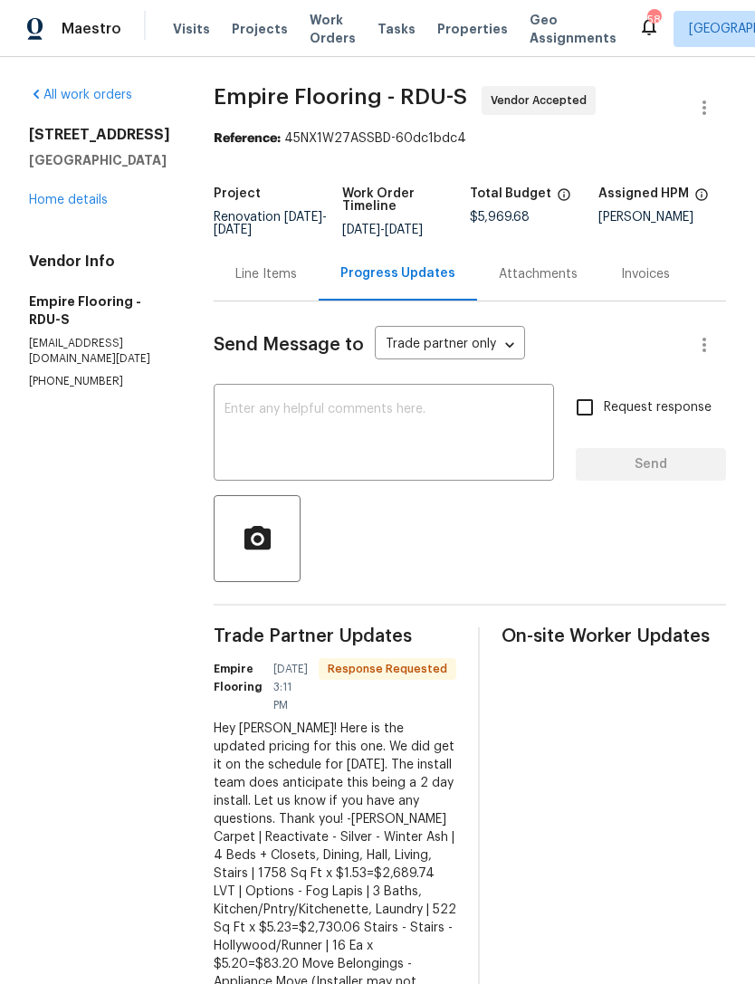
click at [415, 462] on textarea at bounding box center [383, 434] width 319 height 63
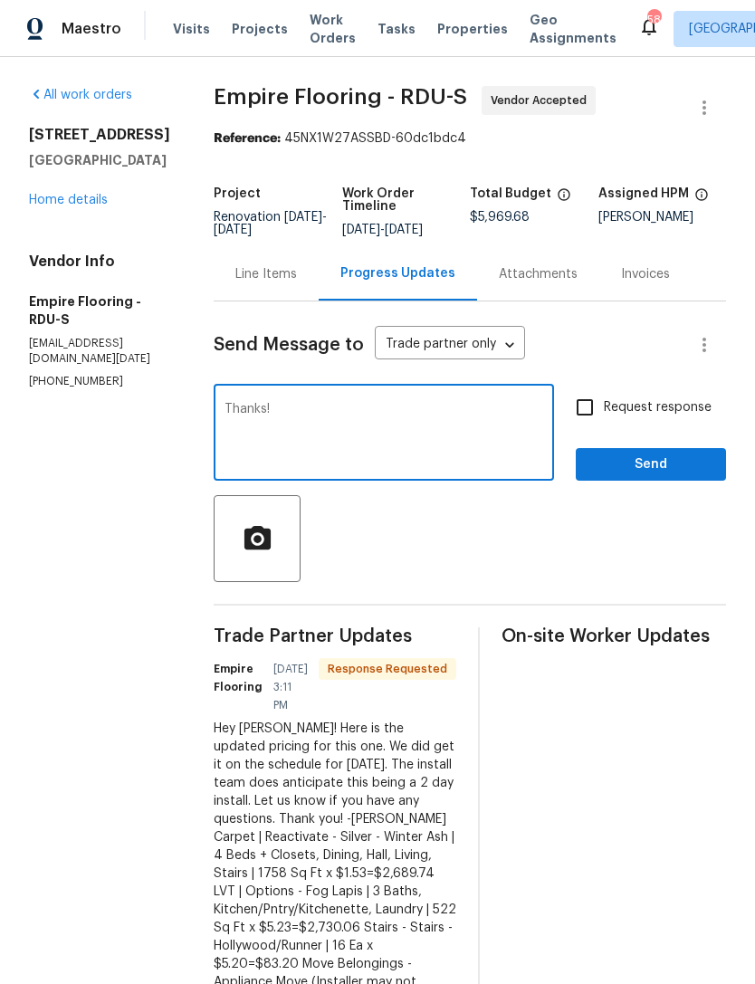
type textarea "Thanks!"
click at [623, 474] on span "Send" at bounding box center [650, 464] width 121 height 23
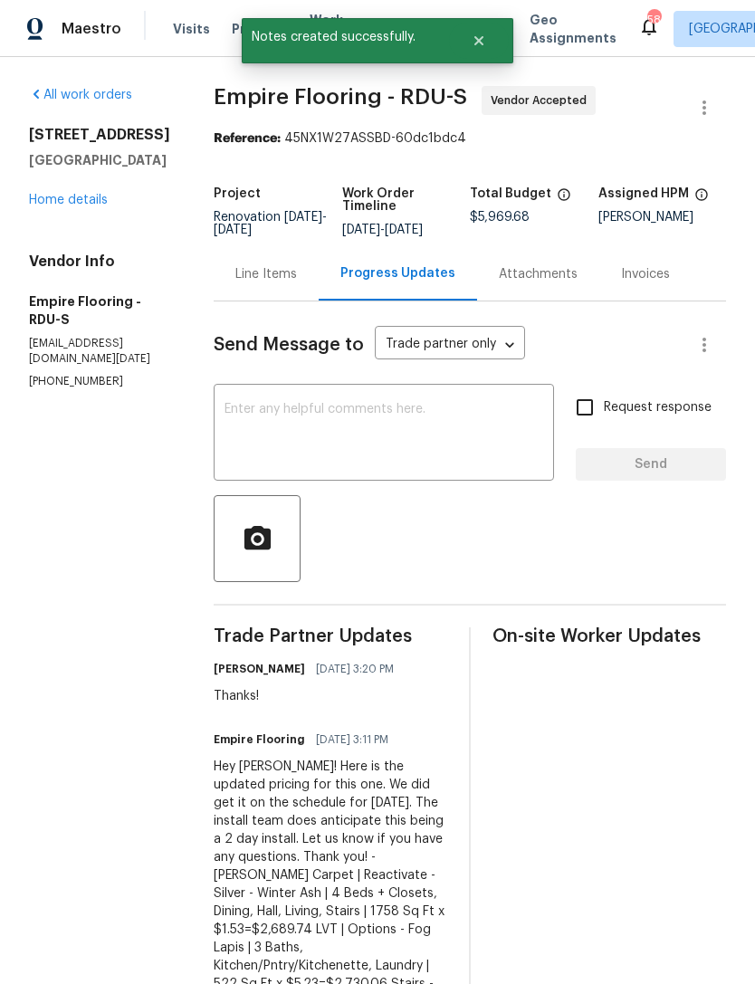
click at [53, 194] on link "Home details" at bounding box center [68, 200] width 79 height 13
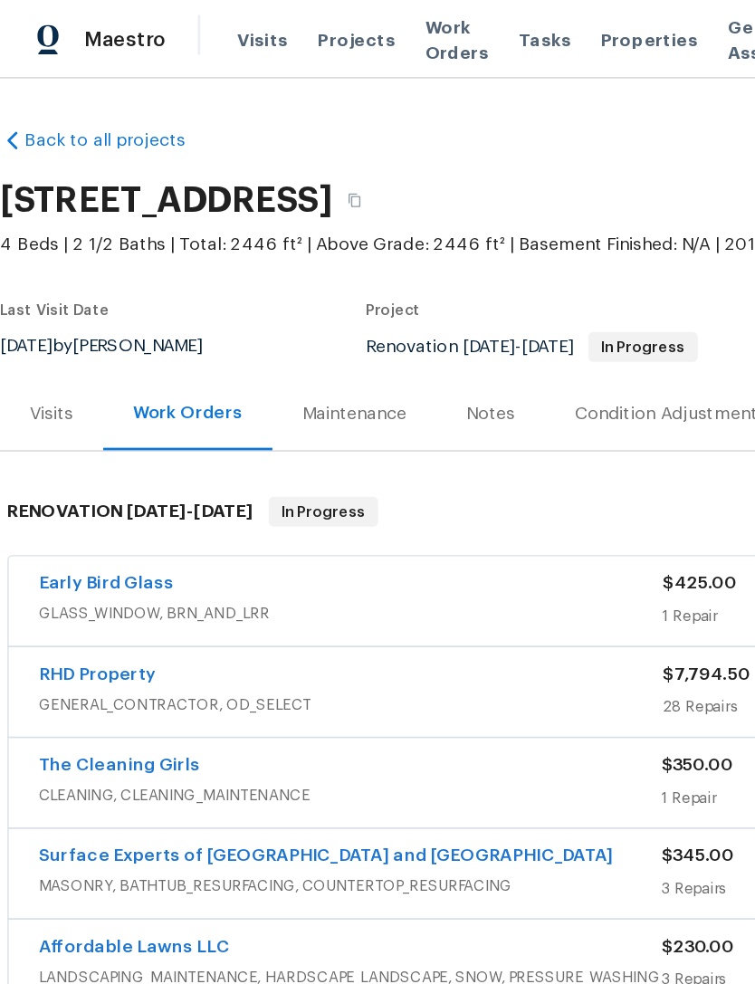
click at [359, 310] on div "Notes" at bounding box center [357, 300] width 79 height 53
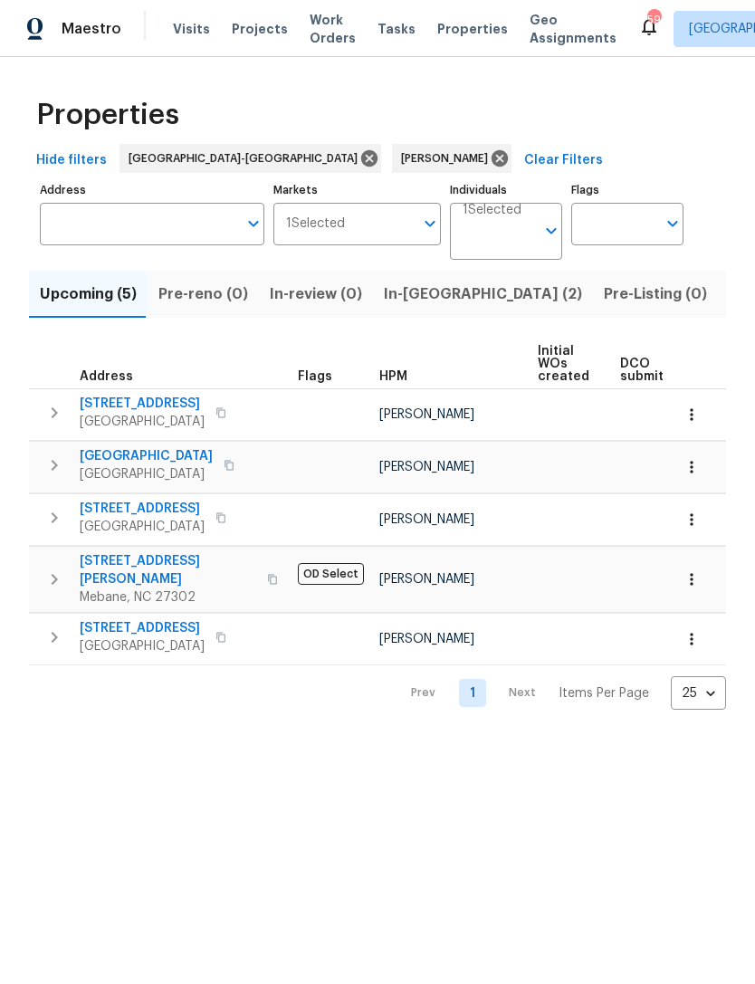
click at [427, 282] on span "In-[GEOGRAPHIC_DATA] (2)" at bounding box center [483, 293] width 198 height 25
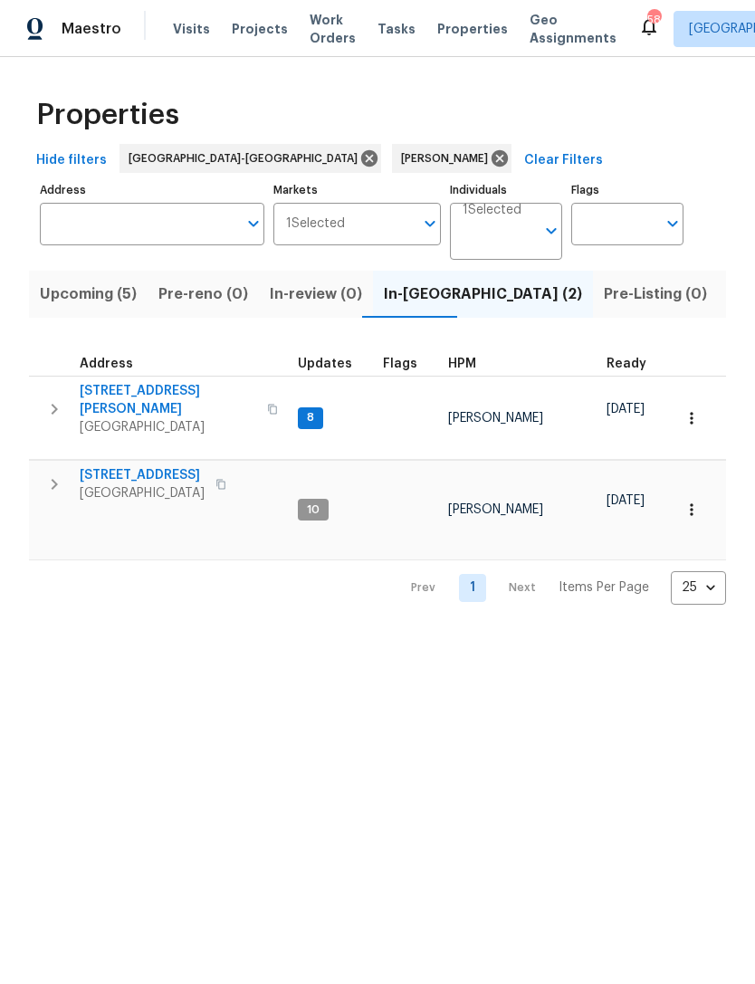
click at [258, 34] on span "Projects" at bounding box center [260, 29] width 56 height 18
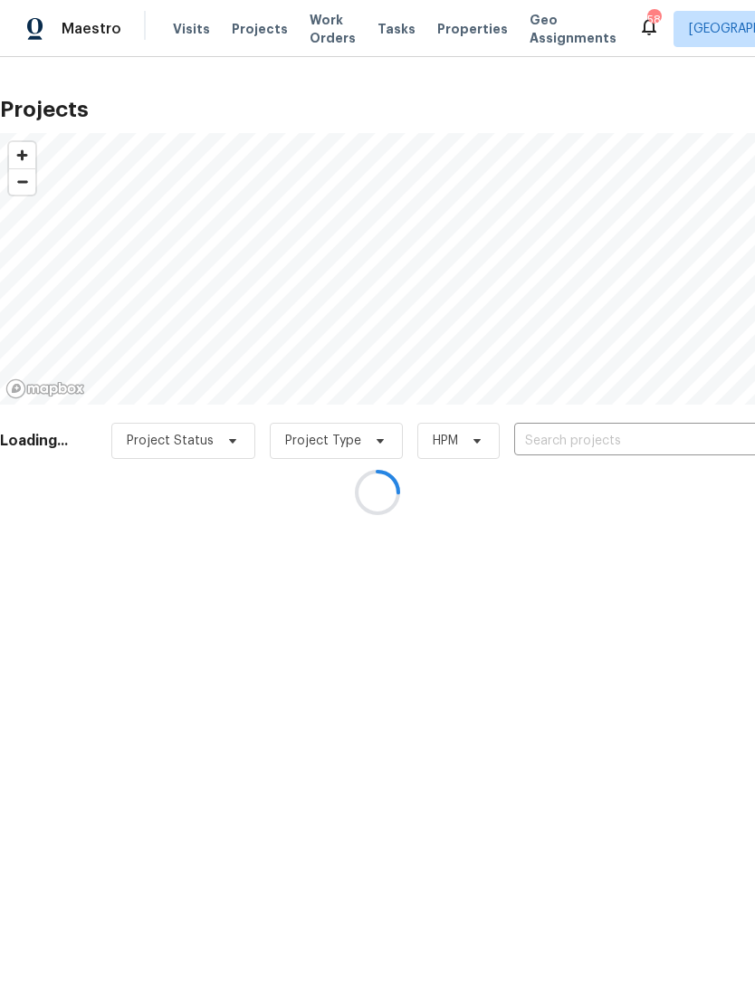
click at [570, 451] on div at bounding box center [377, 492] width 755 height 984
click at [605, 444] on div at bounding box center [377, 492] width 755 height 984
click at [658, 442] on div at bounding box center [377, 492] width 755 height 984
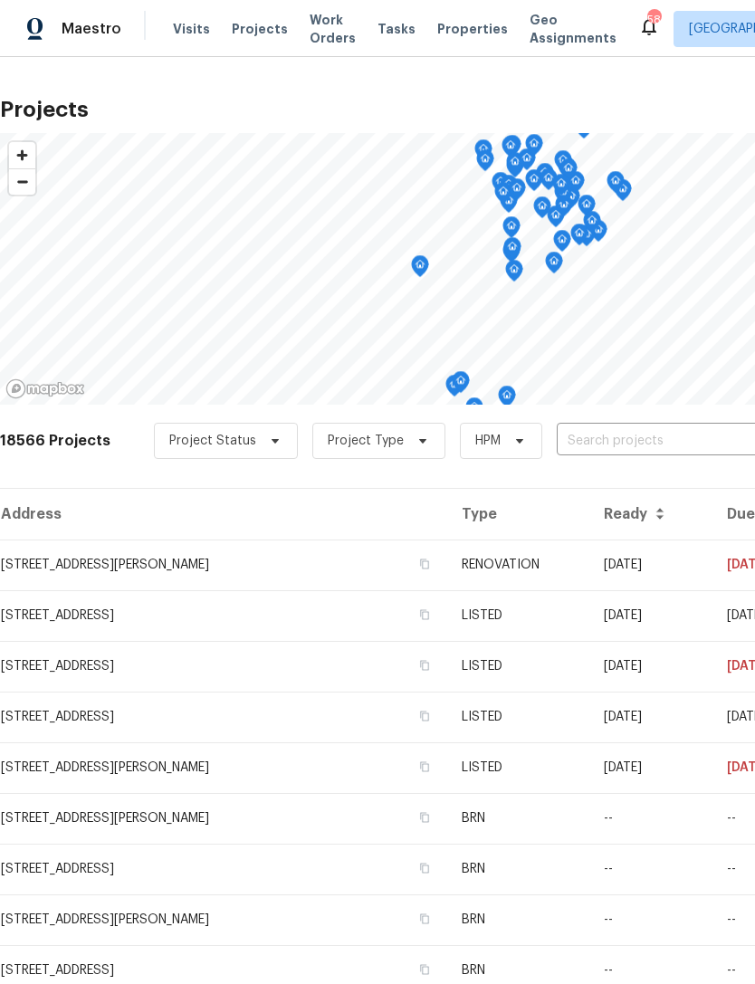
click at [646, 441] on input "text" at bounding box center [660, 441] width 207 height 28
type input "[PERSON_NAME]"
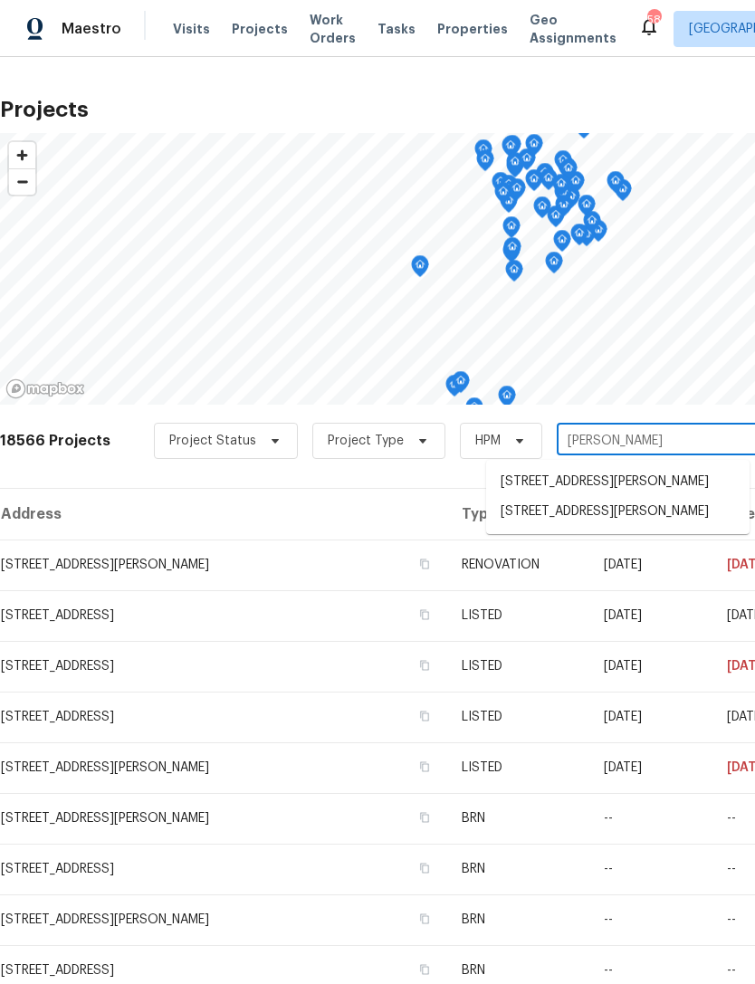
click at [643, 514] on li "[STREET_ADDRESS][PERSON_NAME]" at bounding box center [617, 512] width 263 height 30
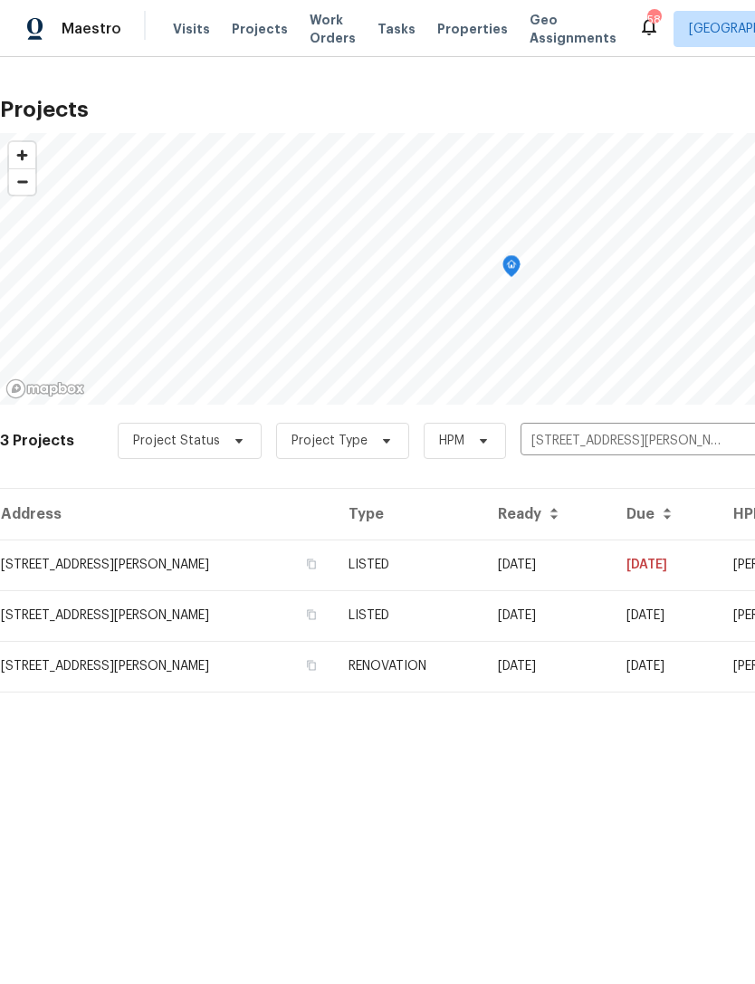
click at [187, 29] on span "Visits" at bounding box center [191, 29] width 37 height 18
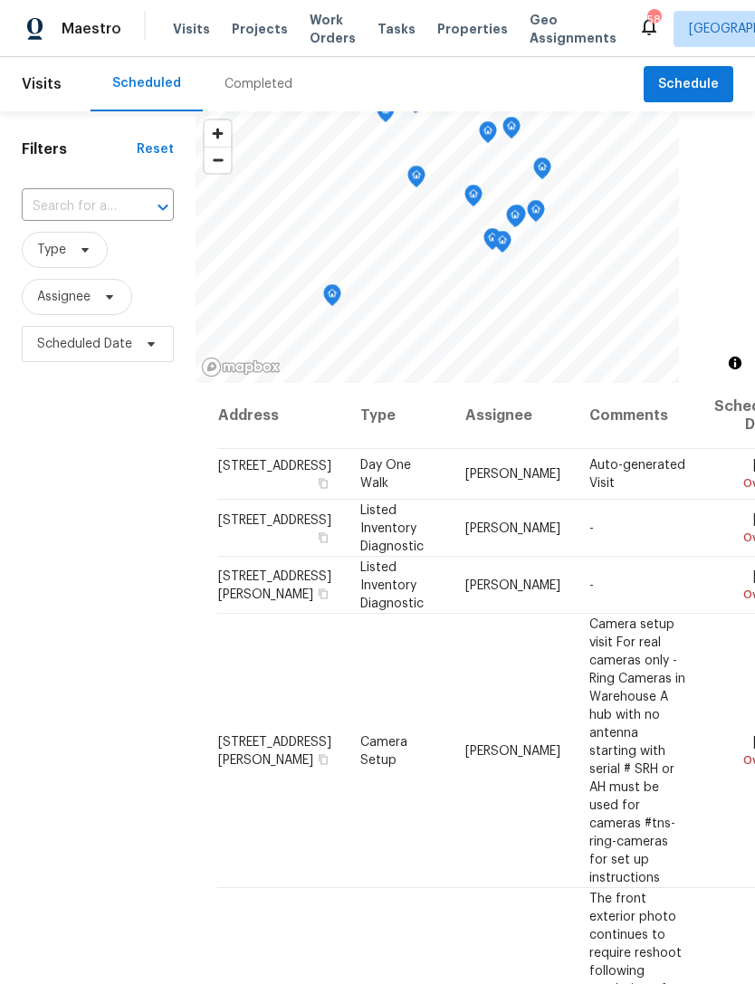
click at [102, 208] on input "text" at bounding box center [72, 207] width 101 height 28
type input "218 new"
click at [107, 246] on li "[STREET_ADDRESS][PERSON_NAME]" at bounding box center [96, 257] width 151 height 49
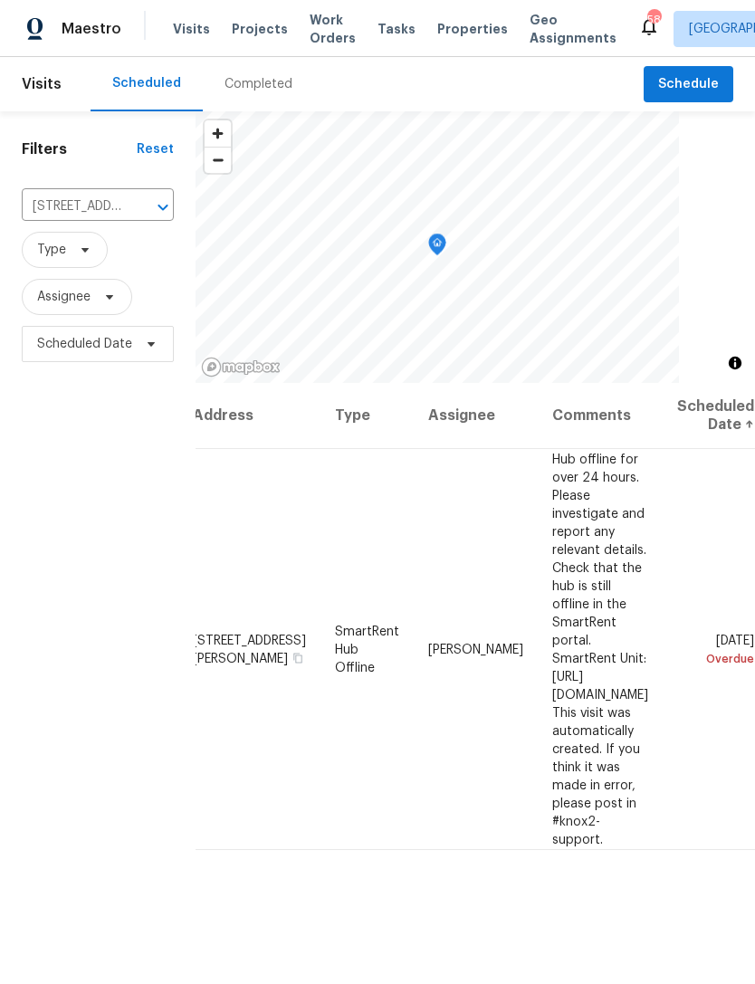
scroll to position [0, 127]
click at [0, 0] on icon at bounding box center [0, 0] width 0 height 0
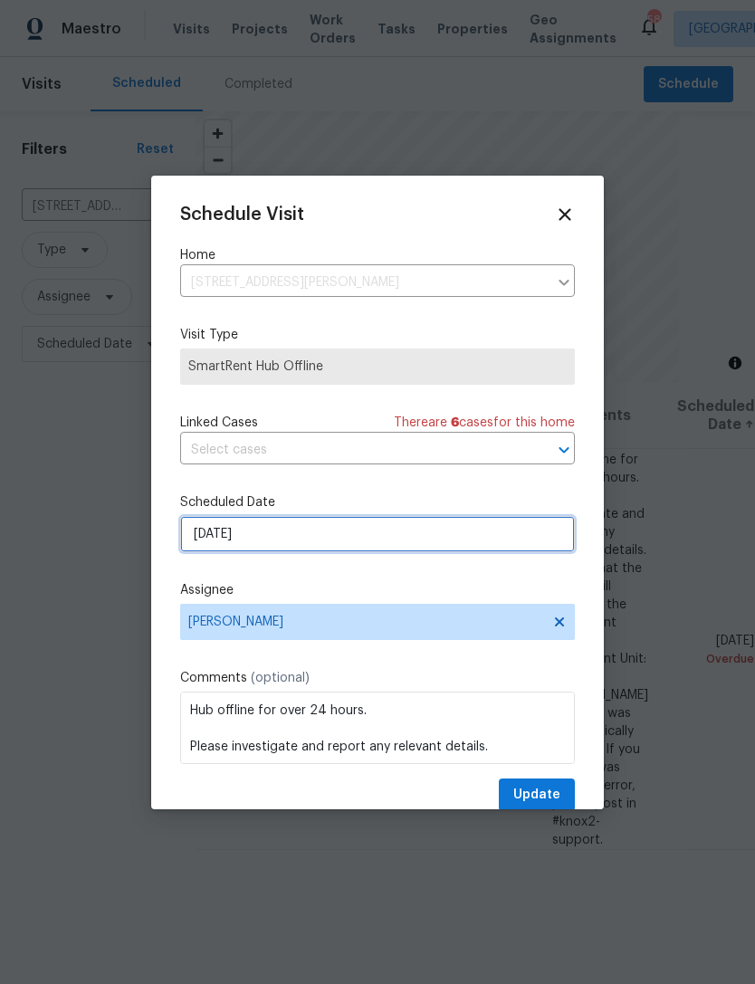
click at [311, 539] on input "[DATE]" at bounding box center [377, 534] width 395 height 36
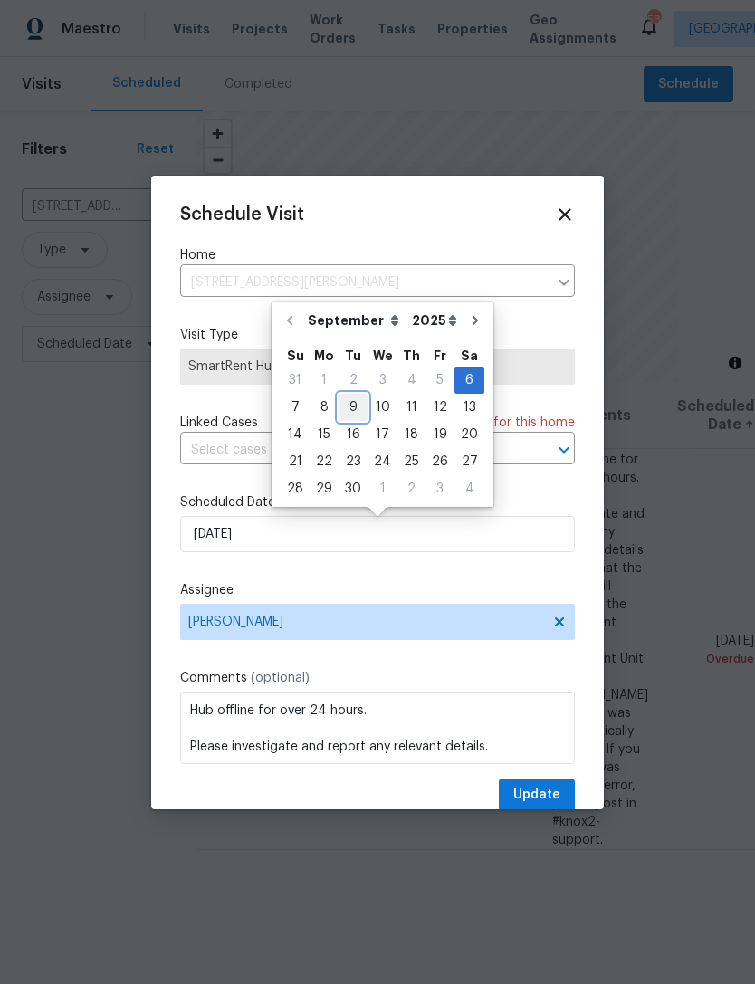
click at [350, 405] on div "9" at bounding box center [352, 407] width 29 height 25
type input "[DATE]"
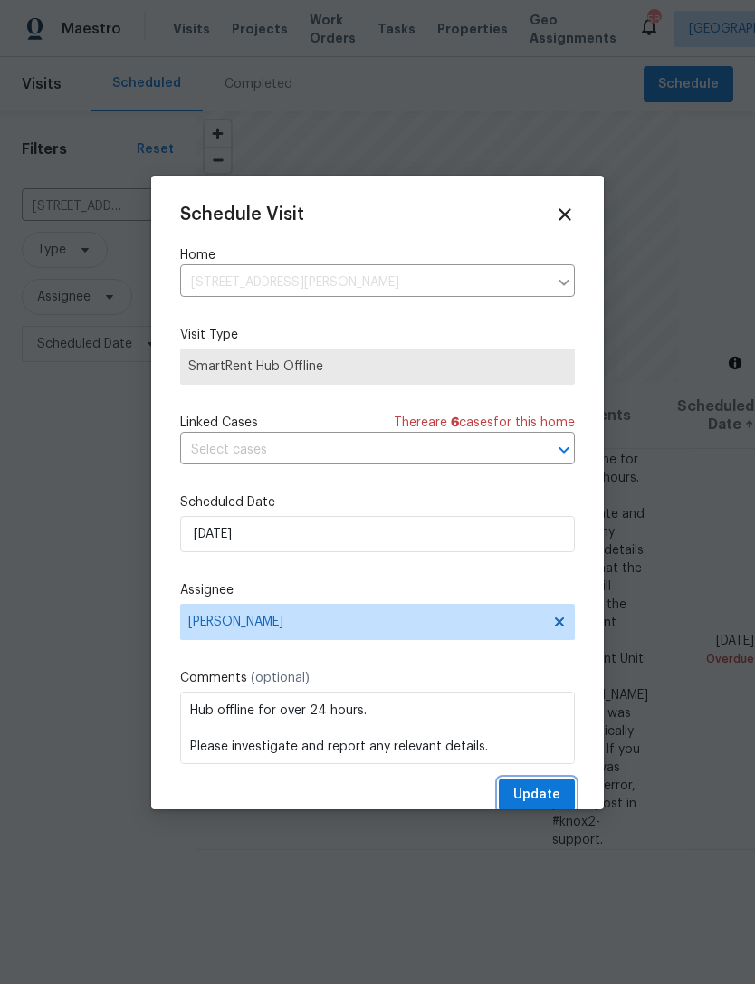
click at [559, 787] on span "Update" at bounding box center [536, 795] width 47 height 23
